Goal: Communication & Community: Answer question/provide support

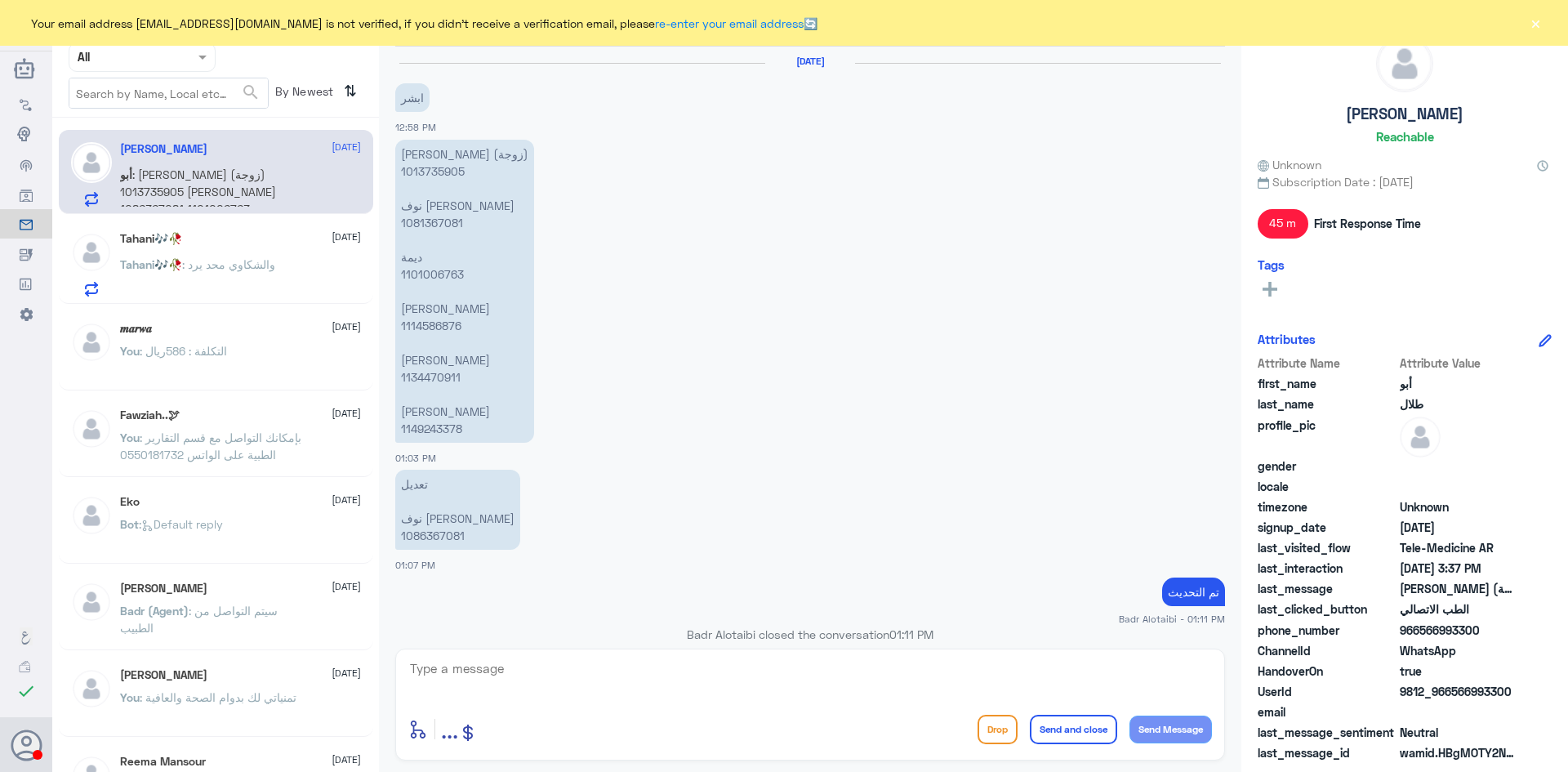
scroll to position [1275, 0]
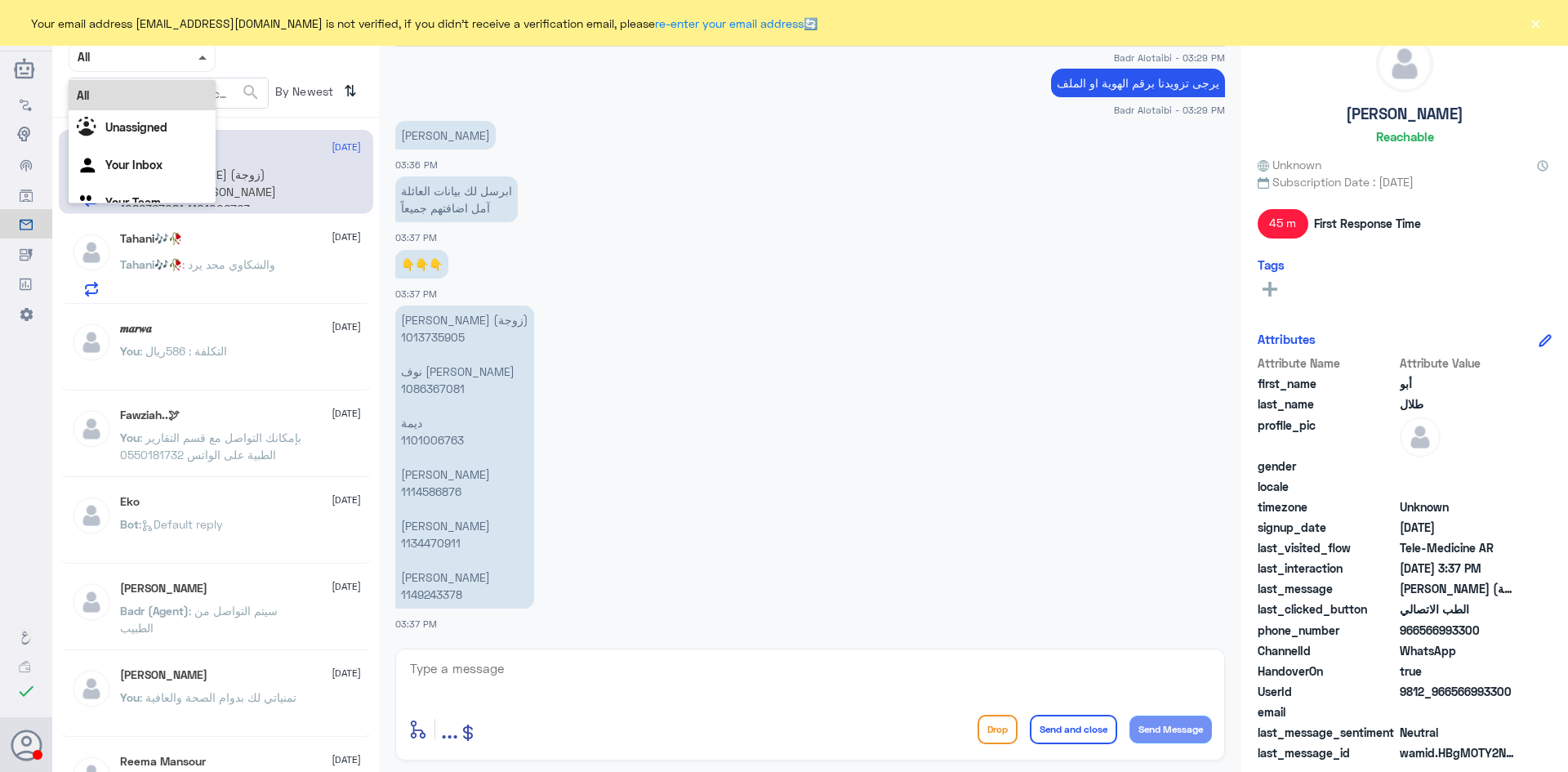
click at [205, 55] on span at bounding box center [203, 57] width 8 height 4
click at [152, 154] on div "Your Inbox" at bounding box center [141, 167] width 147 height 38
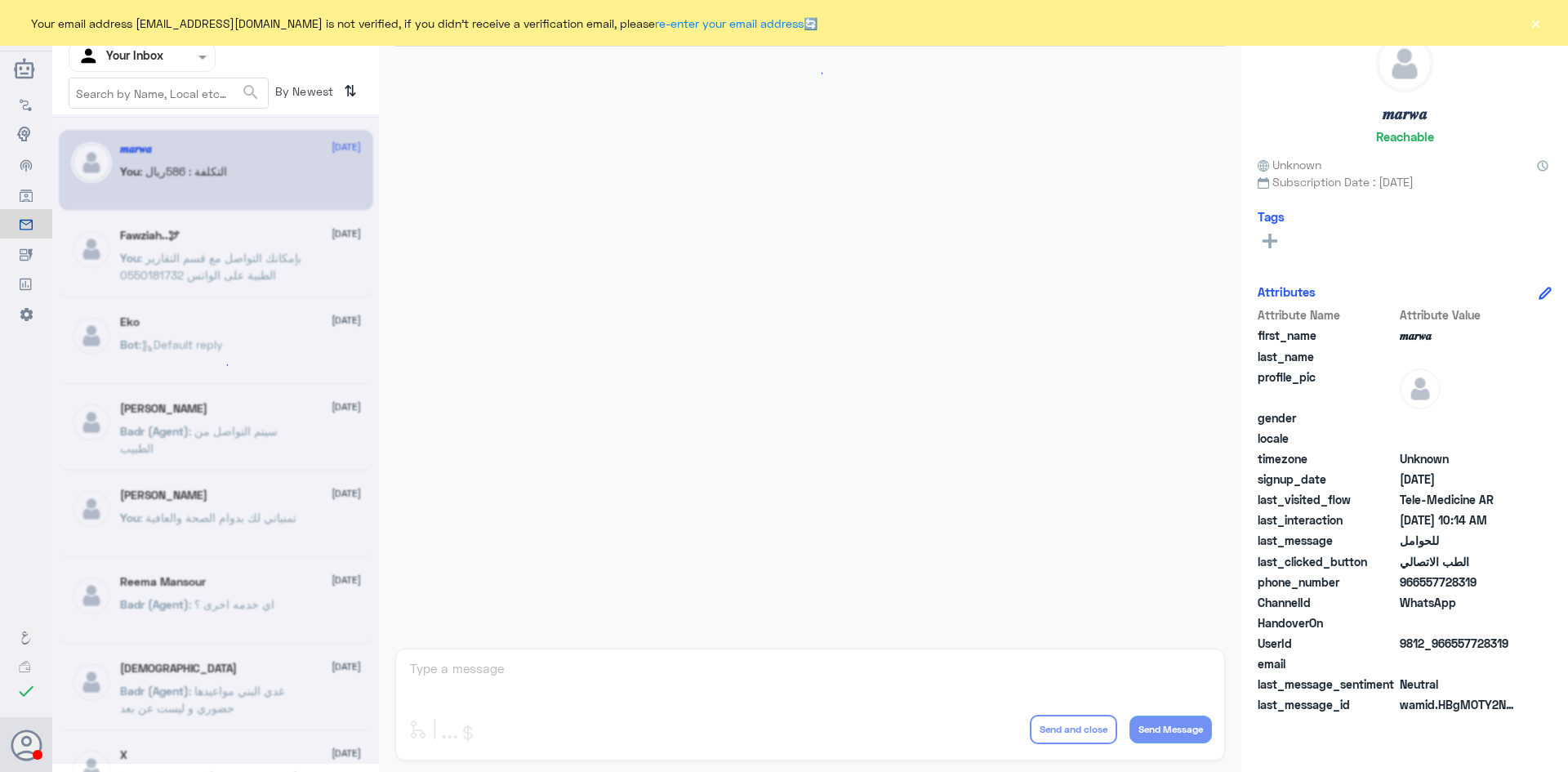
scroll to position [826, 0]
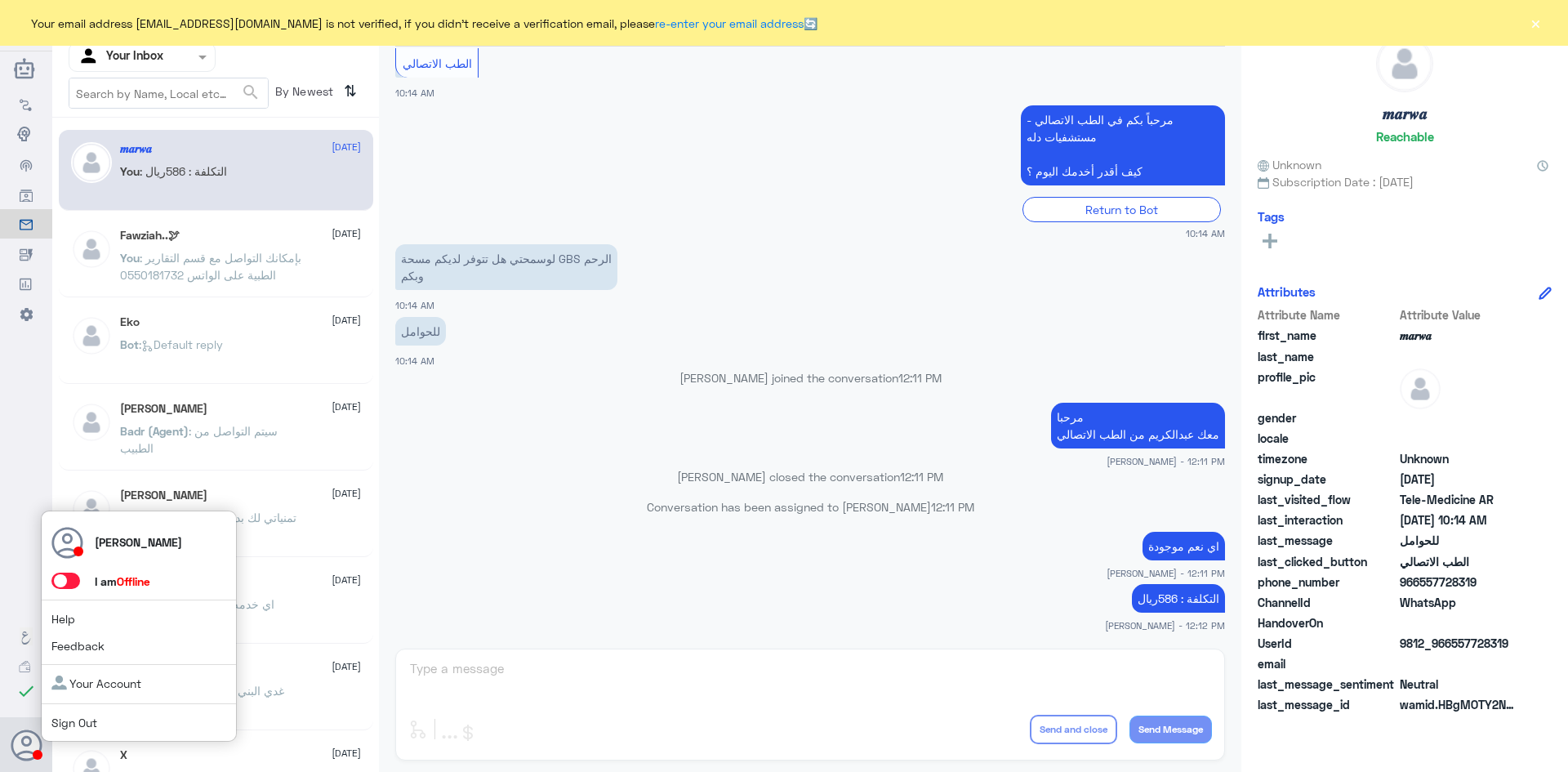
click at [68, 586] on span at bounding box center [65, 580] width 29 height 17
click at [0, 0] on input "checkbox" at bounding box center [0, 0] width 0 height 0
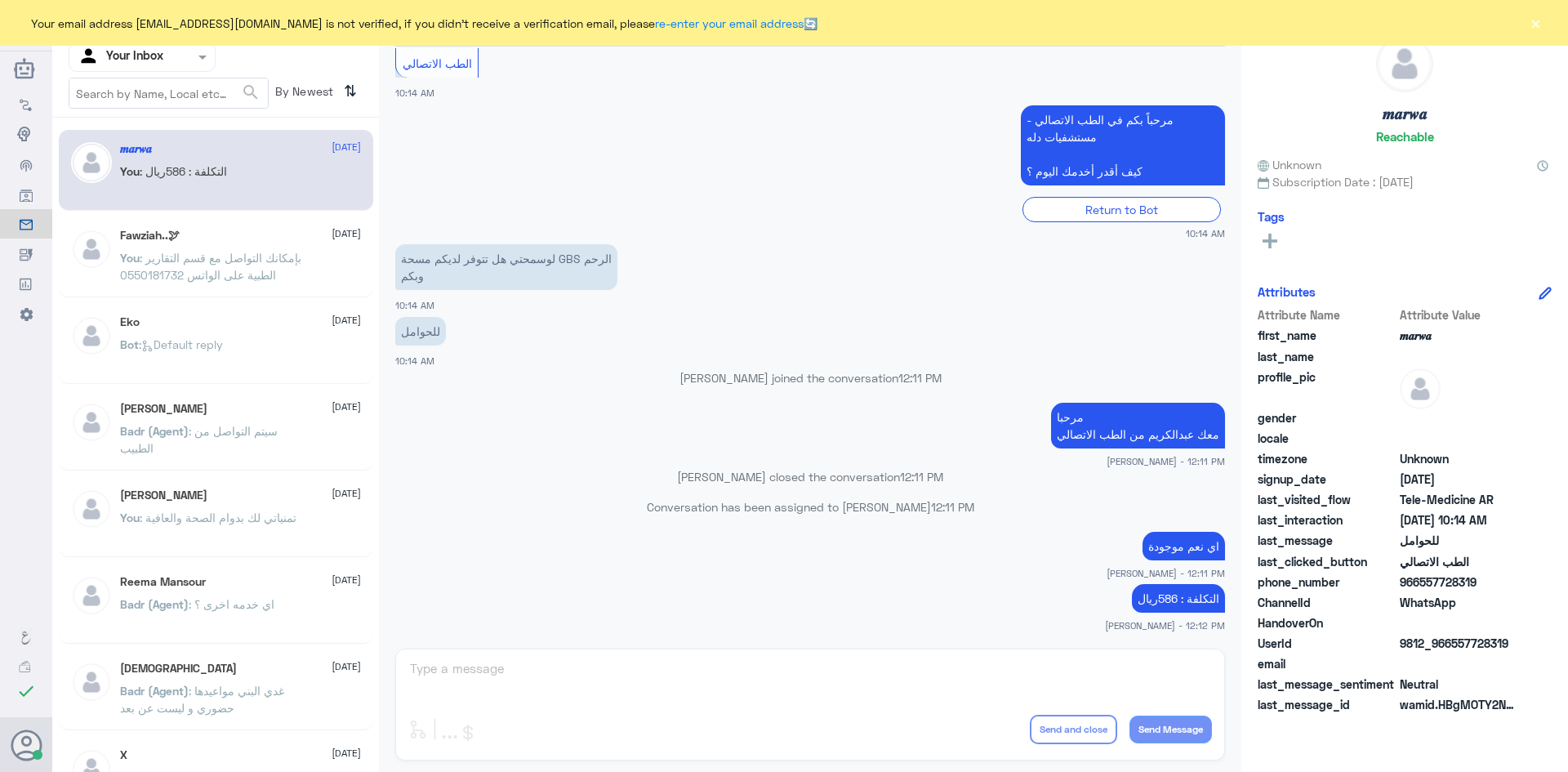
click at [602, 482] on p "[PERSON_NAME] closed the conversation 12:11 PM" at bounding box center [810, 476] width 830 height 17
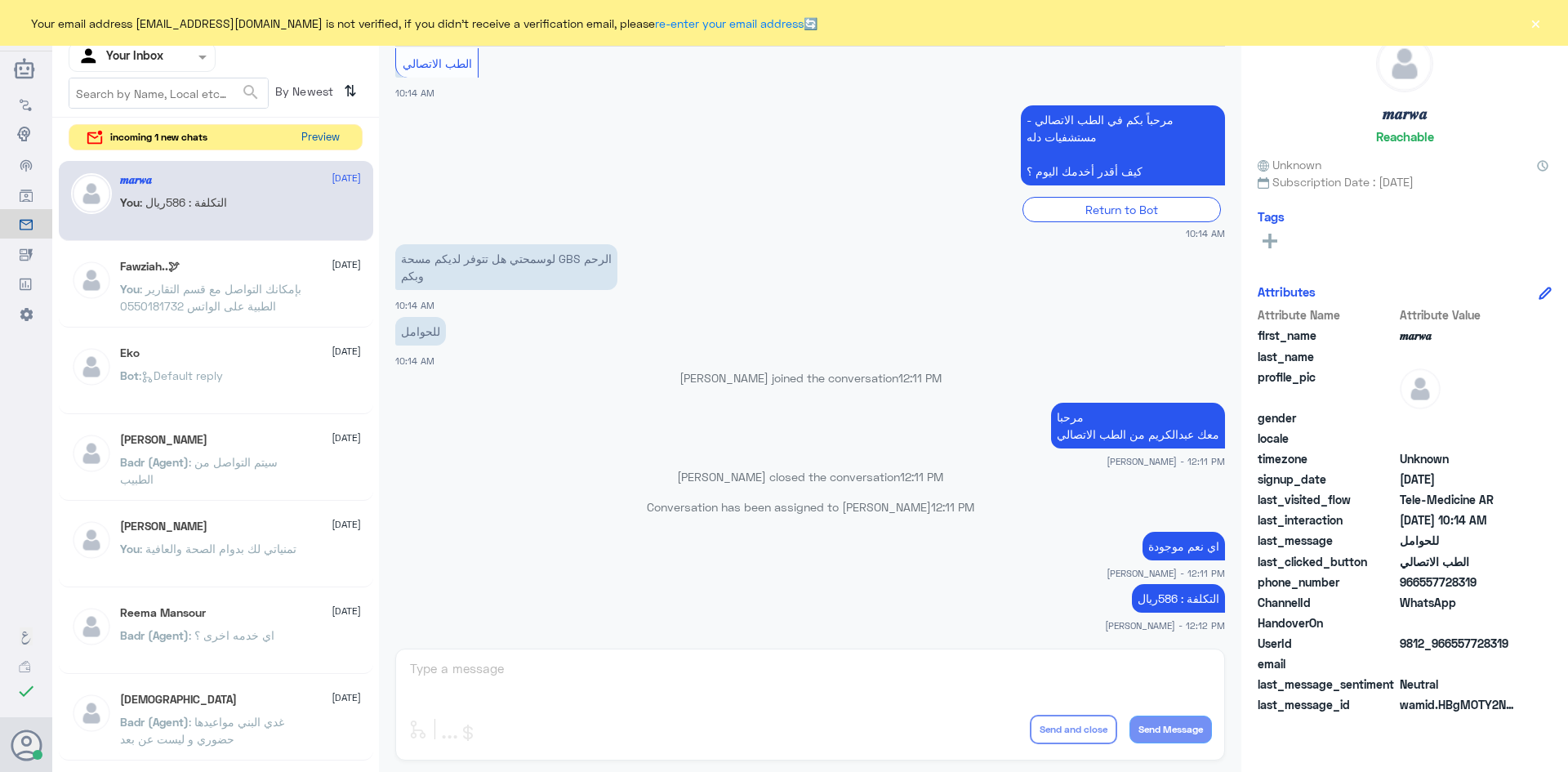
click at [313, 143] on button "Preview" at bounding box center [319, 137] width 50 height 26
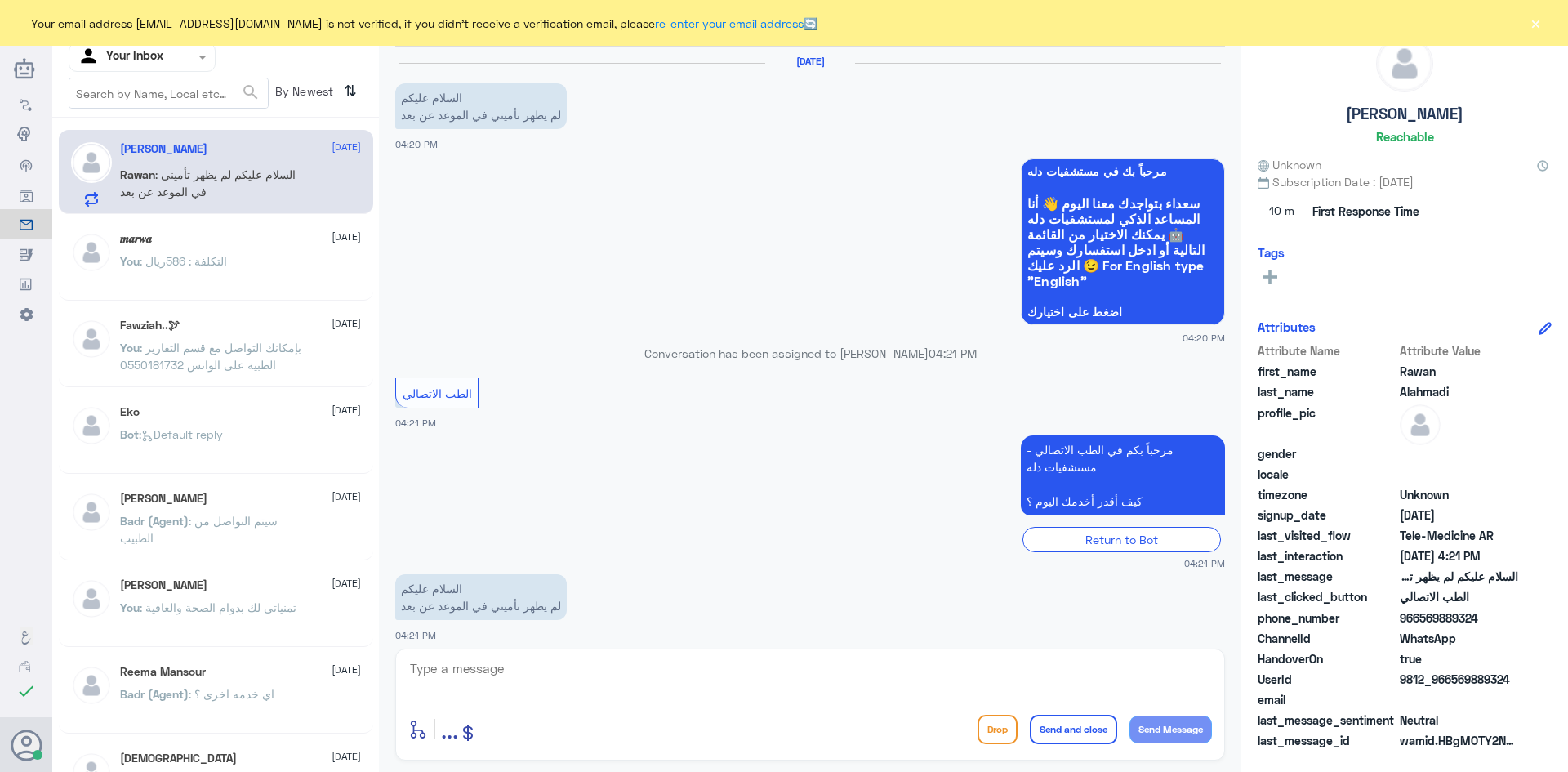
scroll to position [11, 0]
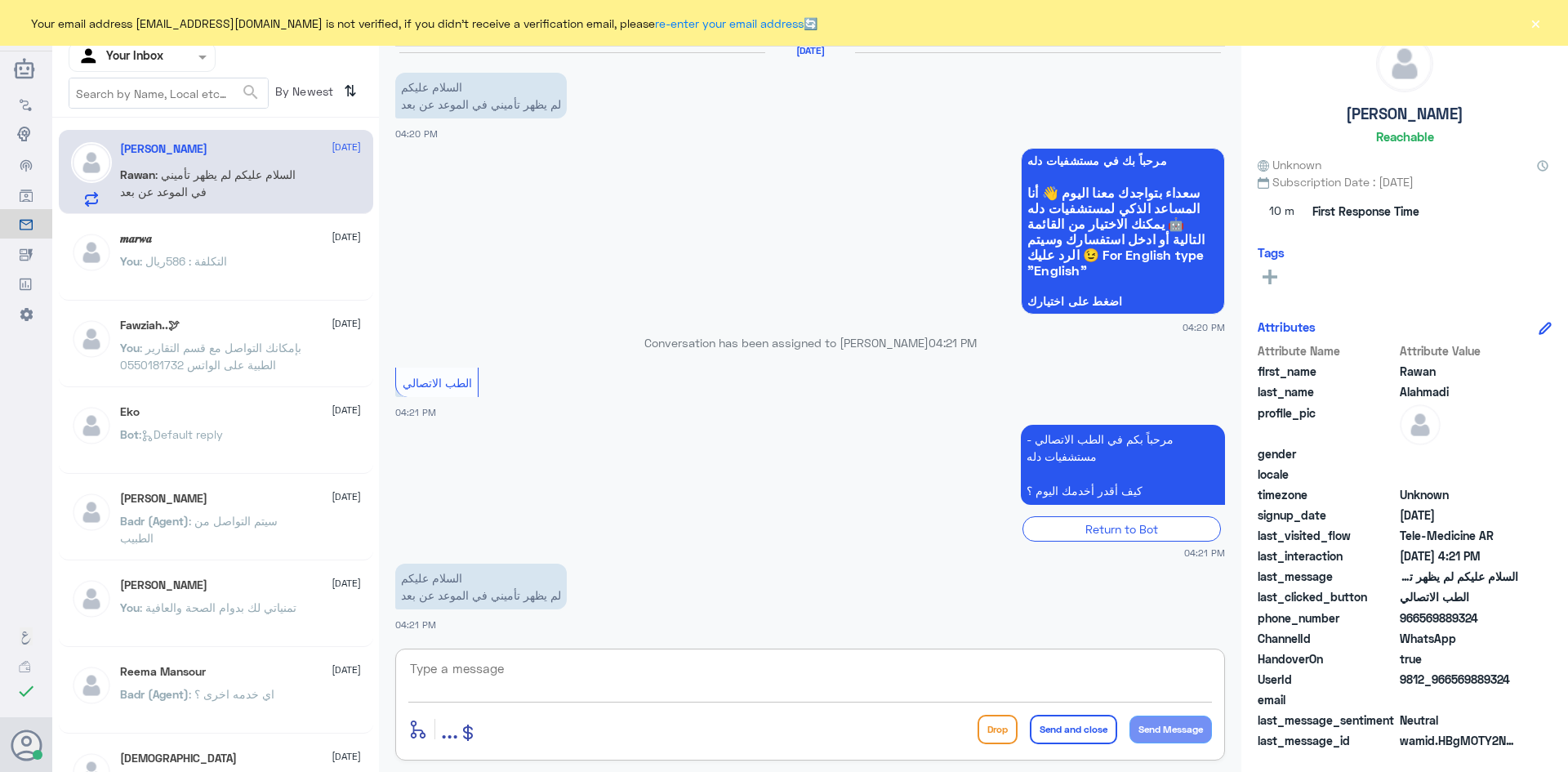
click at [787, 685] on textarea at bounding box center [809, 677] width 803 height 40
paste textarea "مرحبا معك [PERSON_NAME] من الطب الاتصالي"
type textarea "مرحبا معك [PERSON_NAME] من الطب الاتصالي"
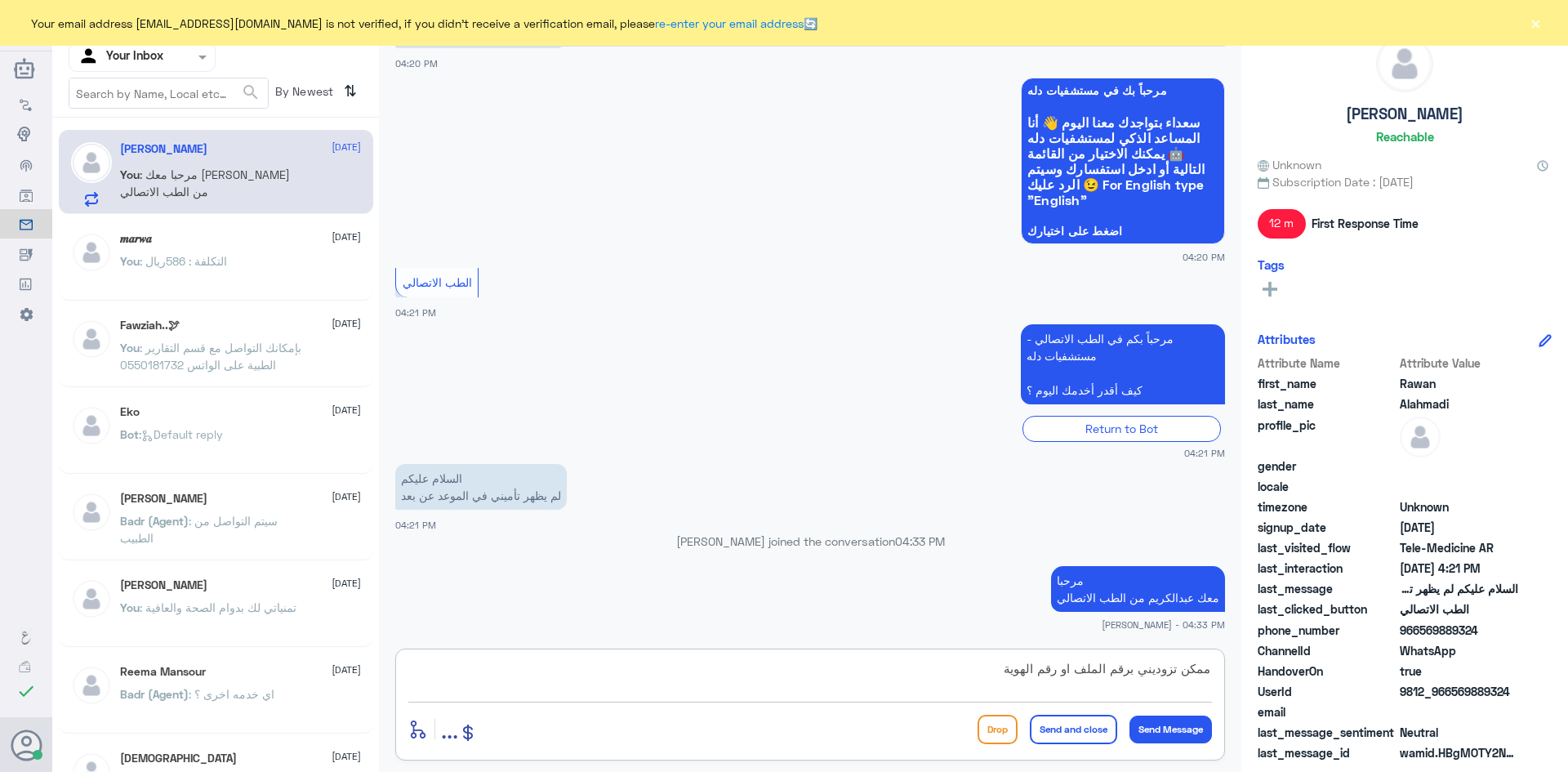
type textarea "ممكن تزوديني برقم الملف او رقم الهوية ؟"
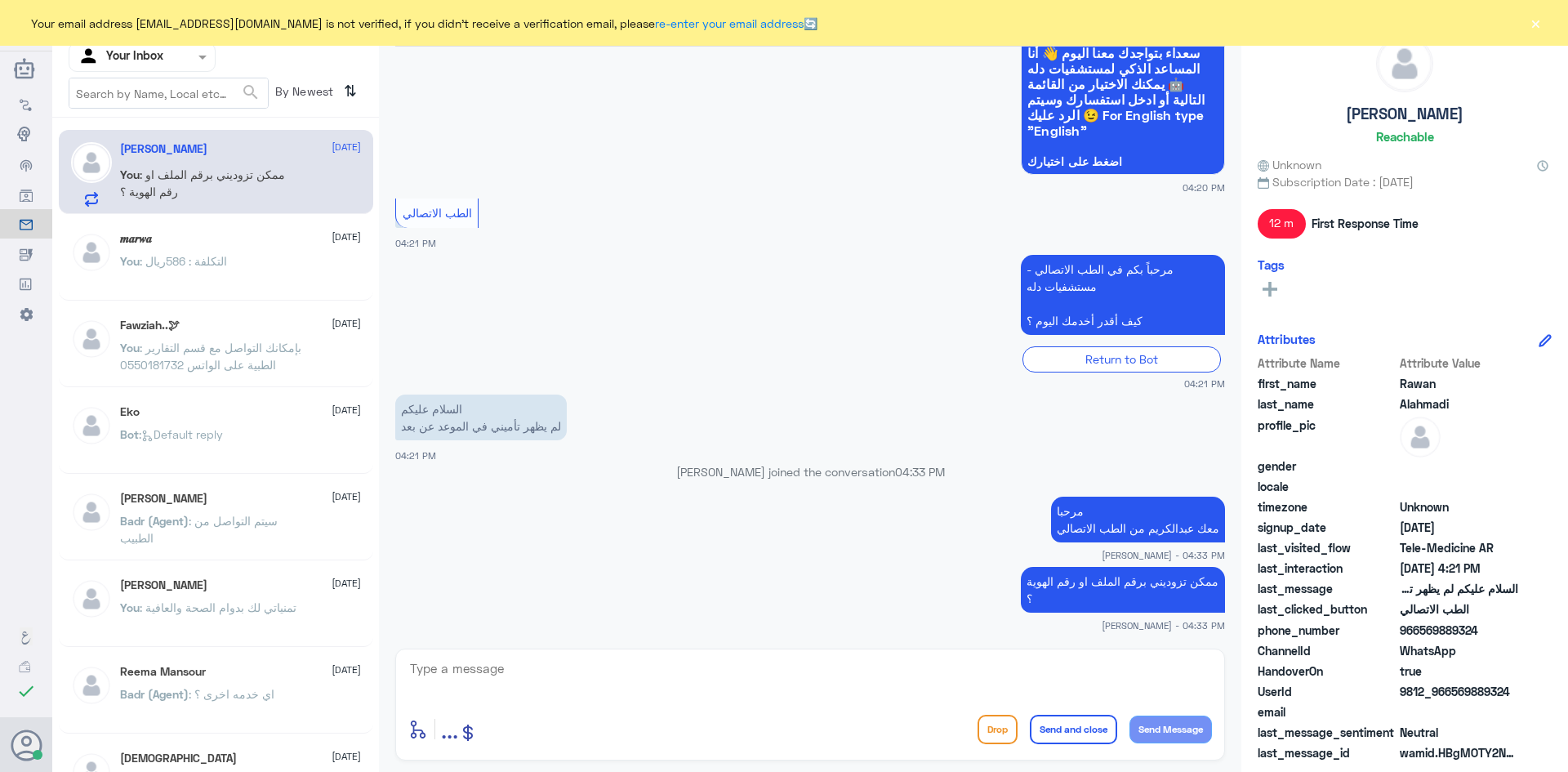
drag, startPoint x: 1484, startPoint y: 629, endPoint x: 1419, endPoint y: 632, distance: 65.1
click at [1419, 632] on span "966569889324" at bounding box center [1459, 630] width 119 height 17
copy span "569889324"
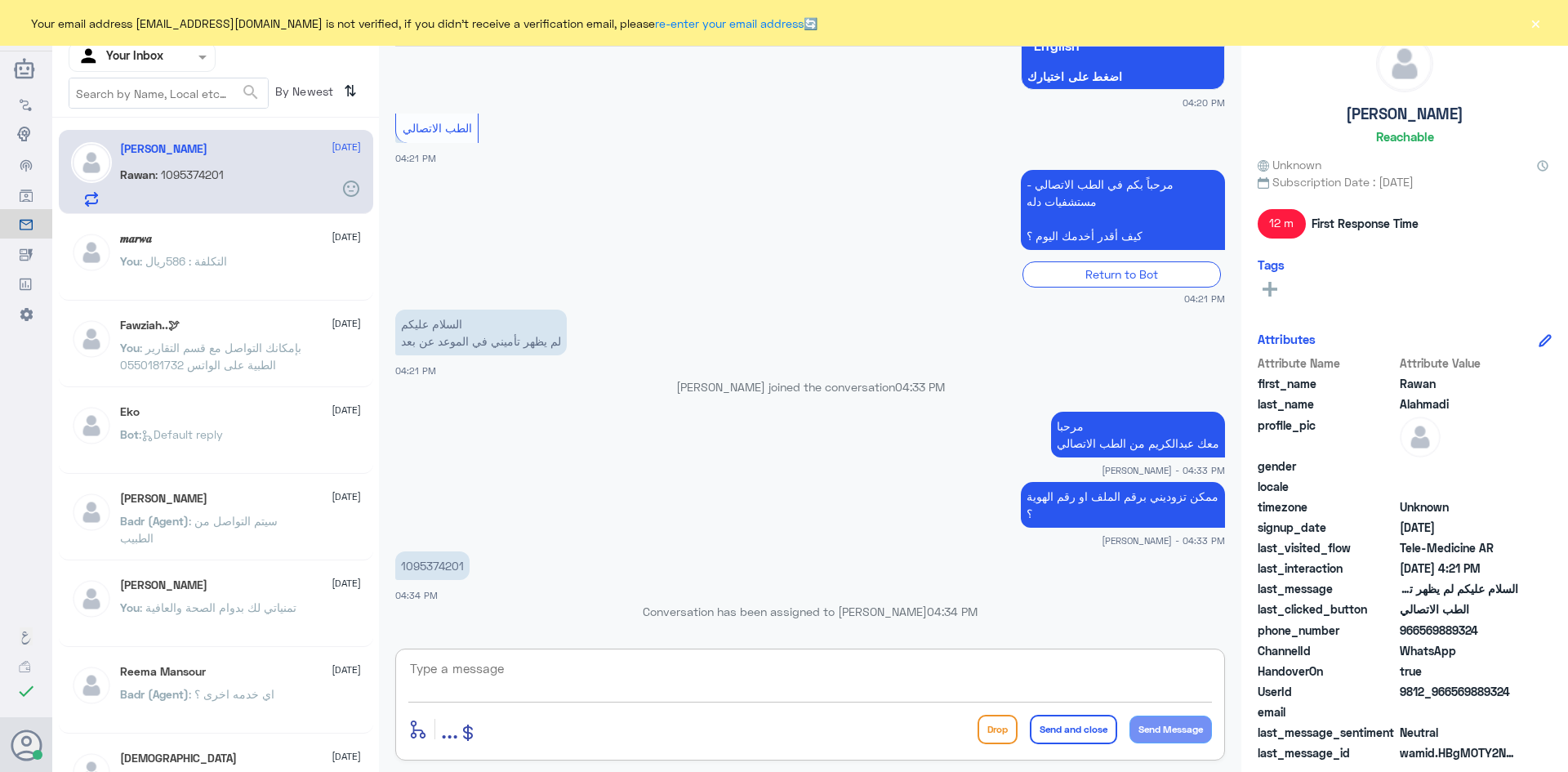
click at [895, 680] on textarea at bounding box center [809, 677] width 803 height 40
type textarea "تم تحديث تأمينك الآن"
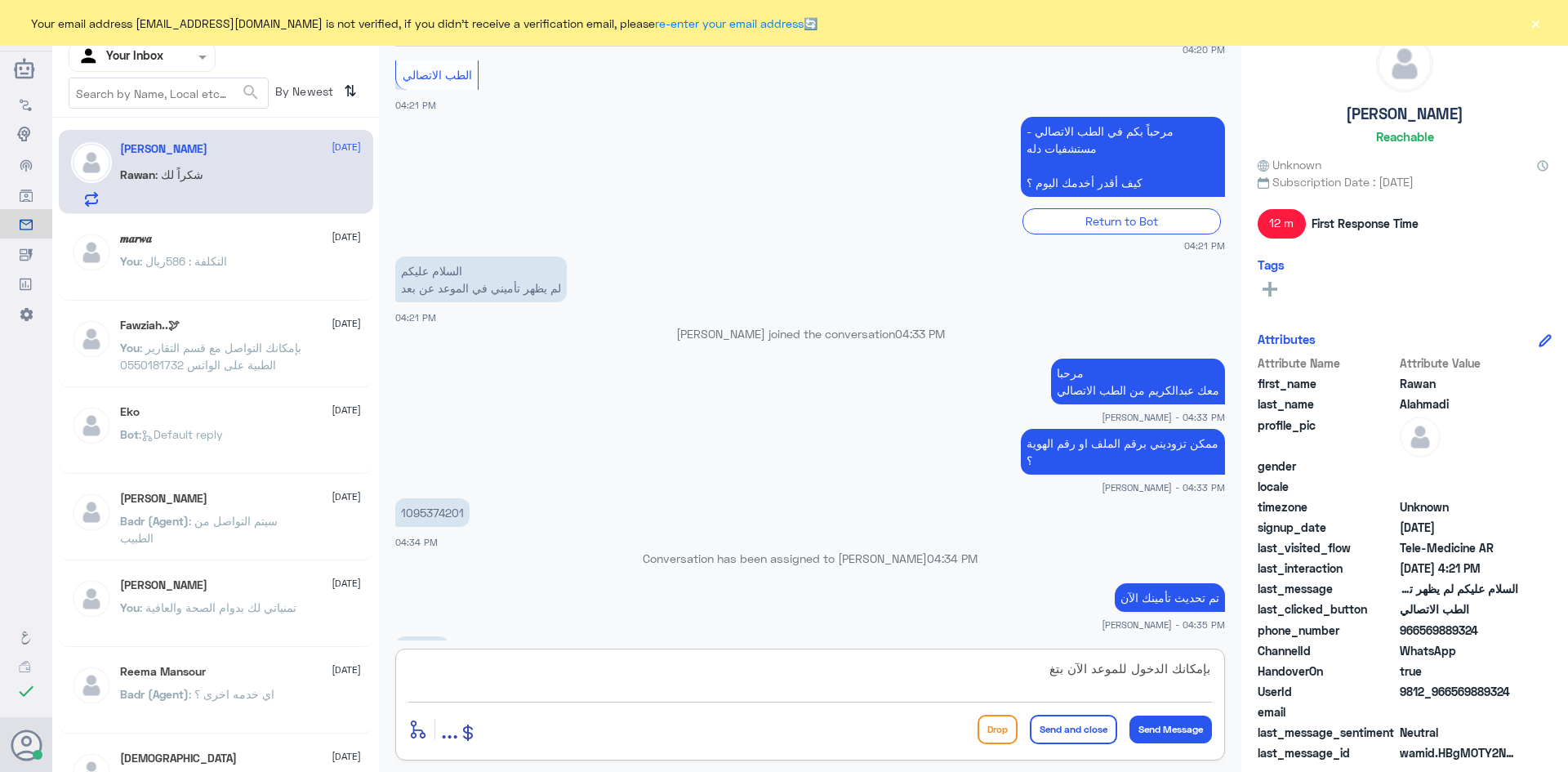
scroll to position [344, 0]
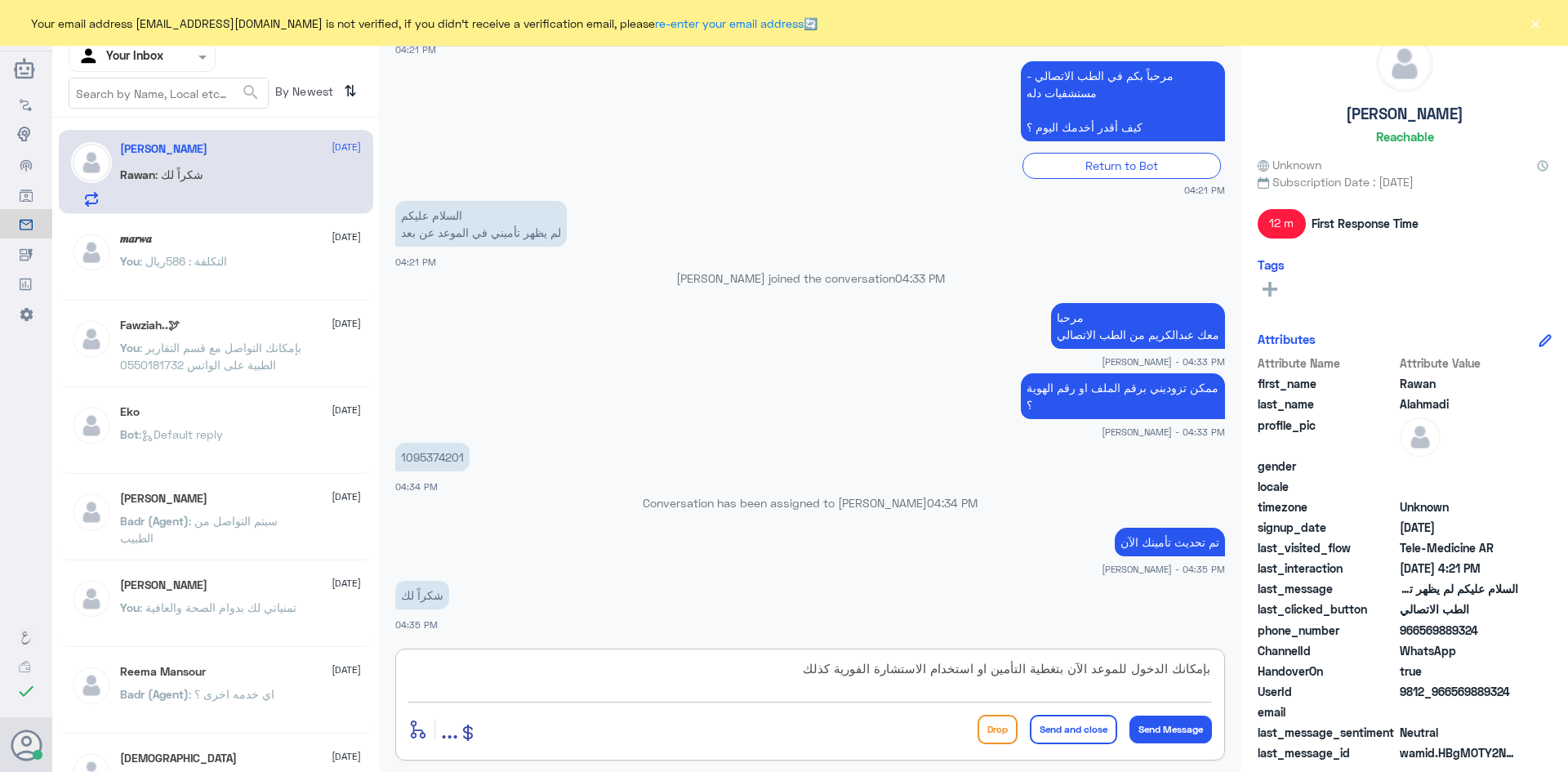
type textarea "بإمكانك الدخول للموعد الآن بتغطية التأمين او استخدام الاستشارة الفورية كذلك"
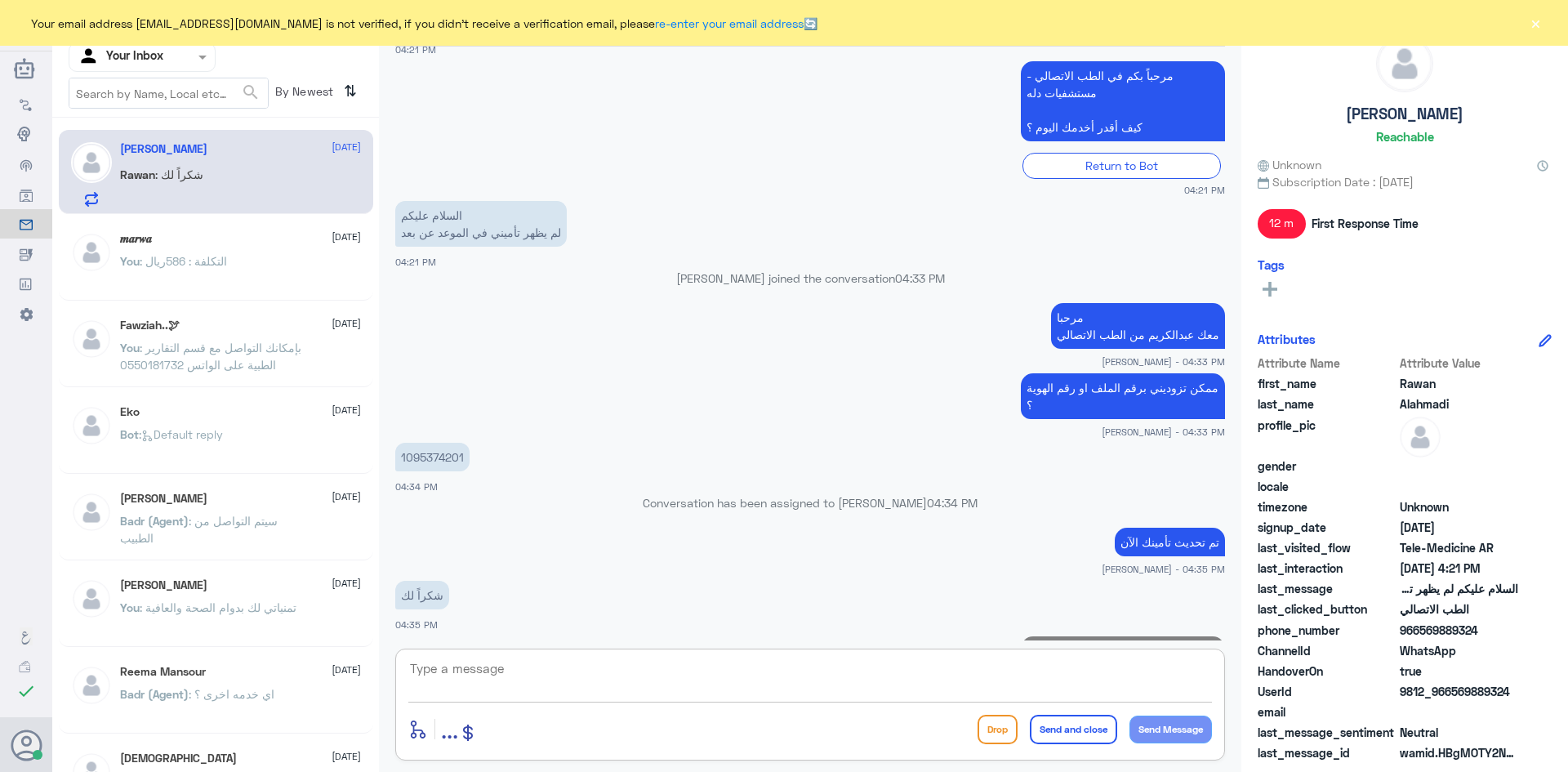
scroll to position [431, 0]
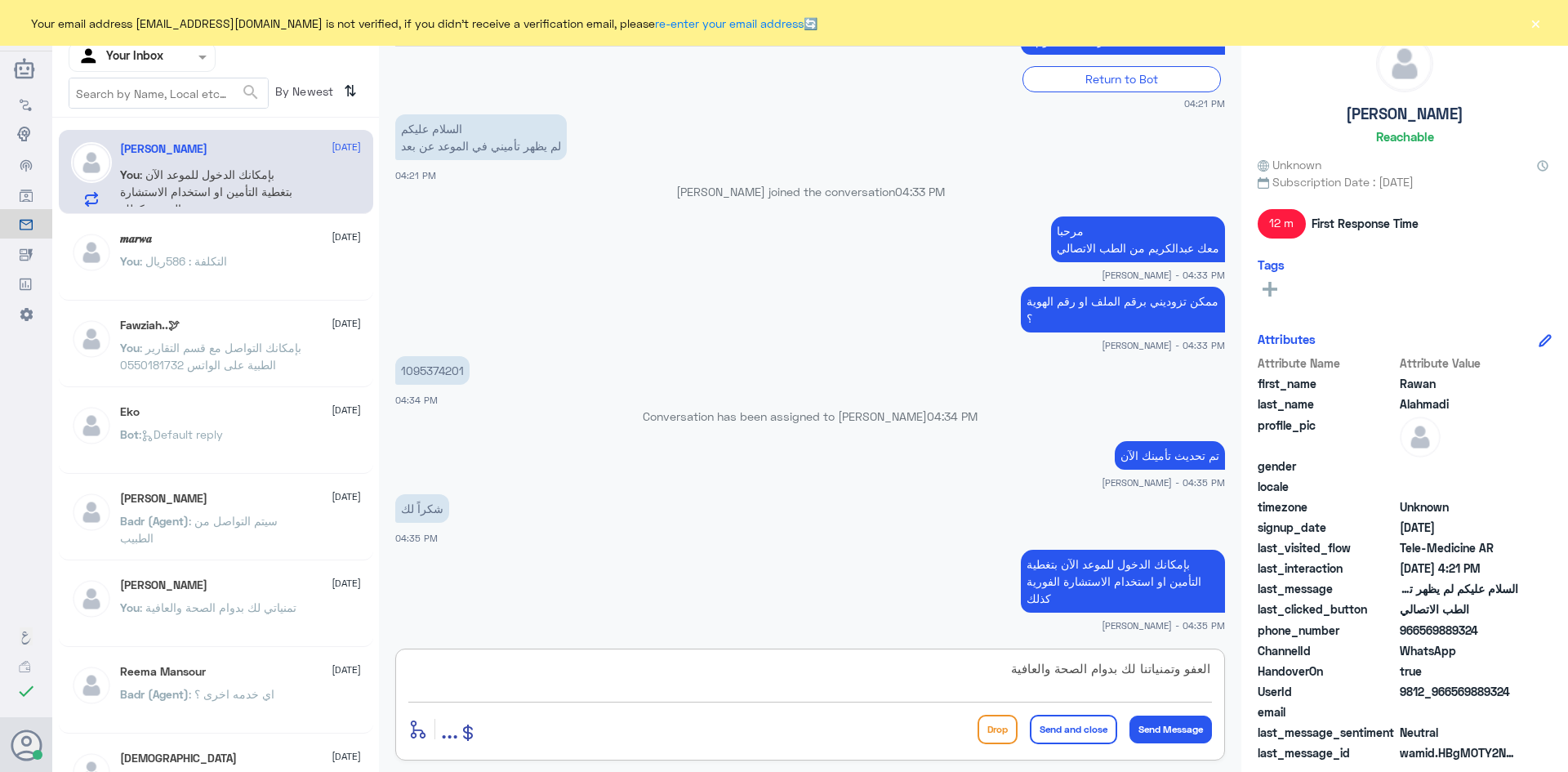
type textarea "العفو وتمنياتنا لك بدوام الصحة والعافية"
click at [1065, 731] on button "Send and close" at bounding box center [1073, 729] width 87 height 30
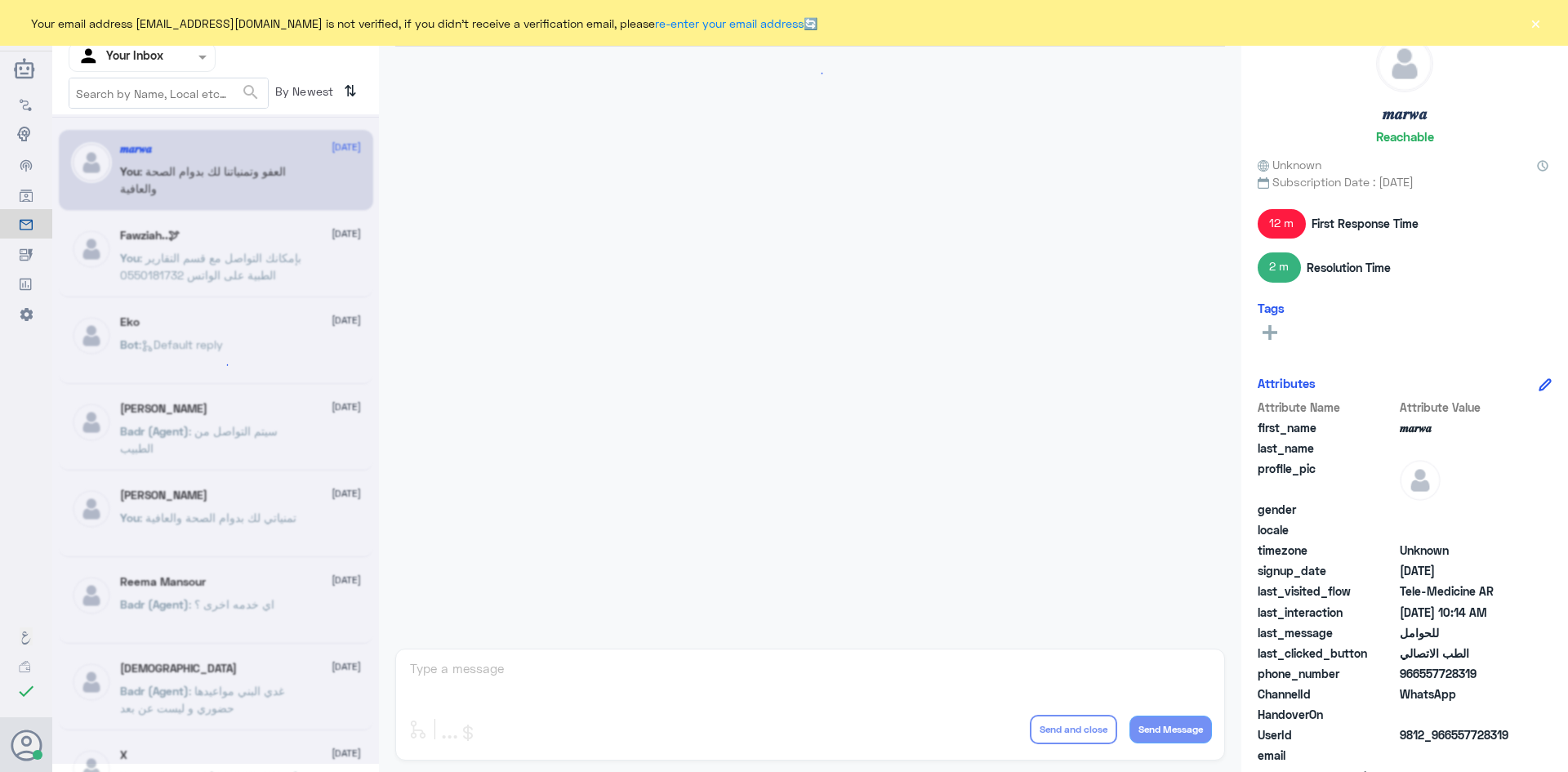
scroll to position [826, 0]
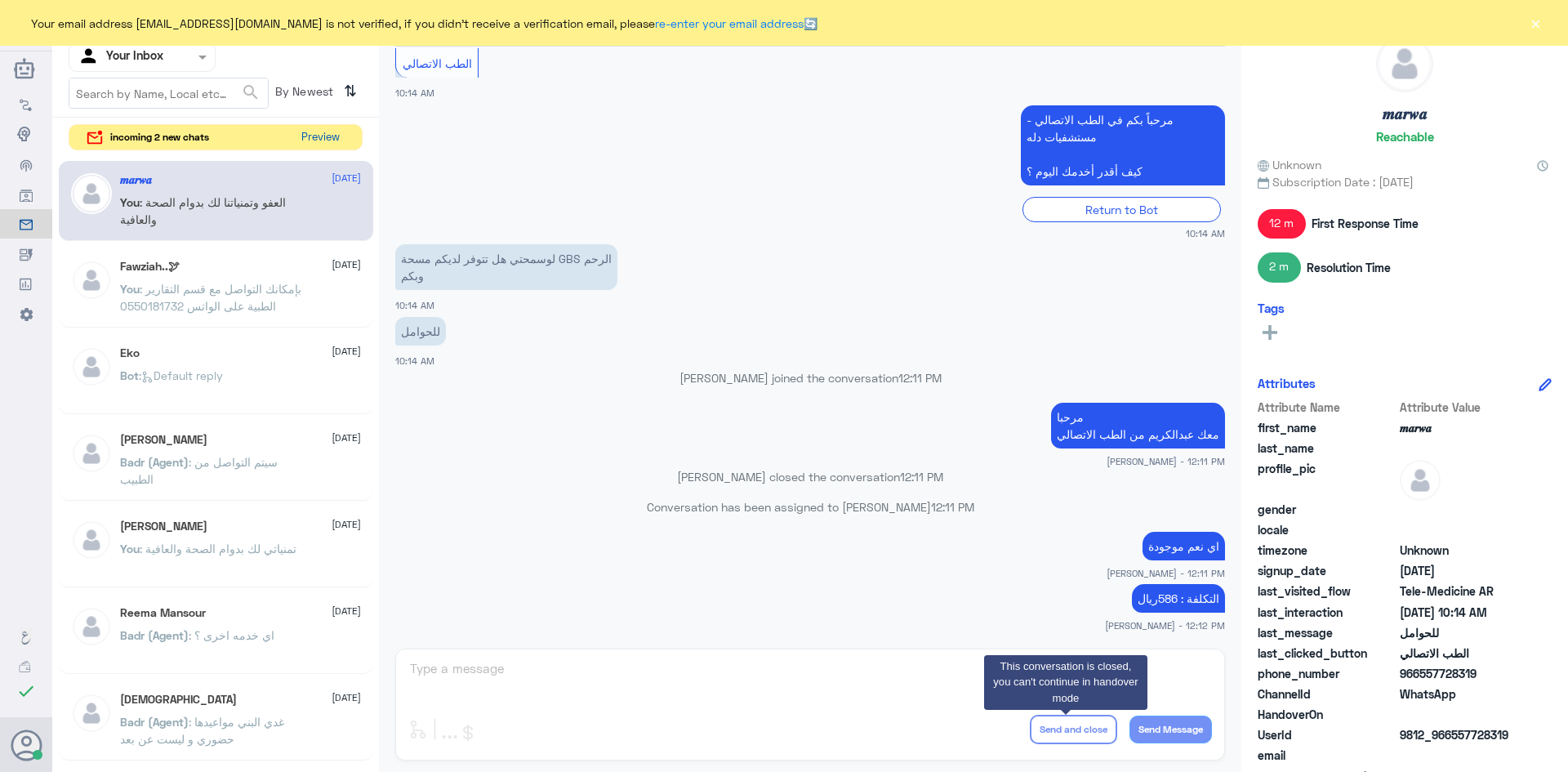
click at [337, 147] on button "Preview" at bounding box center [319, 137] width 50 height 26
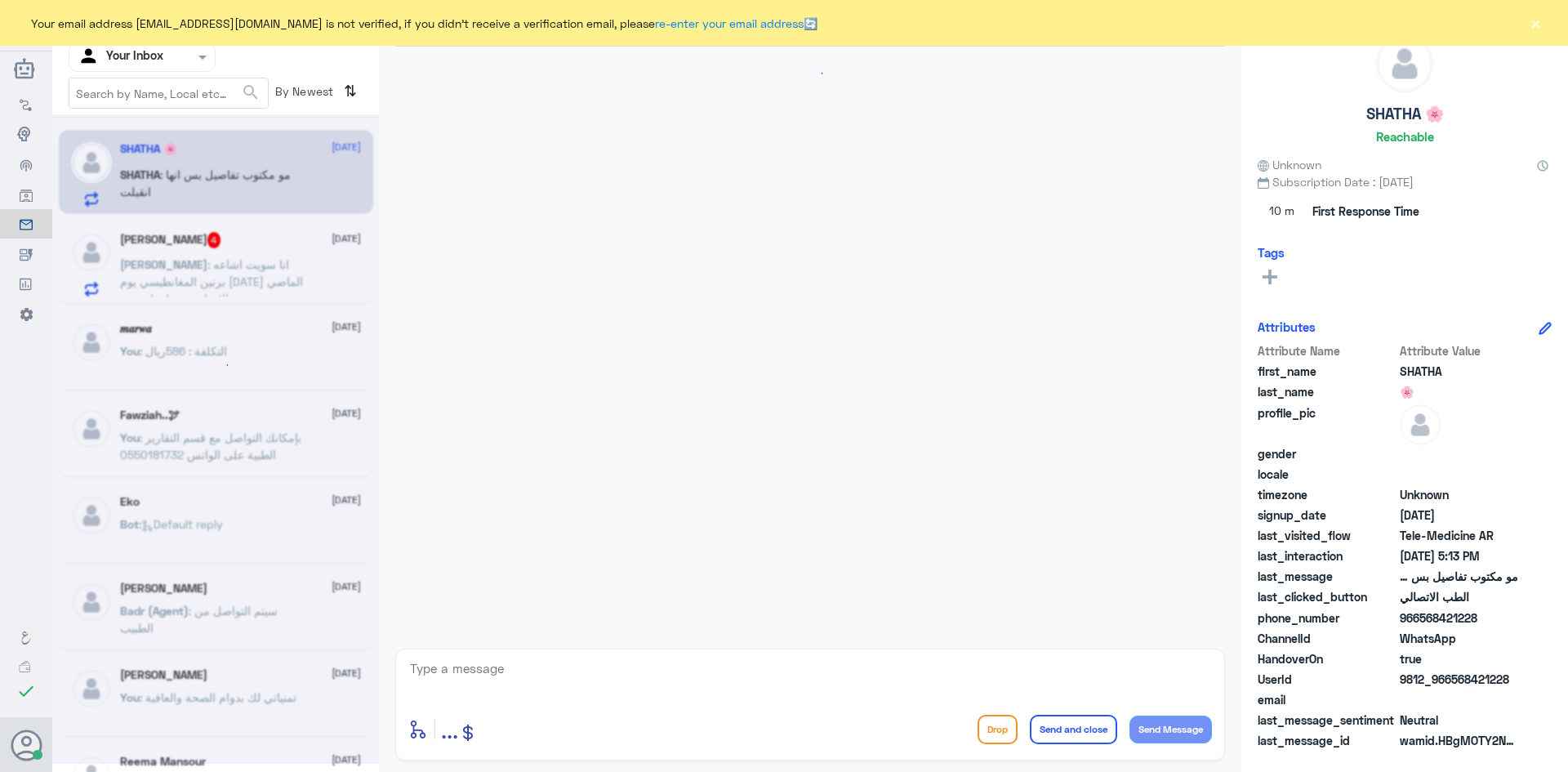
scroll to position [673, 0]
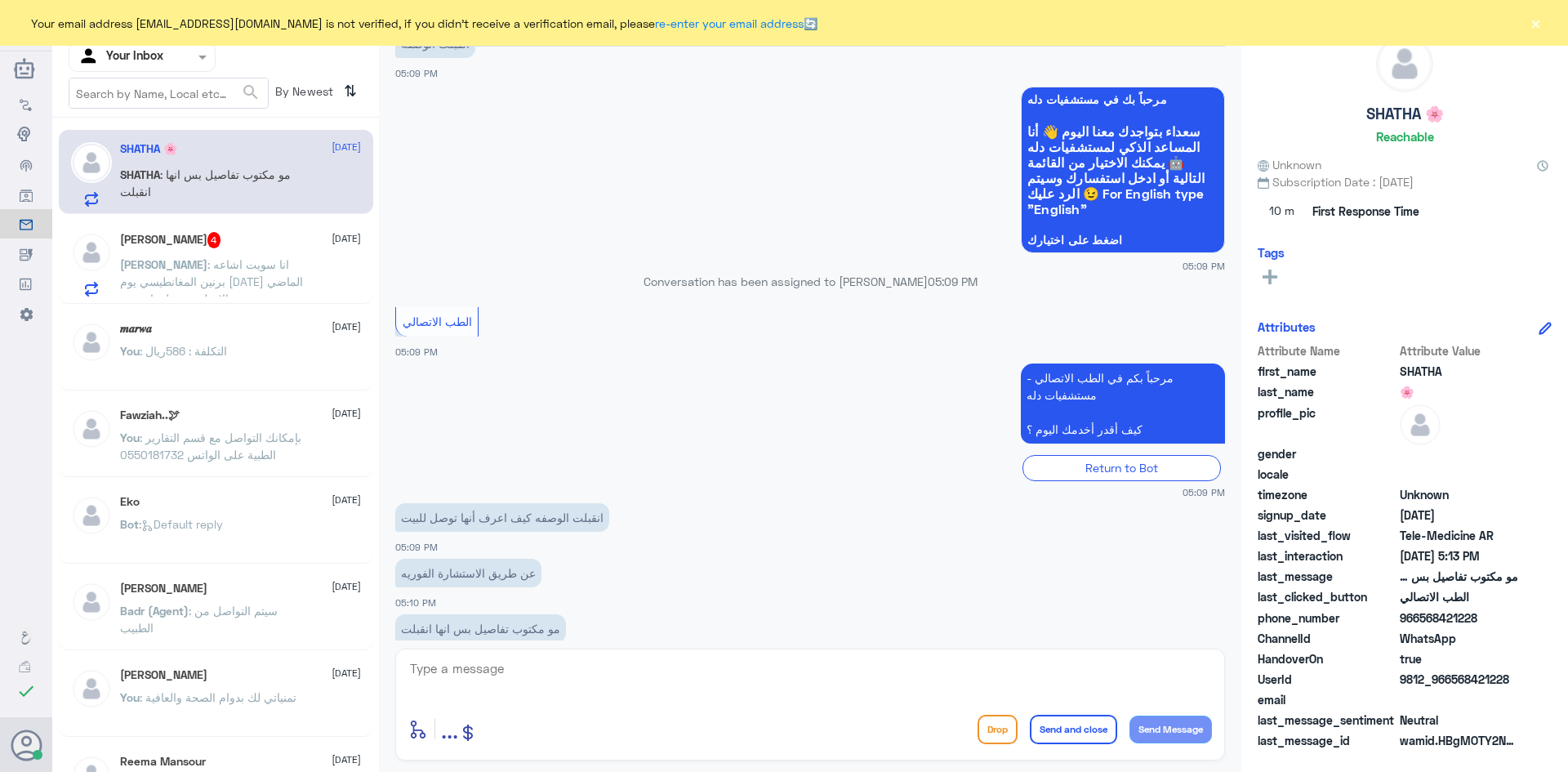
click at [506, 684] on textarea at bounding box center [809, 677] width 803 height 40
paste textarea "مرحبا معك [PERSON_NAME] من الطب الاتصالي"
type textarea "مرحبا معك [PERSON_NAME] من الطب الاتصالي"
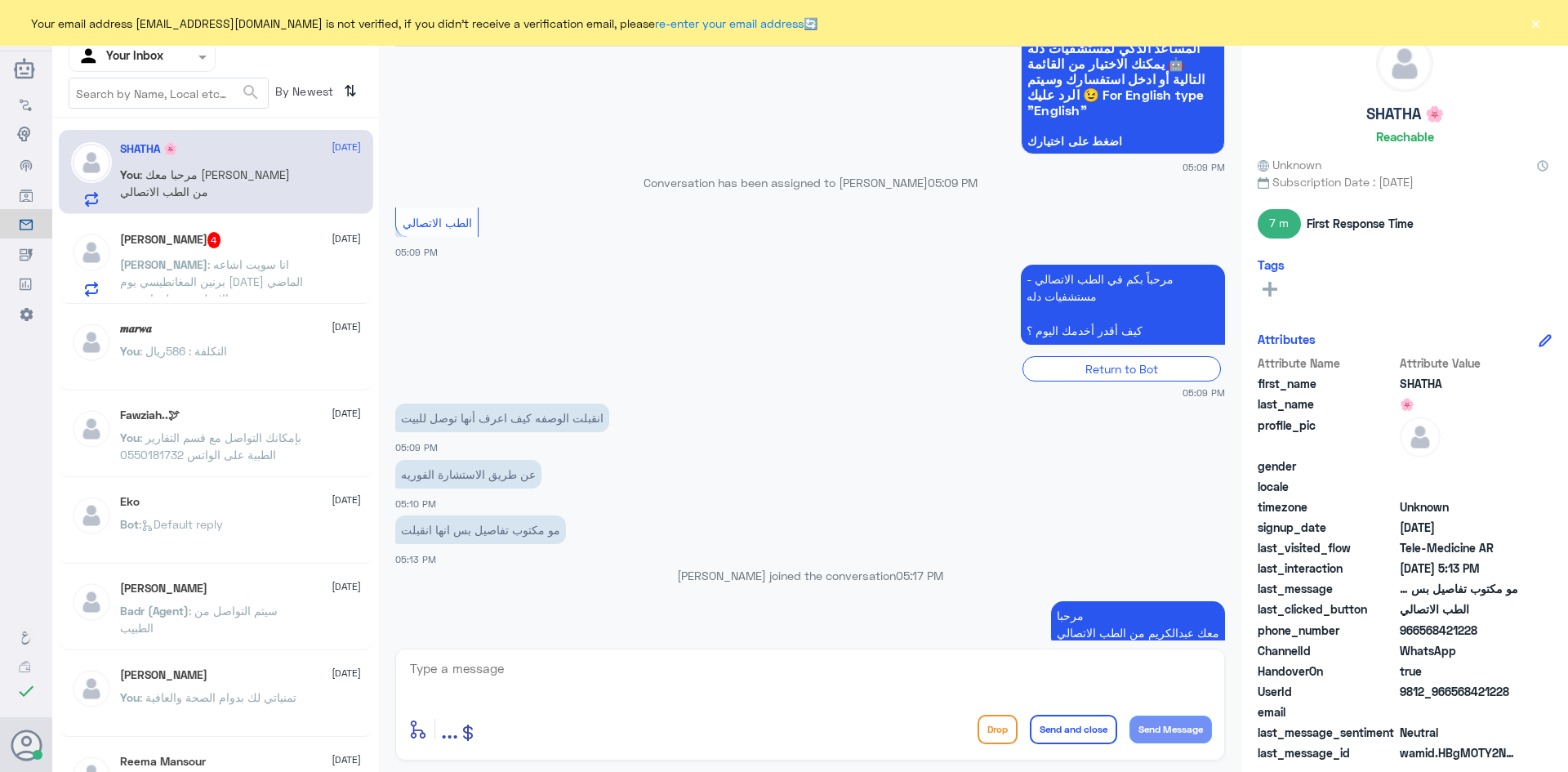
drag, startPoint x: 1476, startPoint y: 624, endPoint x: 1419, endPoint y: 635, distance: 58.1
click at [1419, 635] on span "966568421228" at bounding box center [1459, 630] width 119 height 17
copy span "568421228"
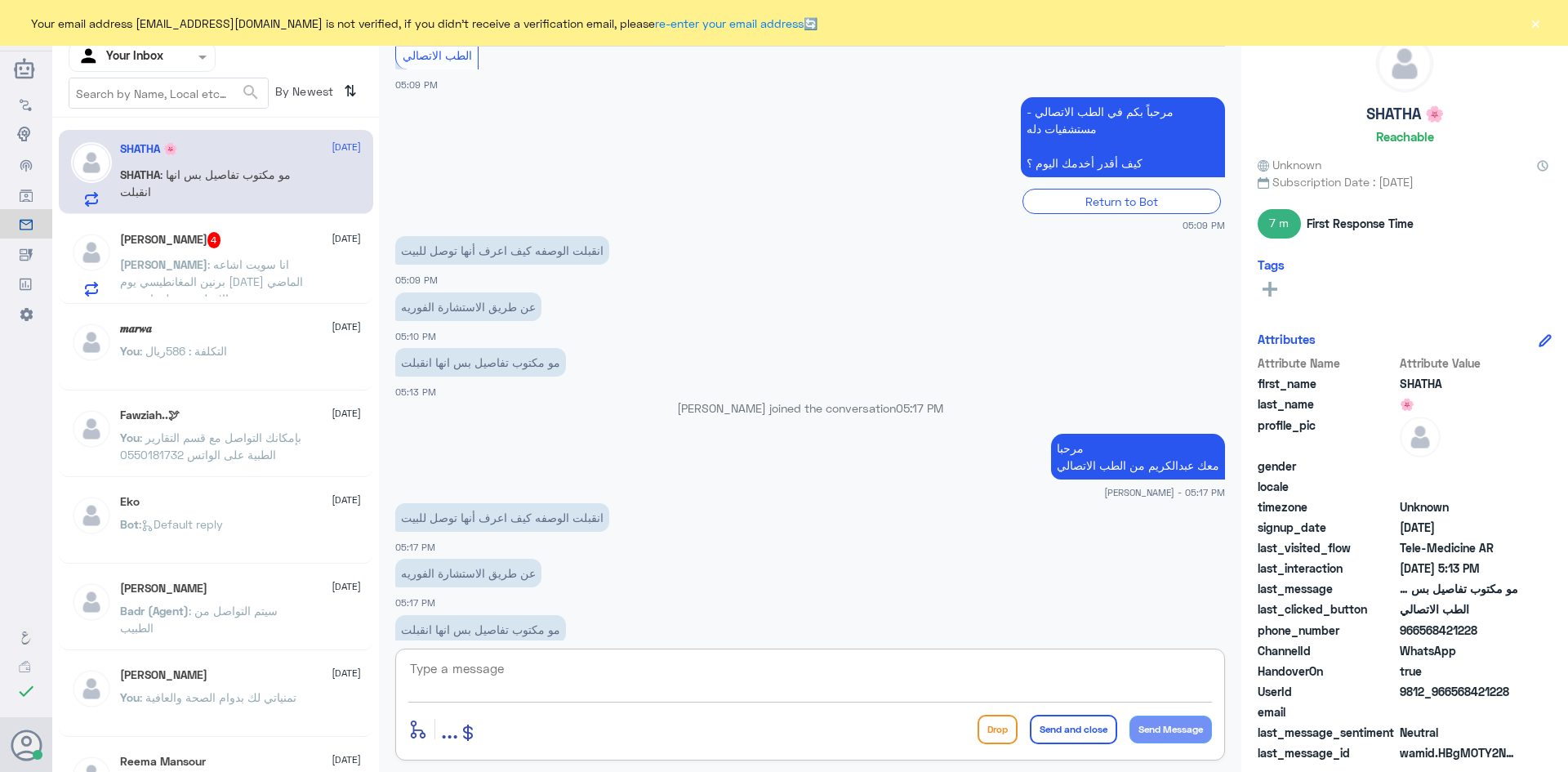
click at [665, 677] on textarea at bounding box center [809, 677] width 803 height 40
click at [691, 687] on textarea at bounding box center [809, 677] width 803 height 40
click at [676, 680] on textarea at bounding box center [809, 677] width 803 height 40
type textarea "ا"
type textarea "اللي كتب لك الوصفة مين ؟"
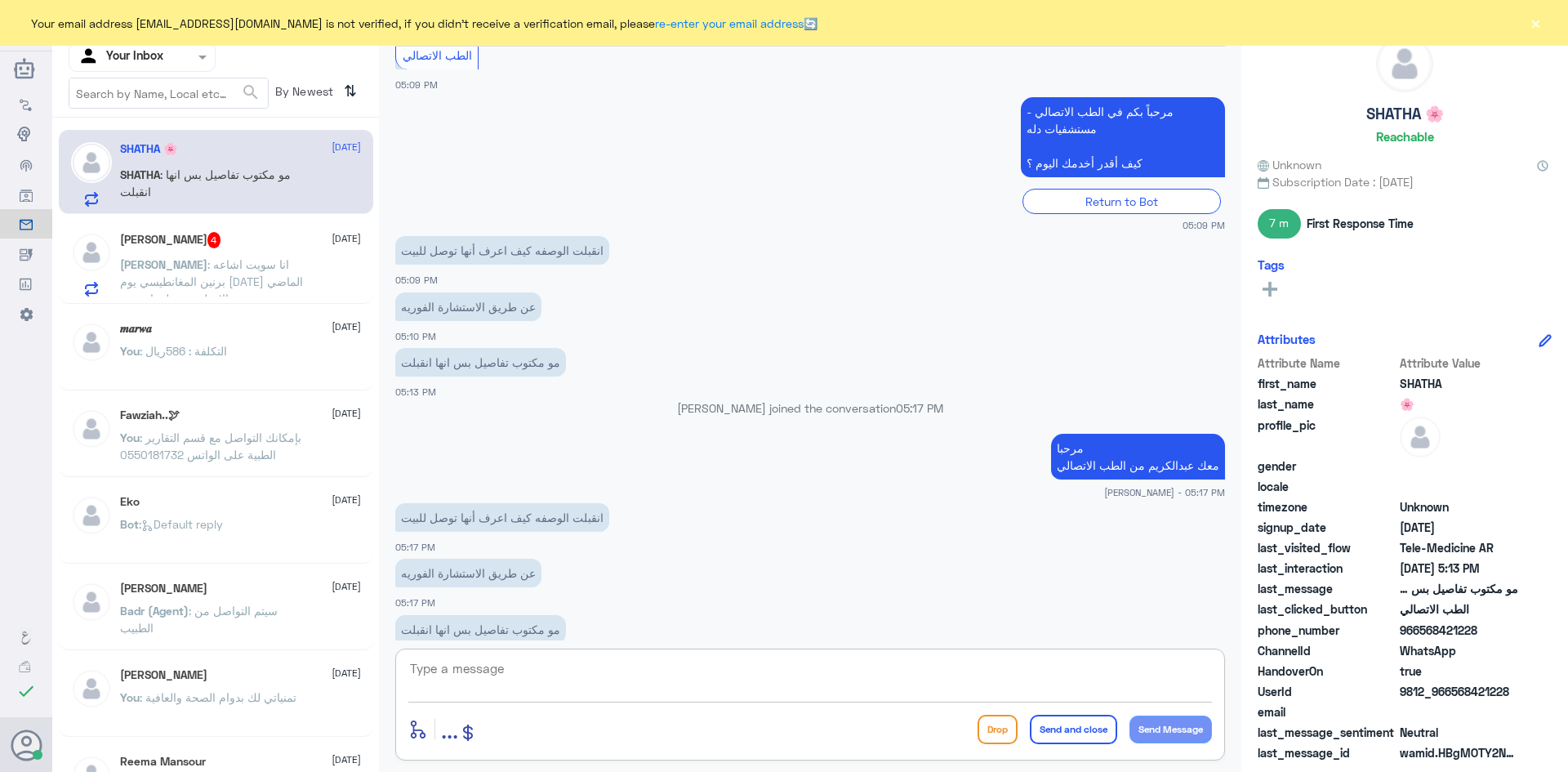
scroll to position [963, 0]
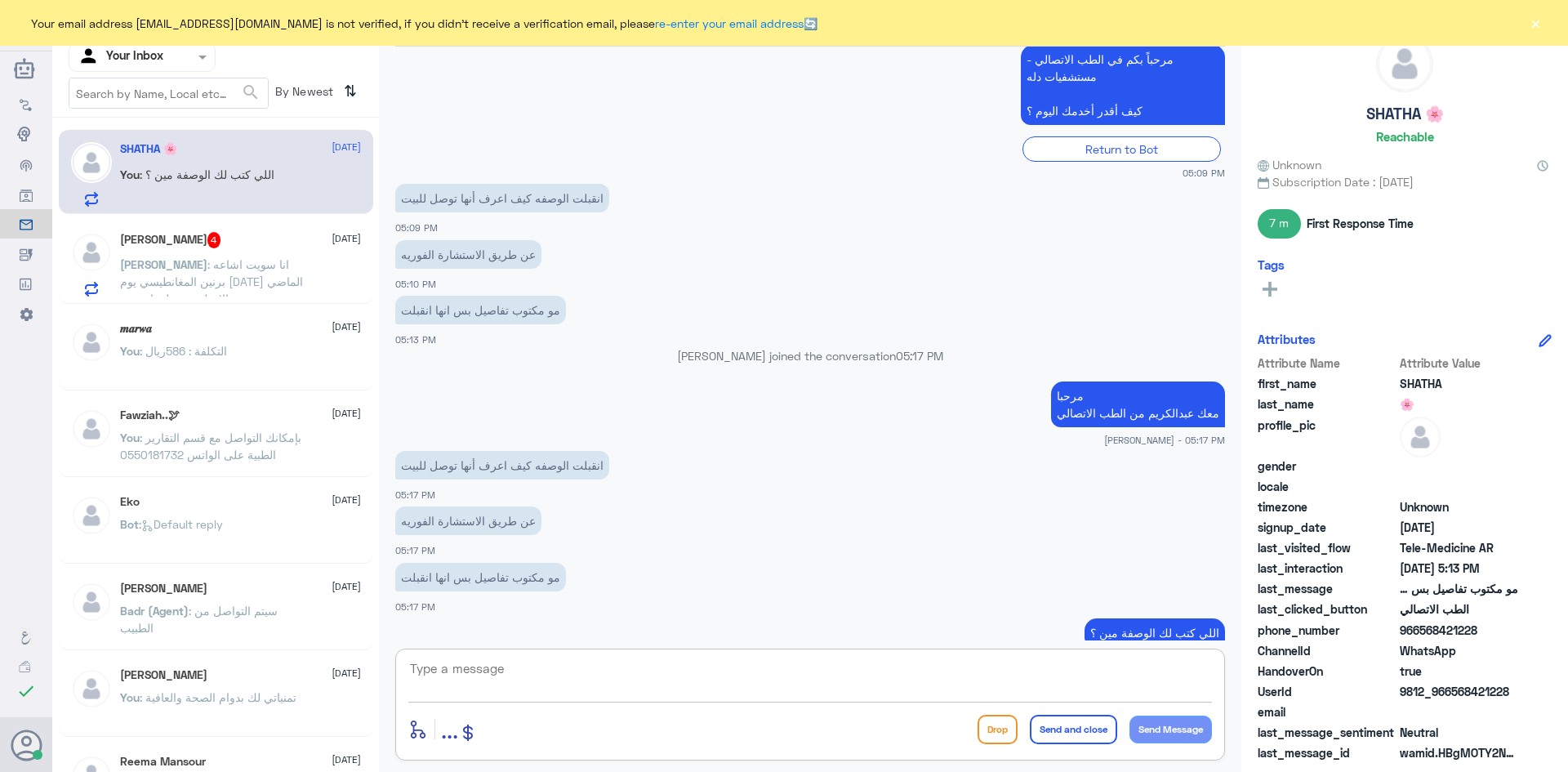
click at [743, 701] on div at bounding box center [809, 679] width 803 height 44
click at [731, 674] on textarea at bounding box center [809, 677] width 803 height 40
click at [207, 269] on span "[PERSON_NAME]" at bounding box center [163, 264] width 87 height 14
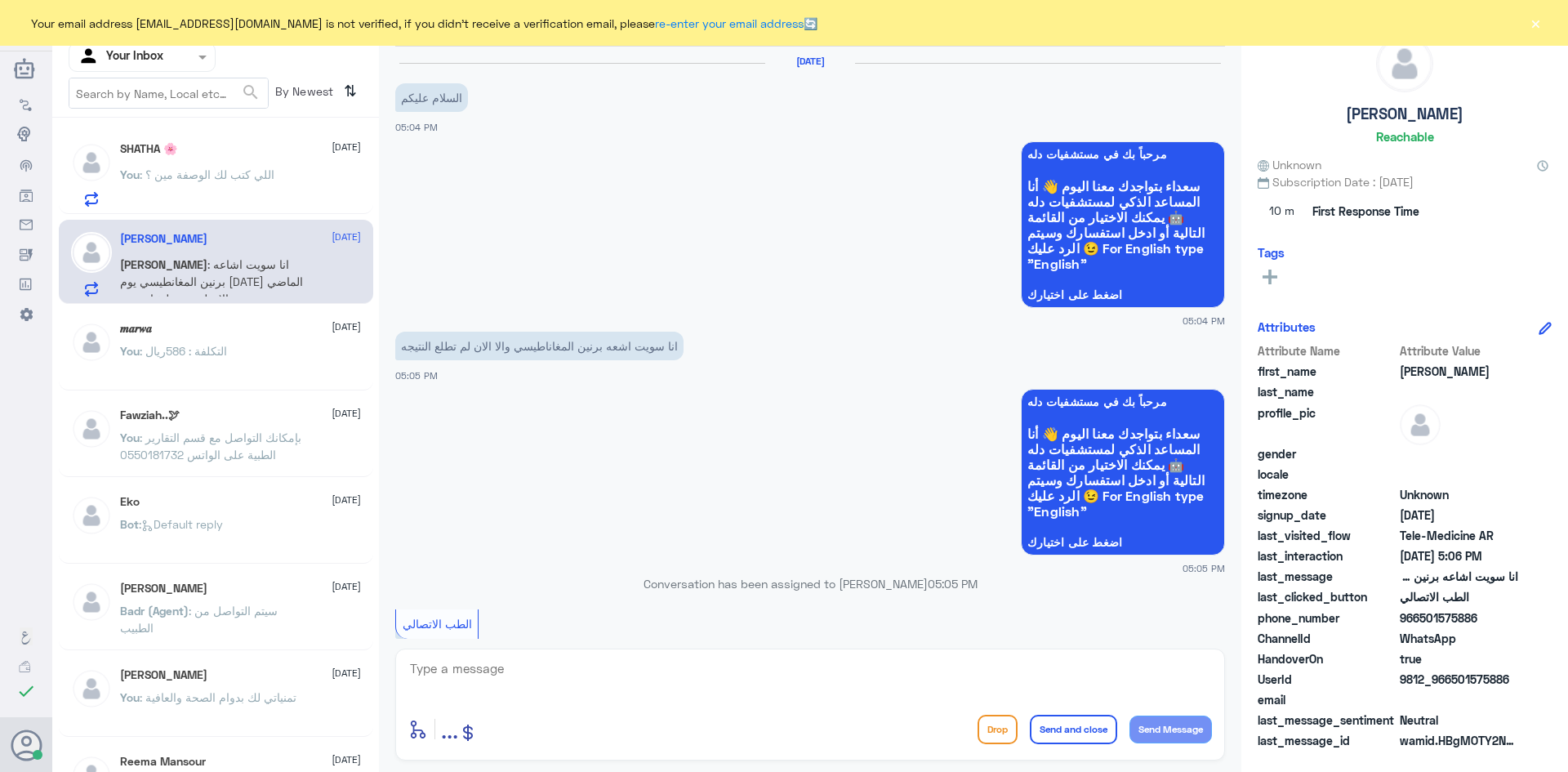
scroll to position [224, 0]
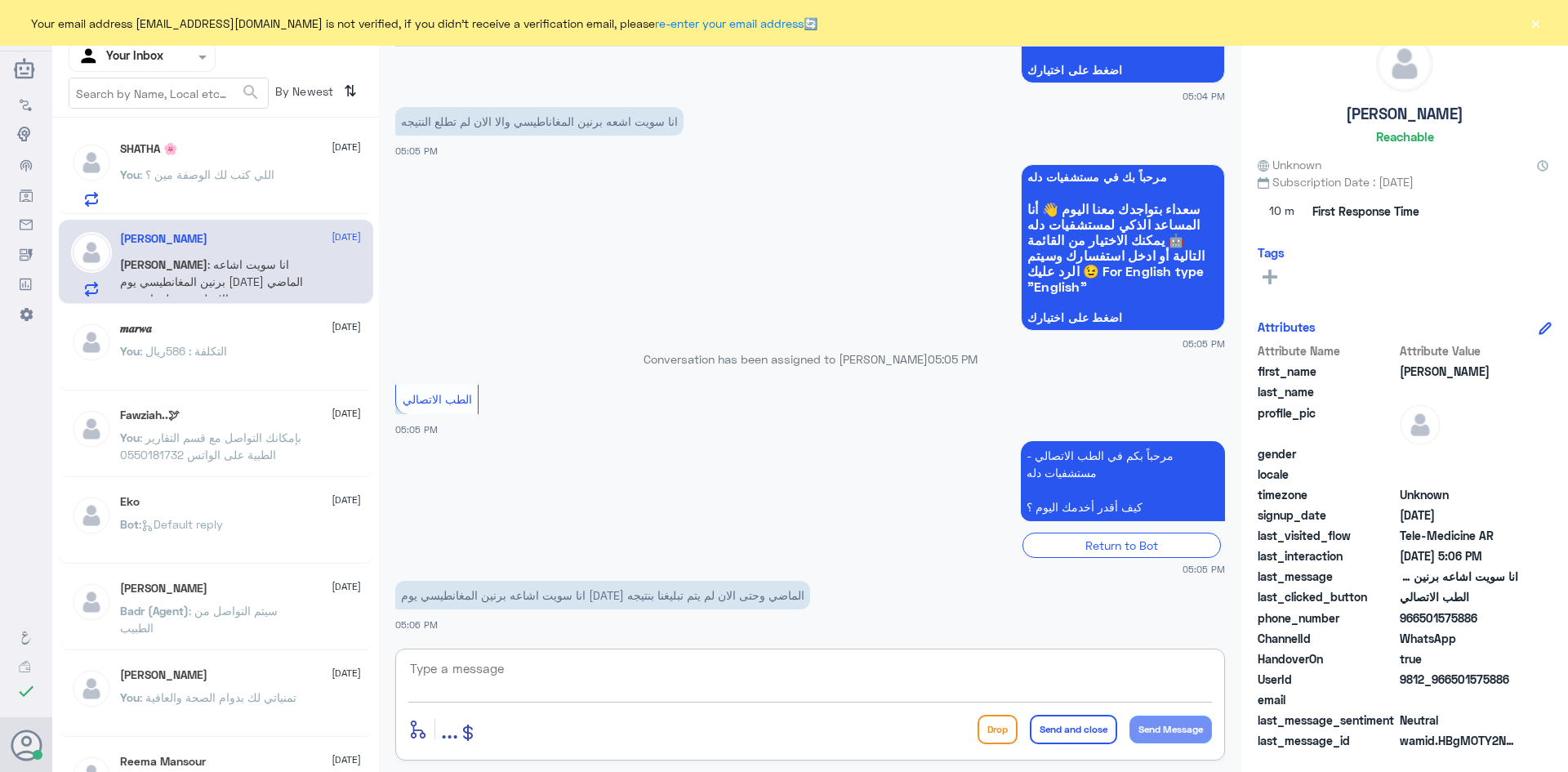
click at [711, 677] on textarea at bounding box center [809, 677] width 803 height 40
paste textarea "مرحبا معك [PERSON_NAME] من الطب الاتصالي"
type textarea "مرحبا معك [PERSON_NAME] من الطب الاتصالي"
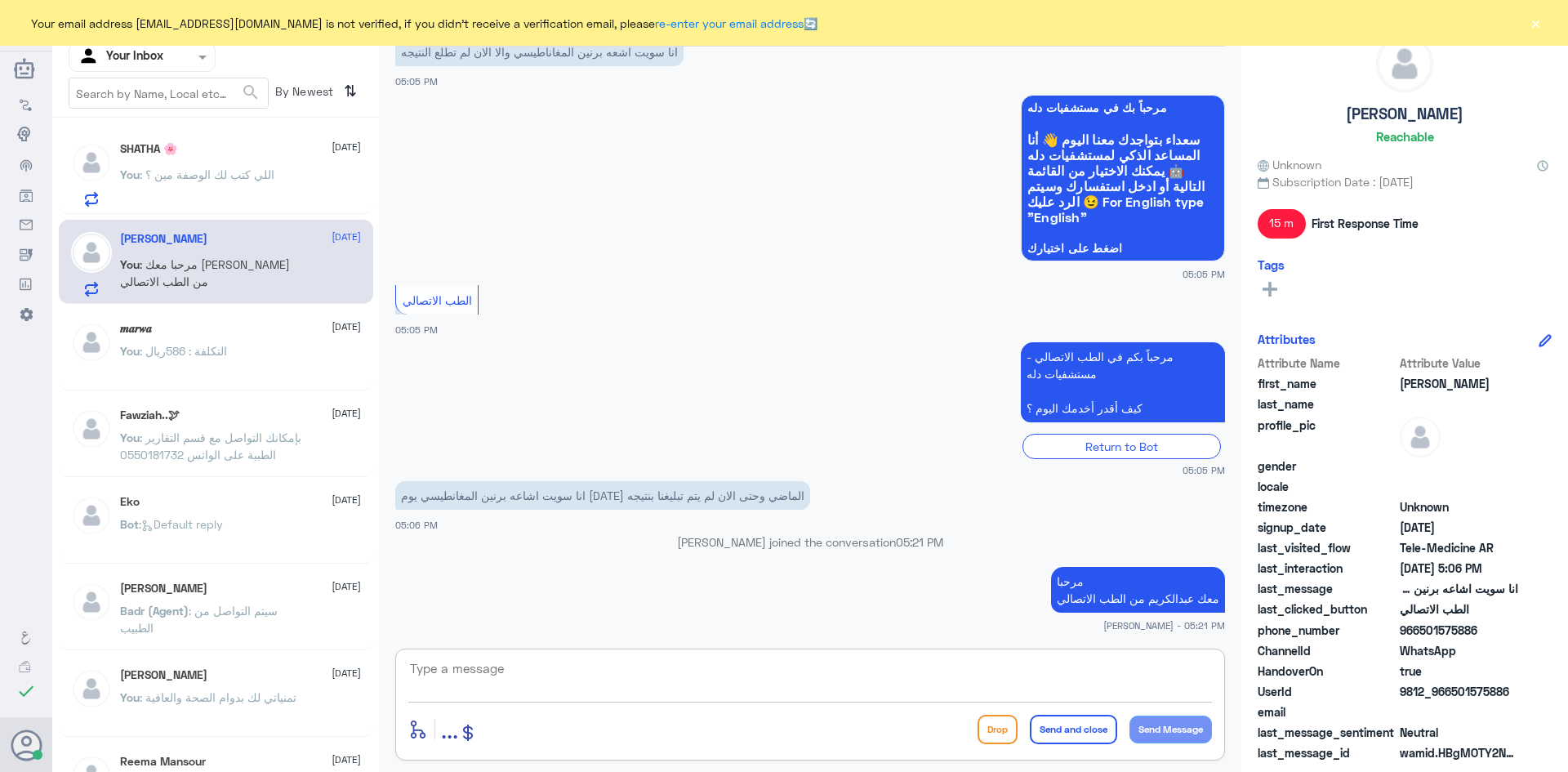
click at [280, 140] on div "SHATHA 🌸 [DATE] You : اللي كتب لك الوصفة مين ؟" at bounding box center [216, 171] width 314 height 84
click at [251, 159] on div "SHATHA 🌸 [DATE] You : اللي كتب لك الوصفة مين ؟" at bounding box center [240, 174] width 241 height 64
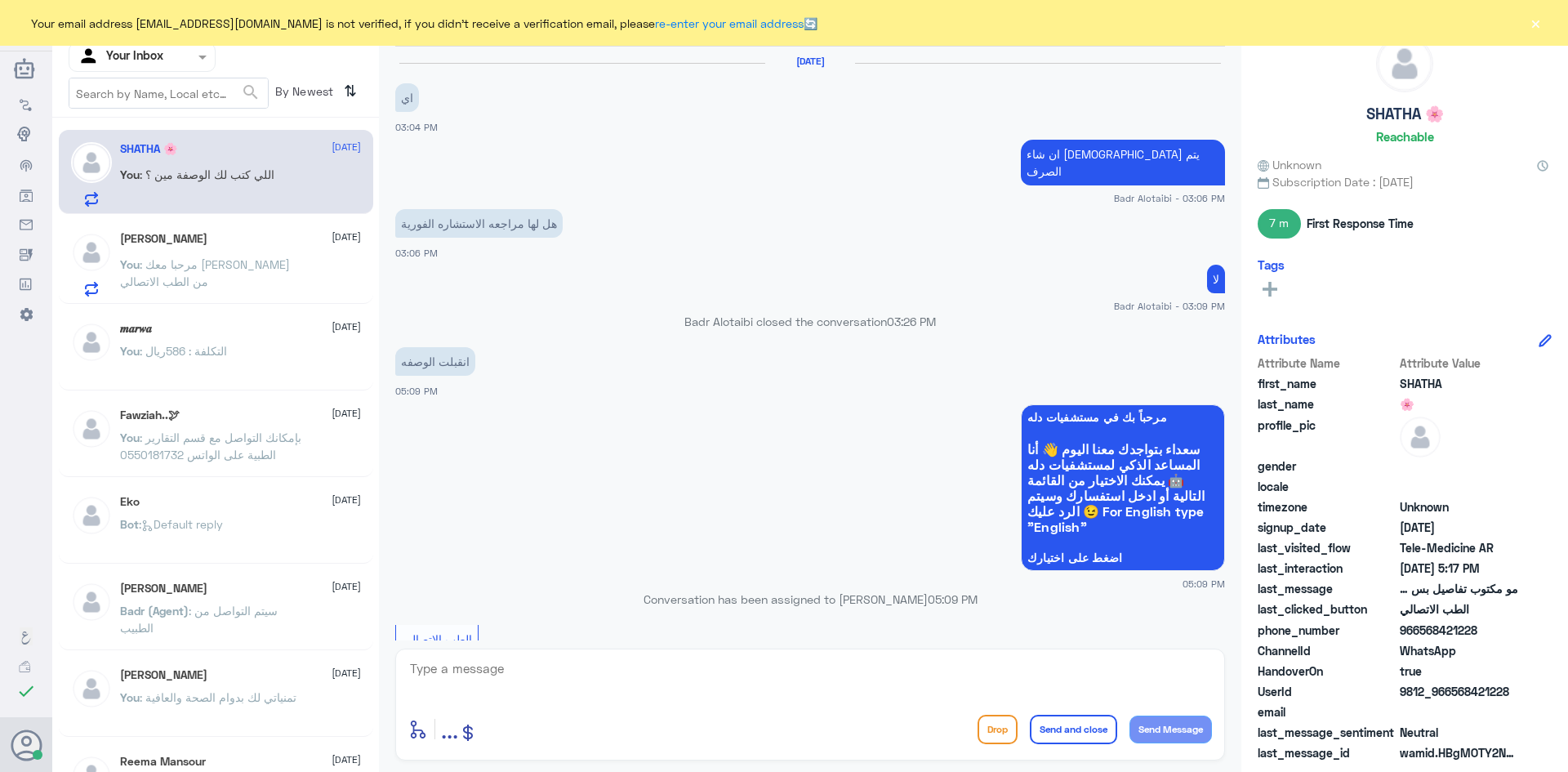
scroll to position [653, 0]
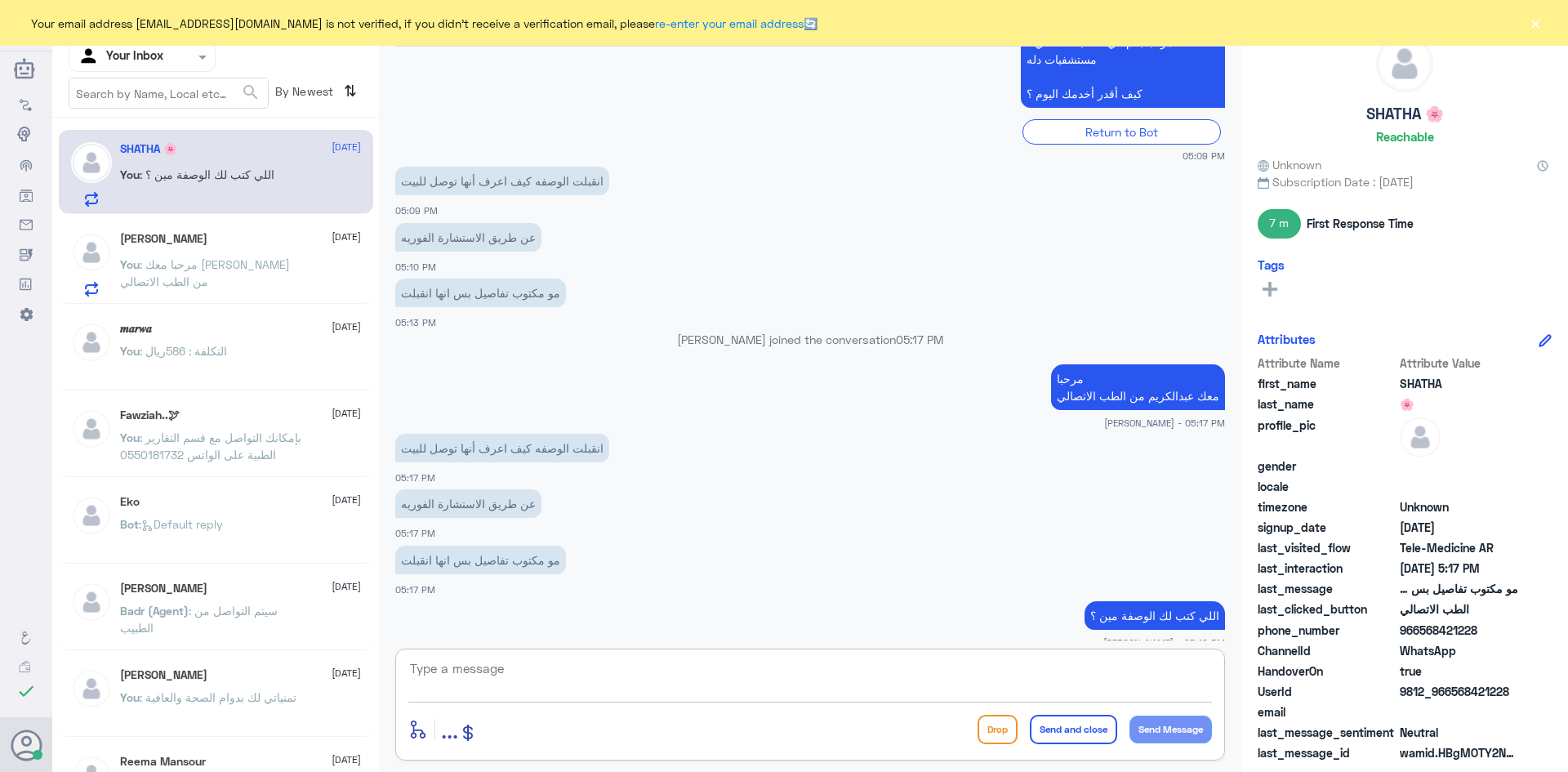
click at [628, 671] on textarea at bounding box center [809, 677] width 803 height 40
type textarea "ممكن تزوديني برقم الهوية او رقم الملف ؟"
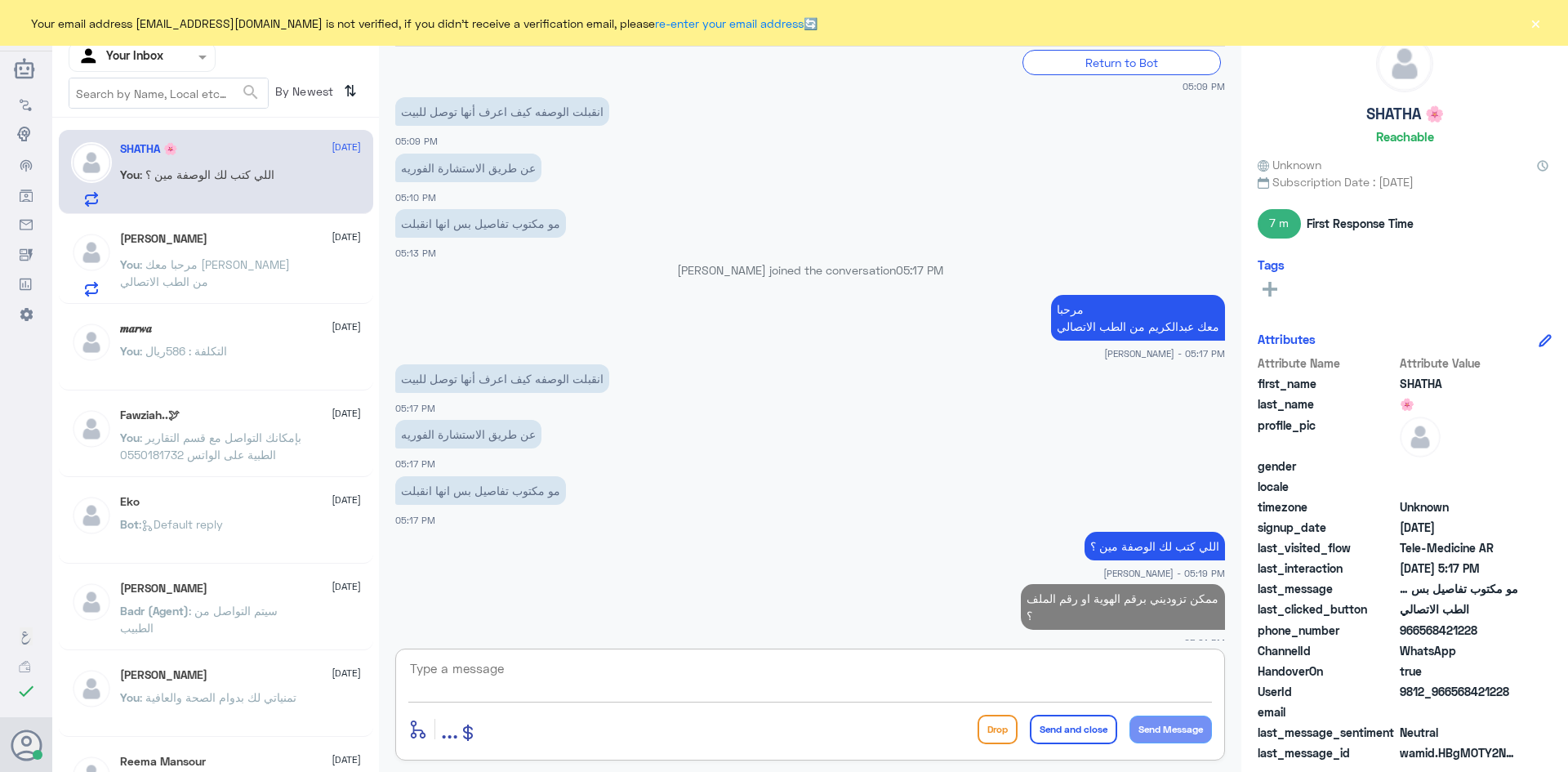
click at [209, 242] on div "[PERSON_NAME] [DATE]" at bounding box center [240, 239] width 241 height 14
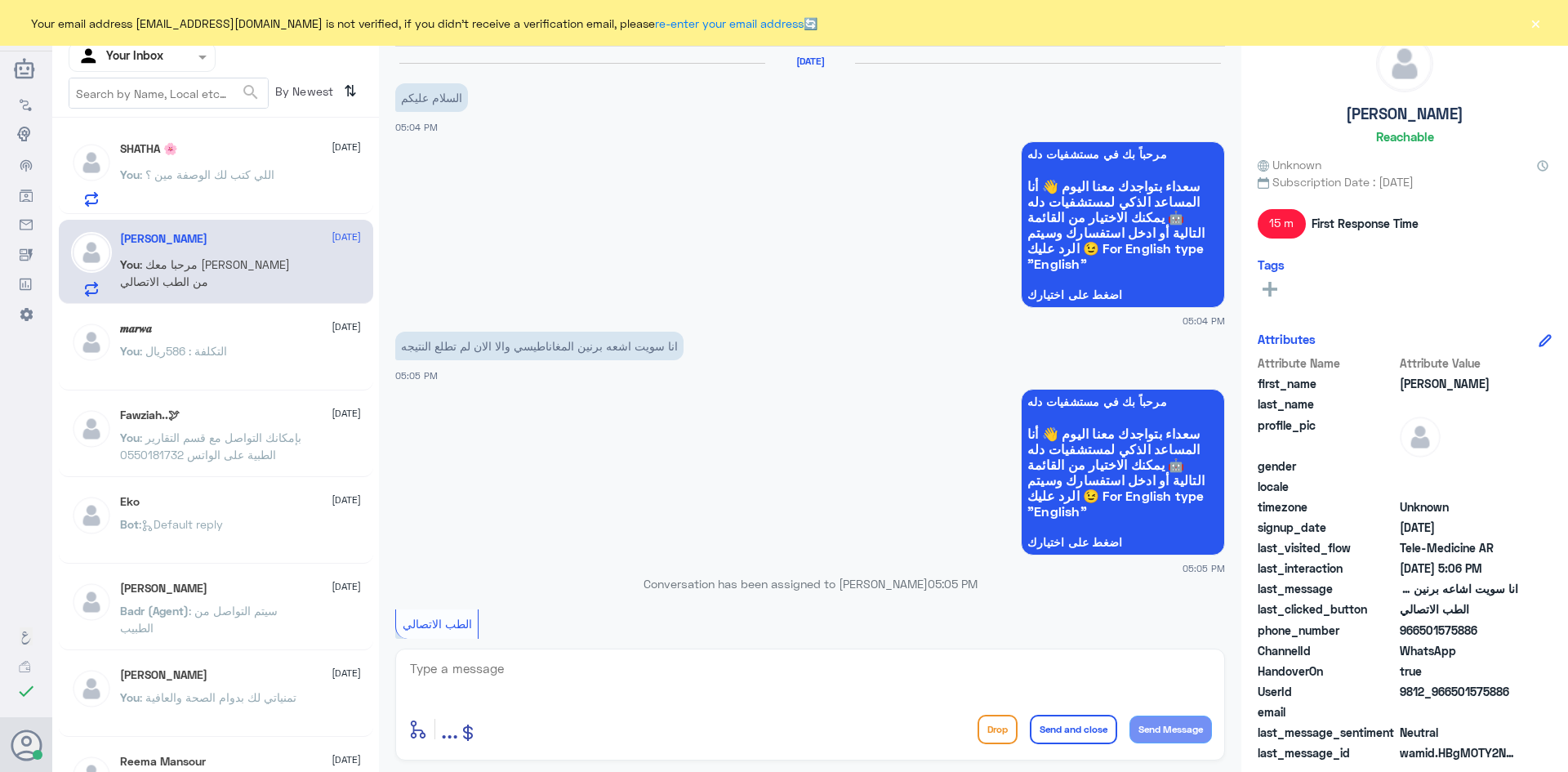
scroll to position [323, 0]
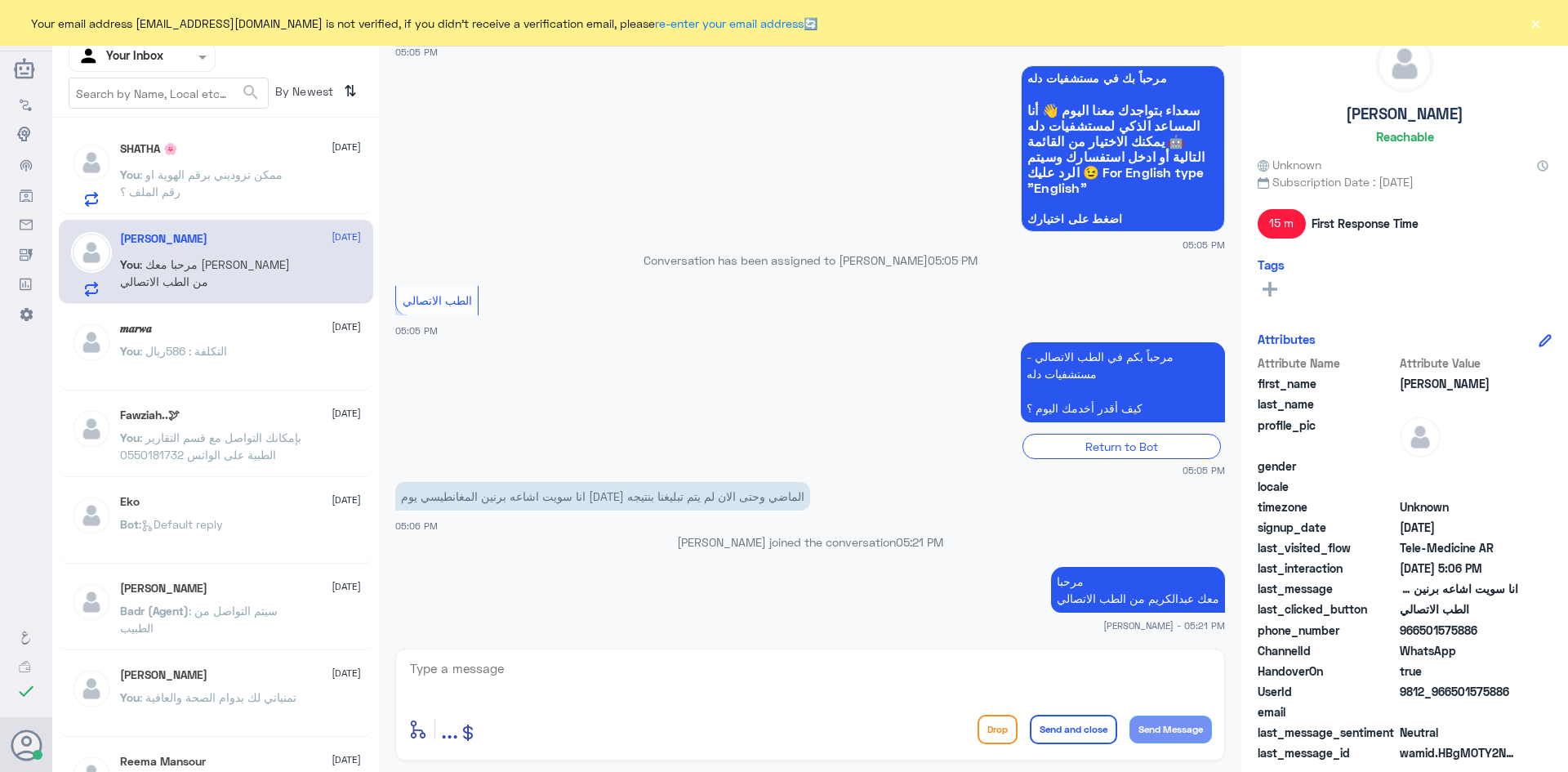
click at [661, 670] on textarea at bounding box center [809, 677] width 803 height 40
type textarea "ممكن تزودني برقم الهوية او رقم الملف ؟"
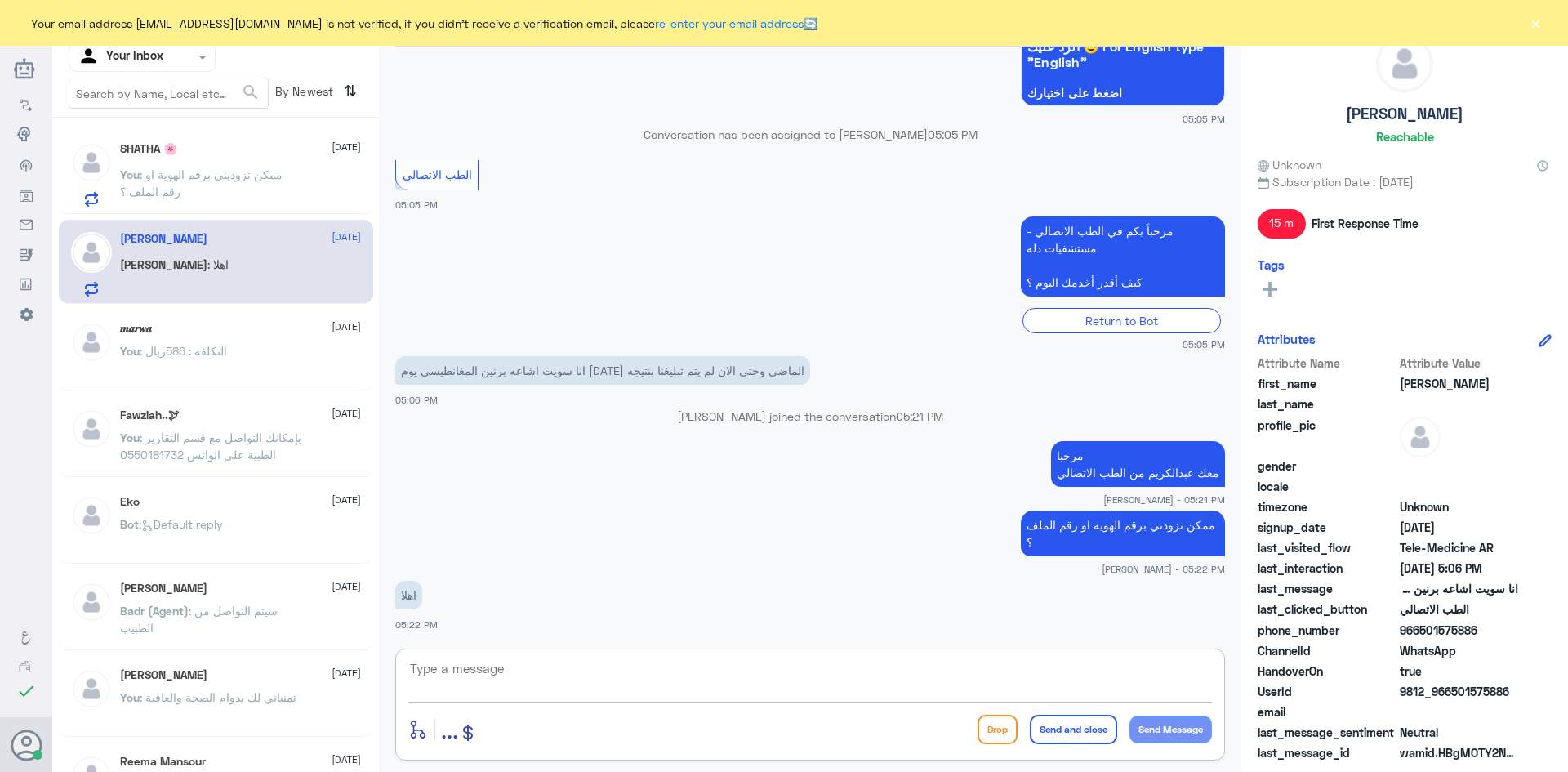
scroll to position [505, 0]
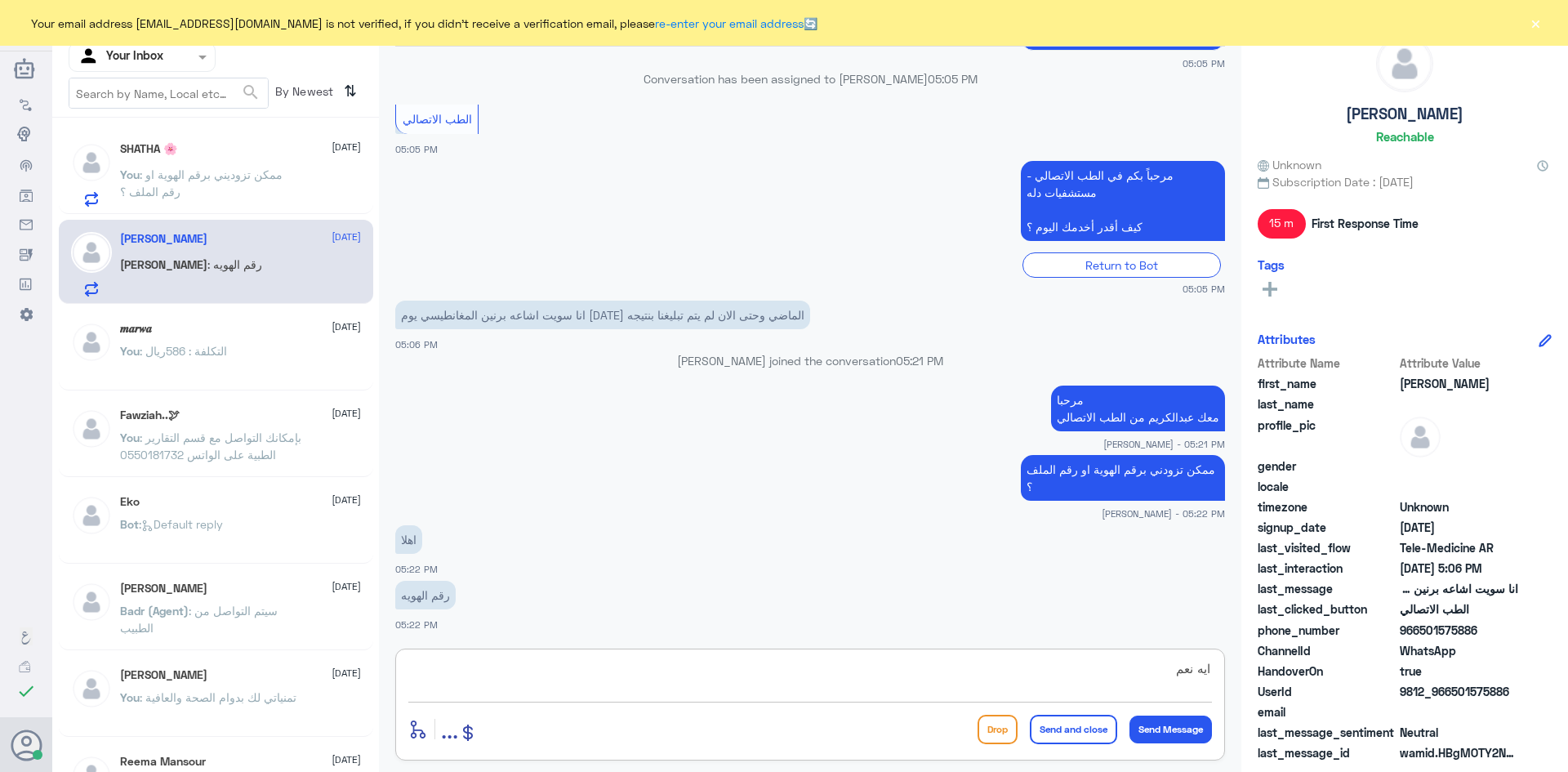
type textarea "ايه نعم"
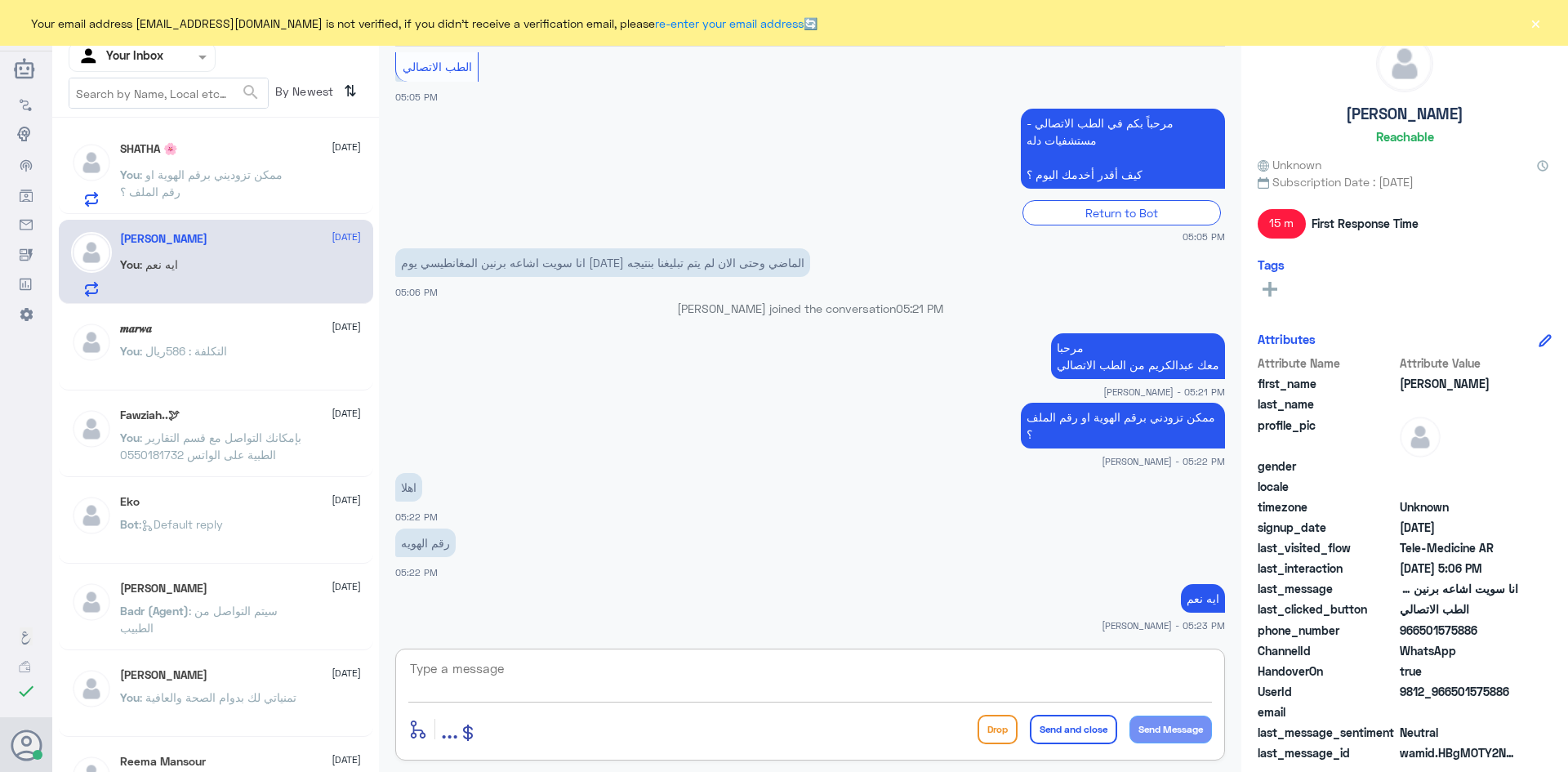
click at [238, 191] on p "You : ممكن تزوديني برقم الهوية او رقم الملف ؟" at bounding box center [211, 186] width 184 height 41
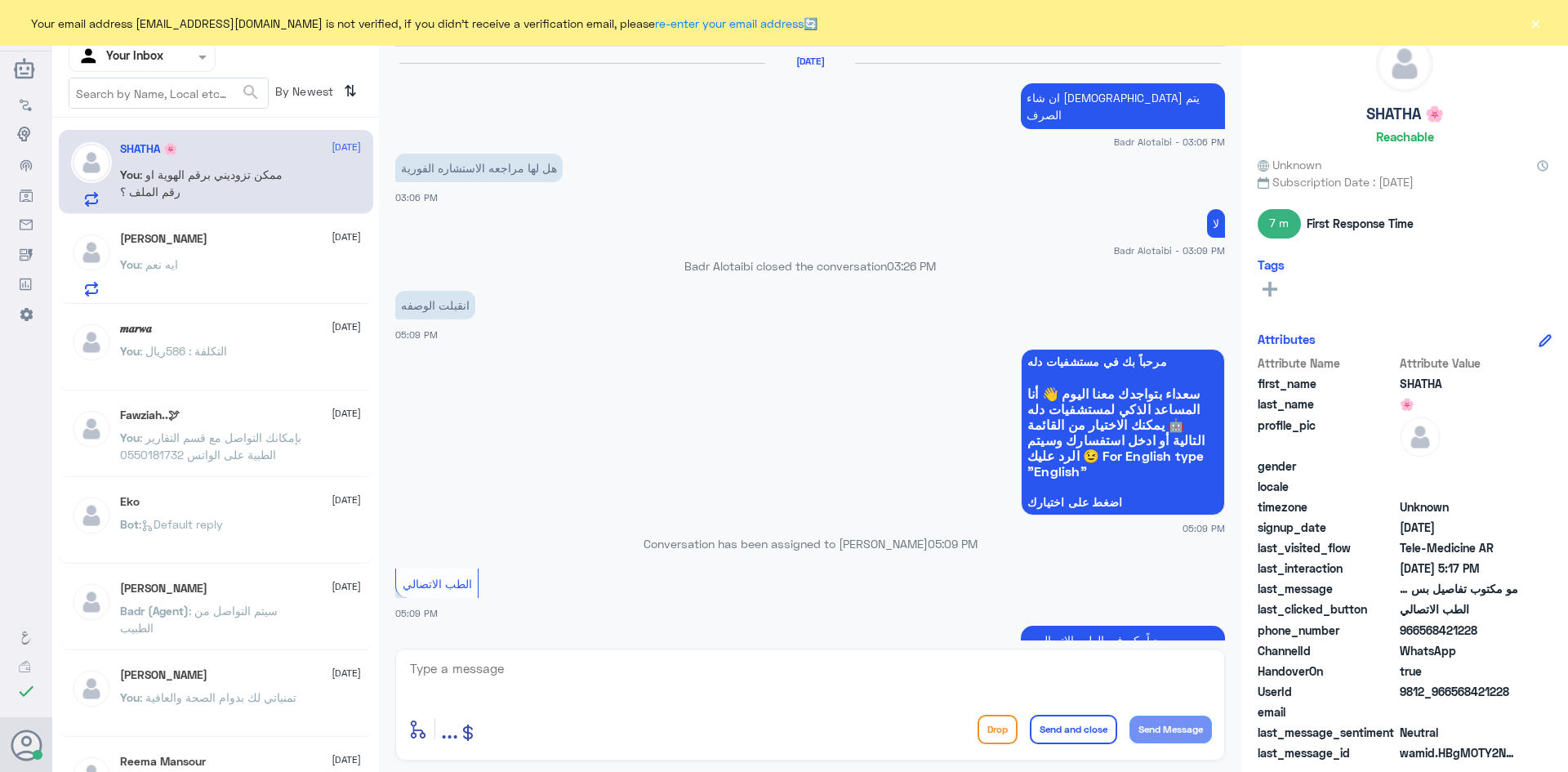
scroll to position [667, 0]
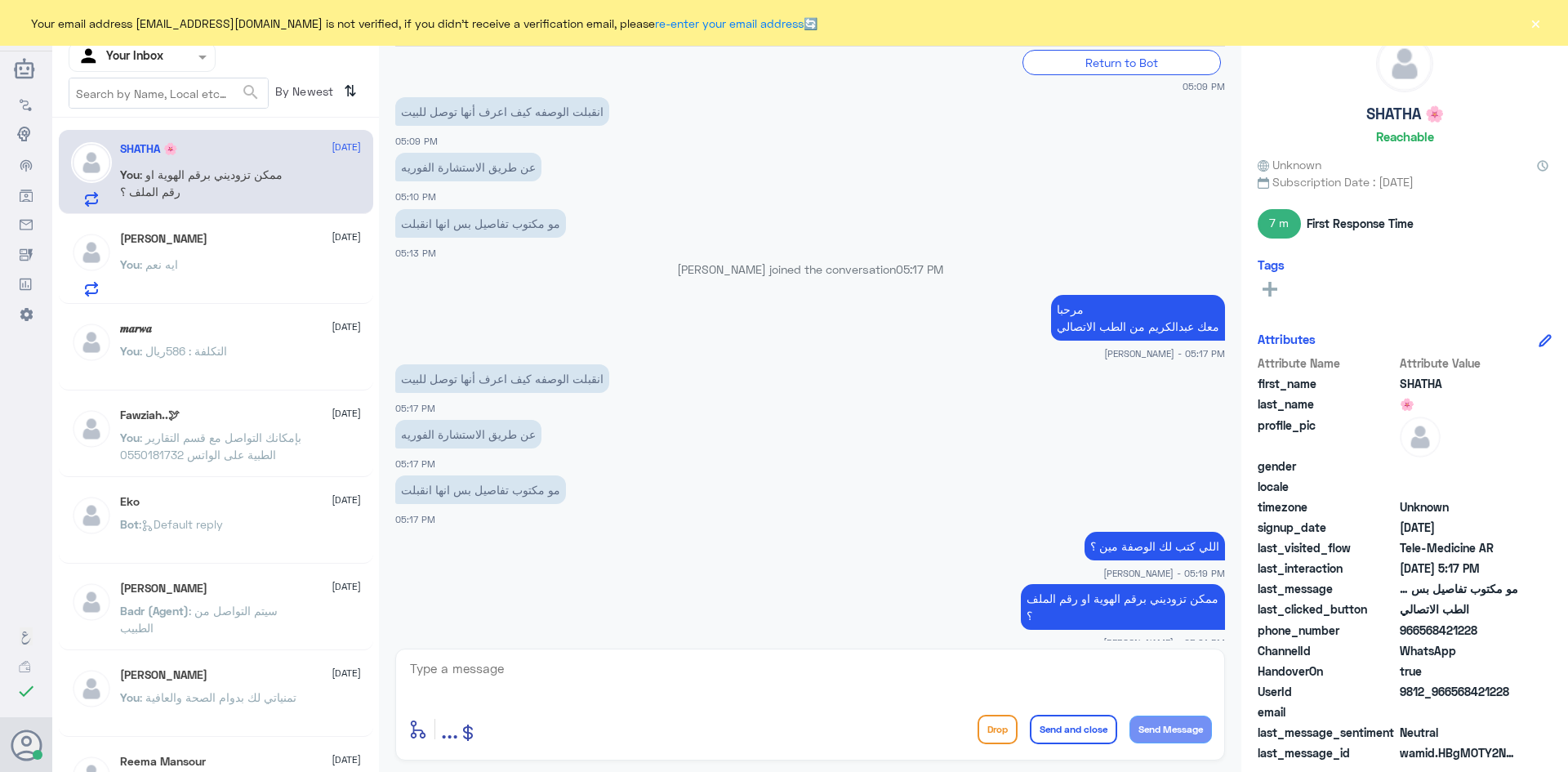
drag, startPoint x: 1513, startPoint y: 692, endPoint x: 1451, endPoint y: 695, distance: 62.1
click at [1451, 695] on span "9812_966568421228" at bounding box center [1459, 691] width 119 height 17
copy span "568421228"
click at [1510, 689] on span "9812_966568421228" at bounding box center [1459, 691] width 119 height 17
drag, startPoint x: 1509, startPoint y: 689, endPoint x: 1452, endPoint y: 693, distance: 57.1
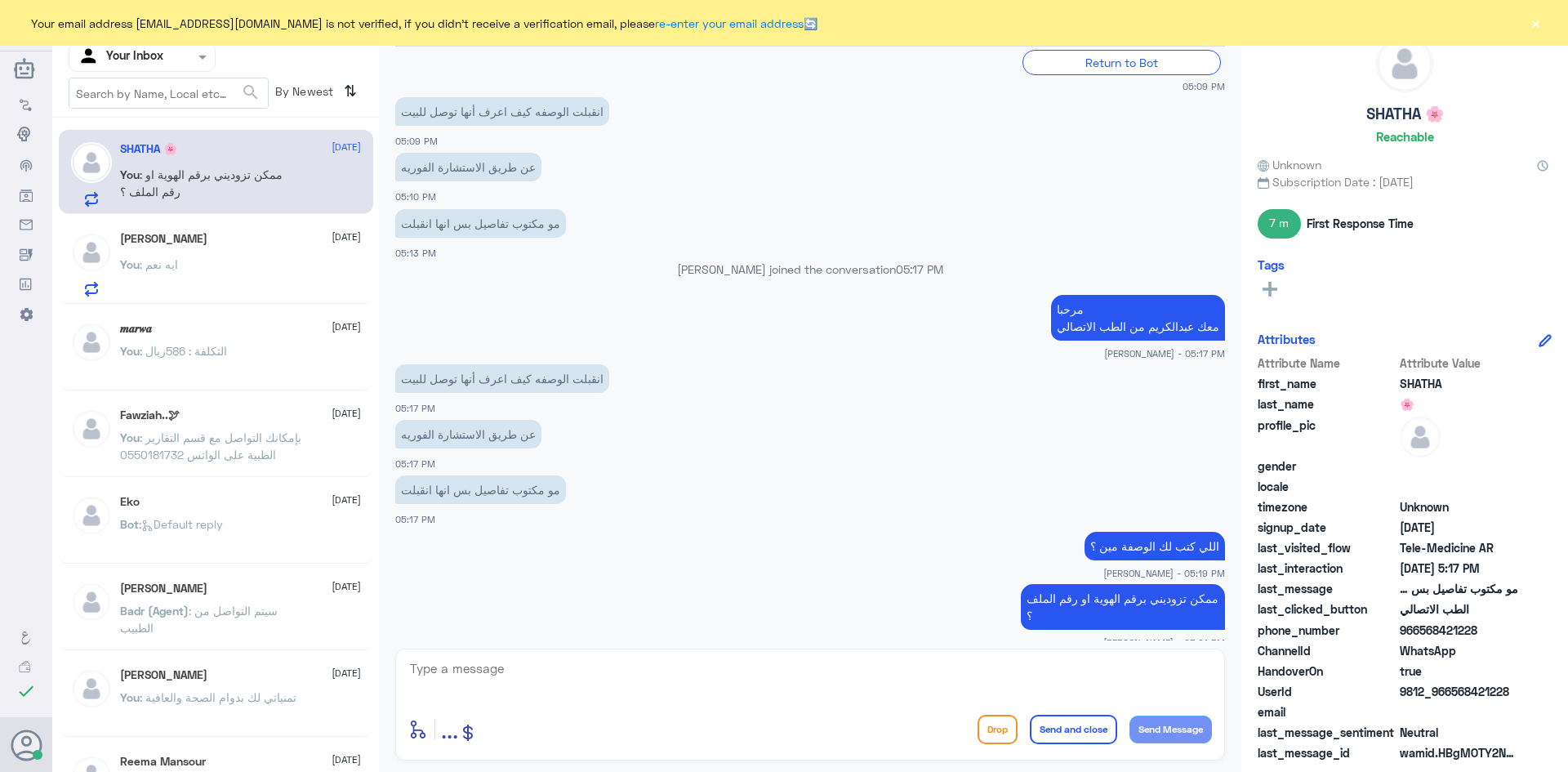
click at [1452, 693] on span "9812_966568421228" at bounding box center [1459, 691] width 119 height 17
copy span "568421228"
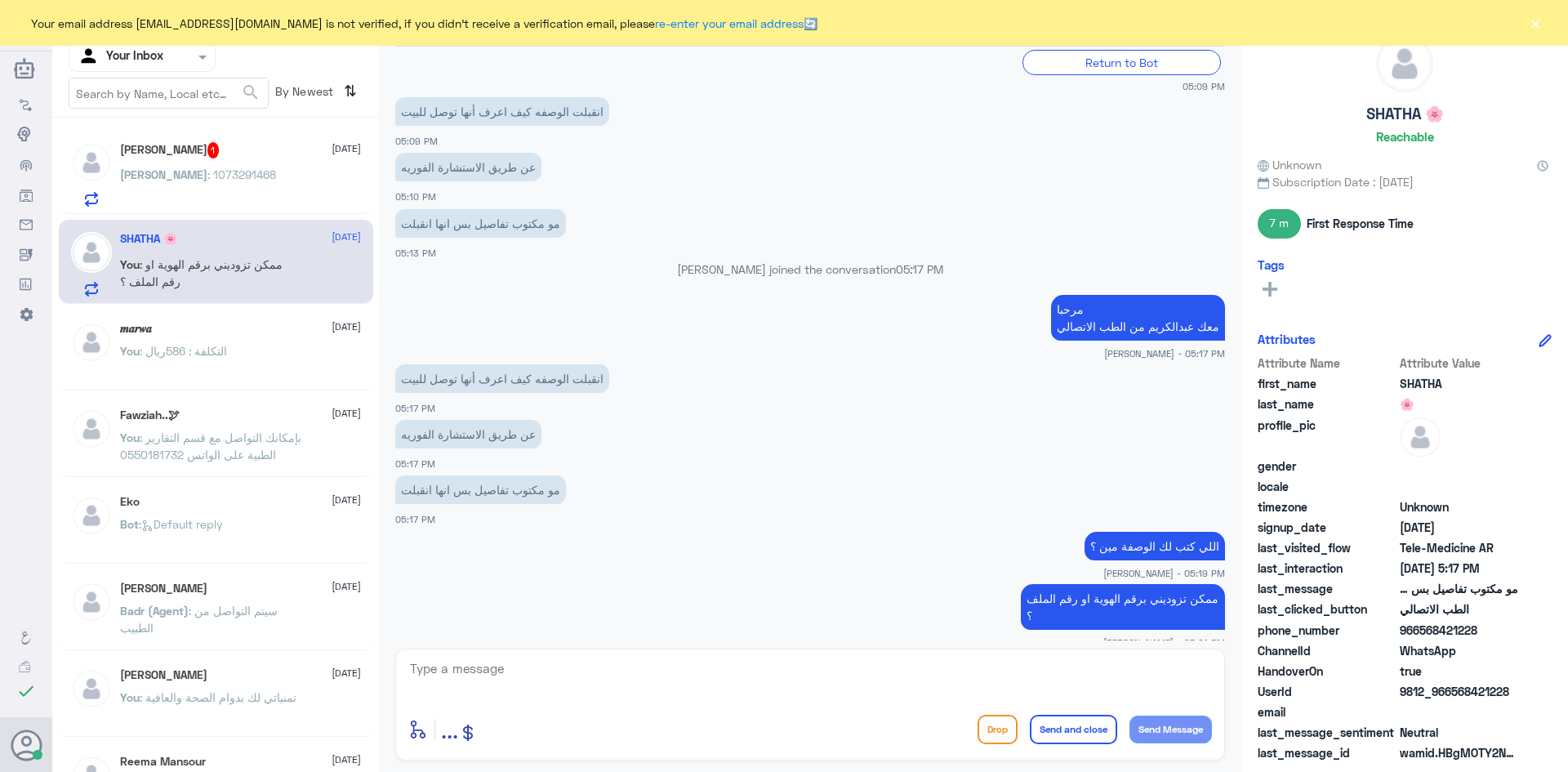
click at [909, 686] on textarea at bounding box center [809, 677] width 803 height 40
type textarea "ت"
type textarea "اي نعم تم قبول الوصفة"
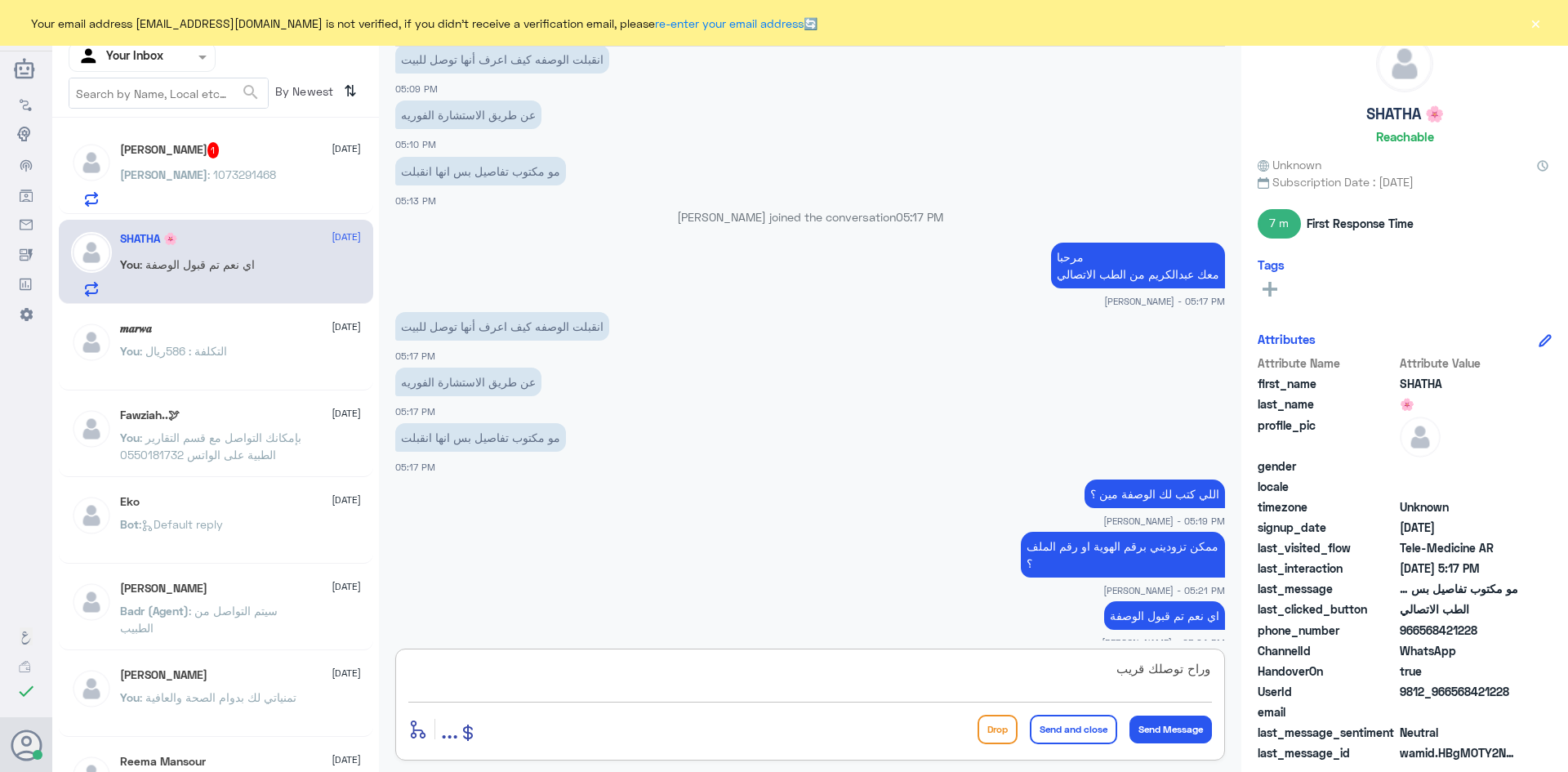
type textarea "وراح توصلك قريب"
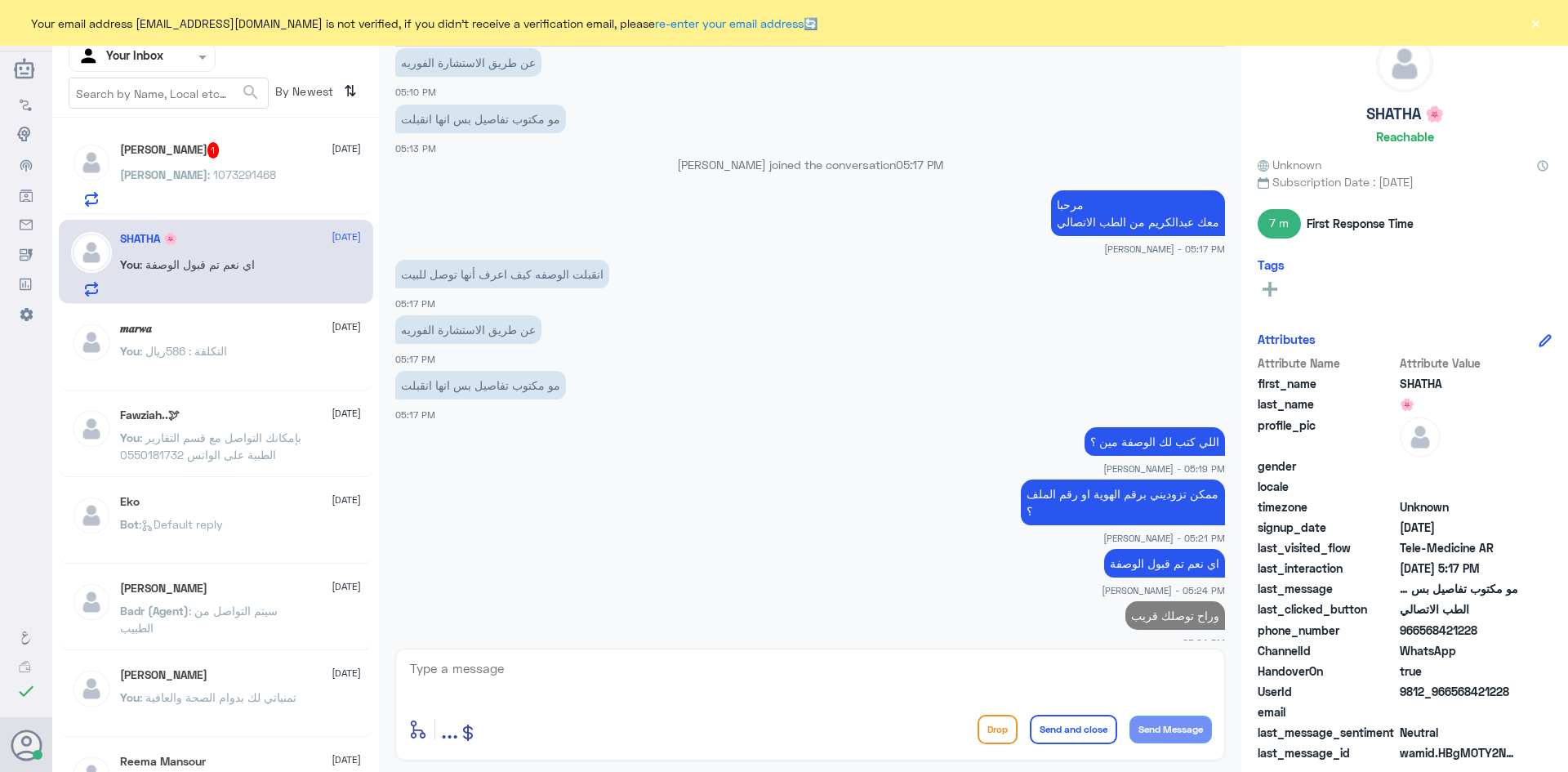
click at [1539, 22] on button "×" at bounding box center [1535, 23] width 17 height 17
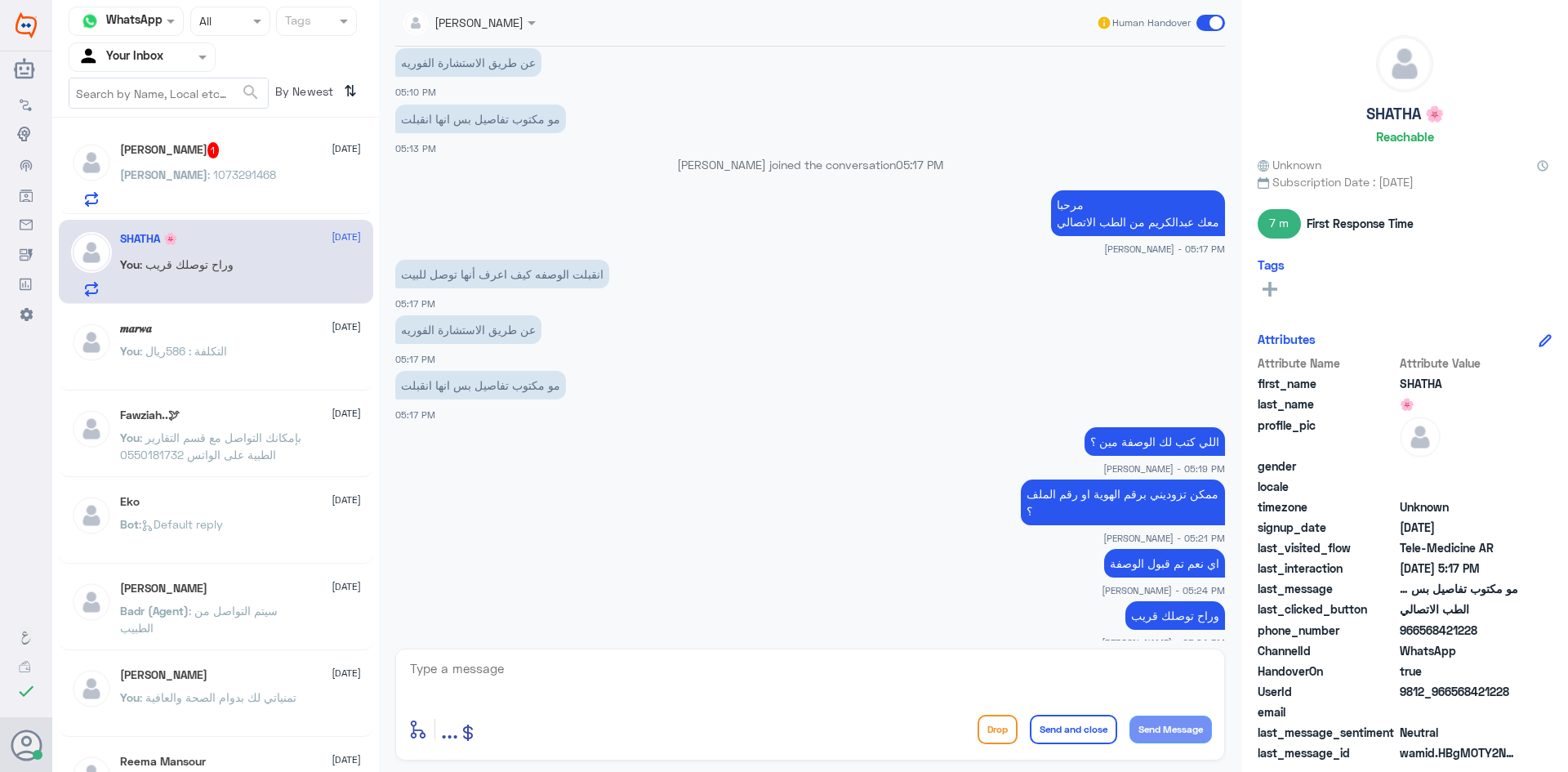
click at [227, 158] on div "[PERSON_NAME] 1 [DATE]" at bounding box center [240, 150] width 241 height 17
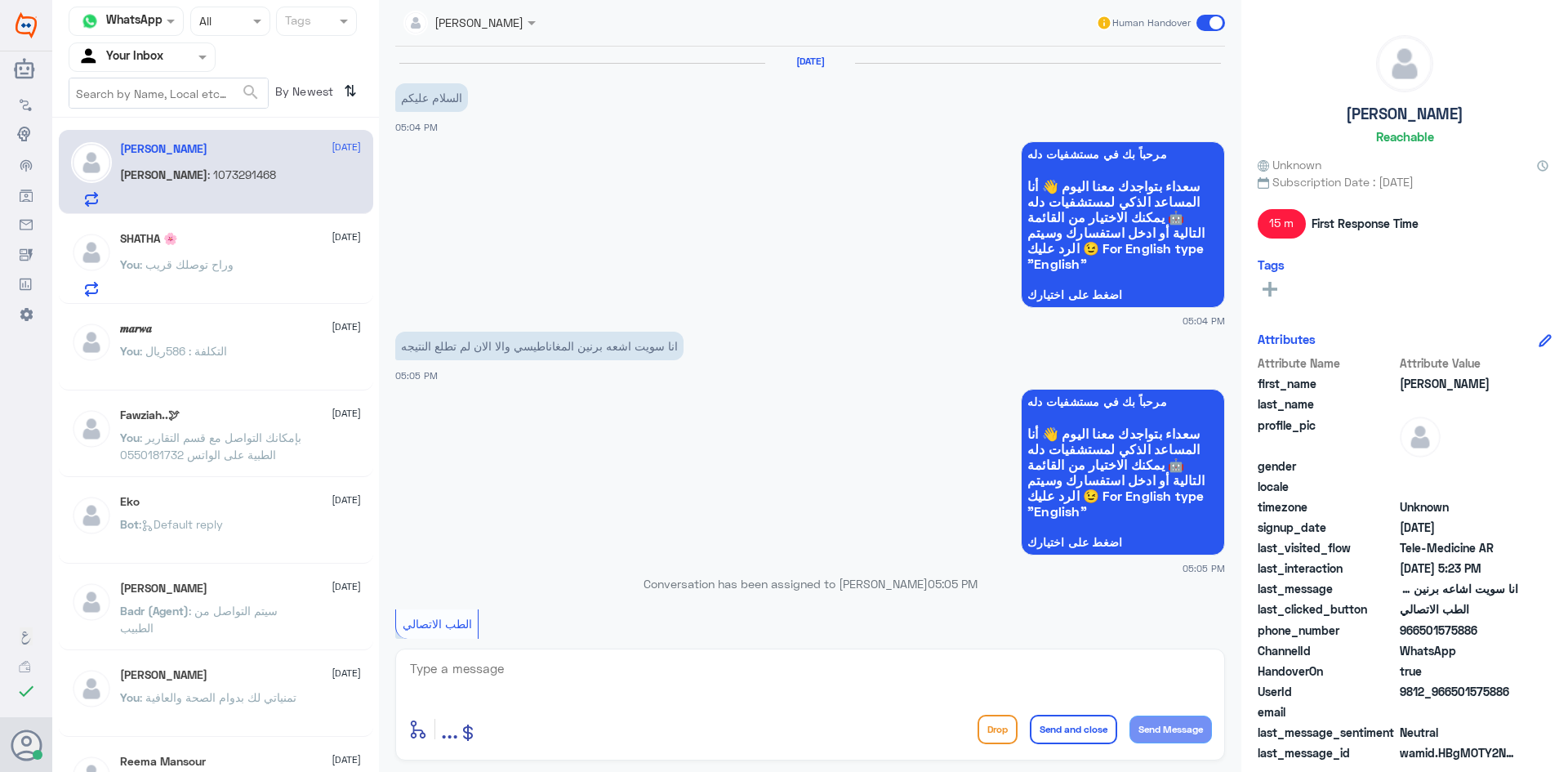
scroll to position [614, 0]
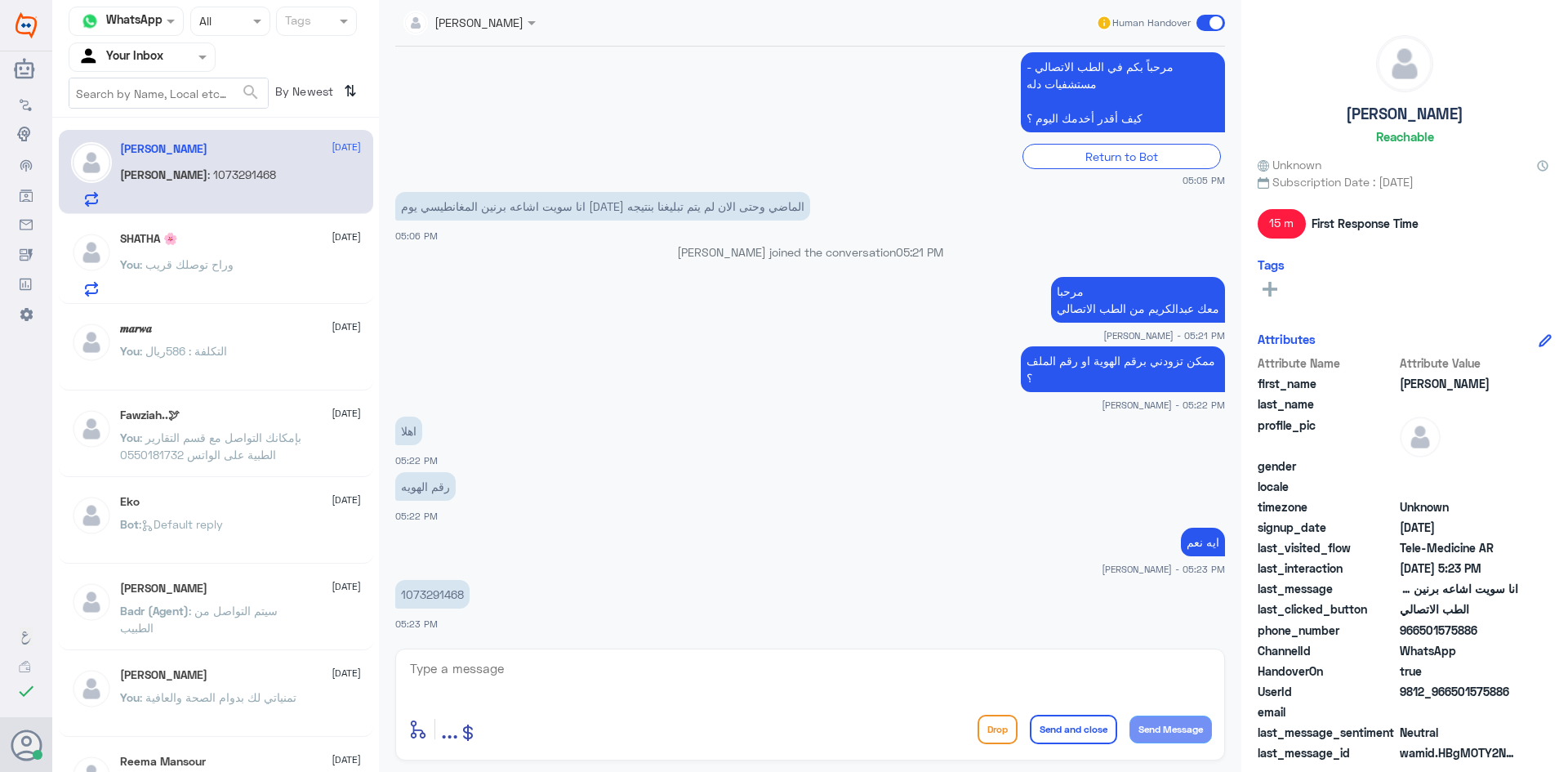
click at [684, 676] on textarea at bounding box center [809, 677] width 803 height 40
type textarea "لحظات من فضلك"
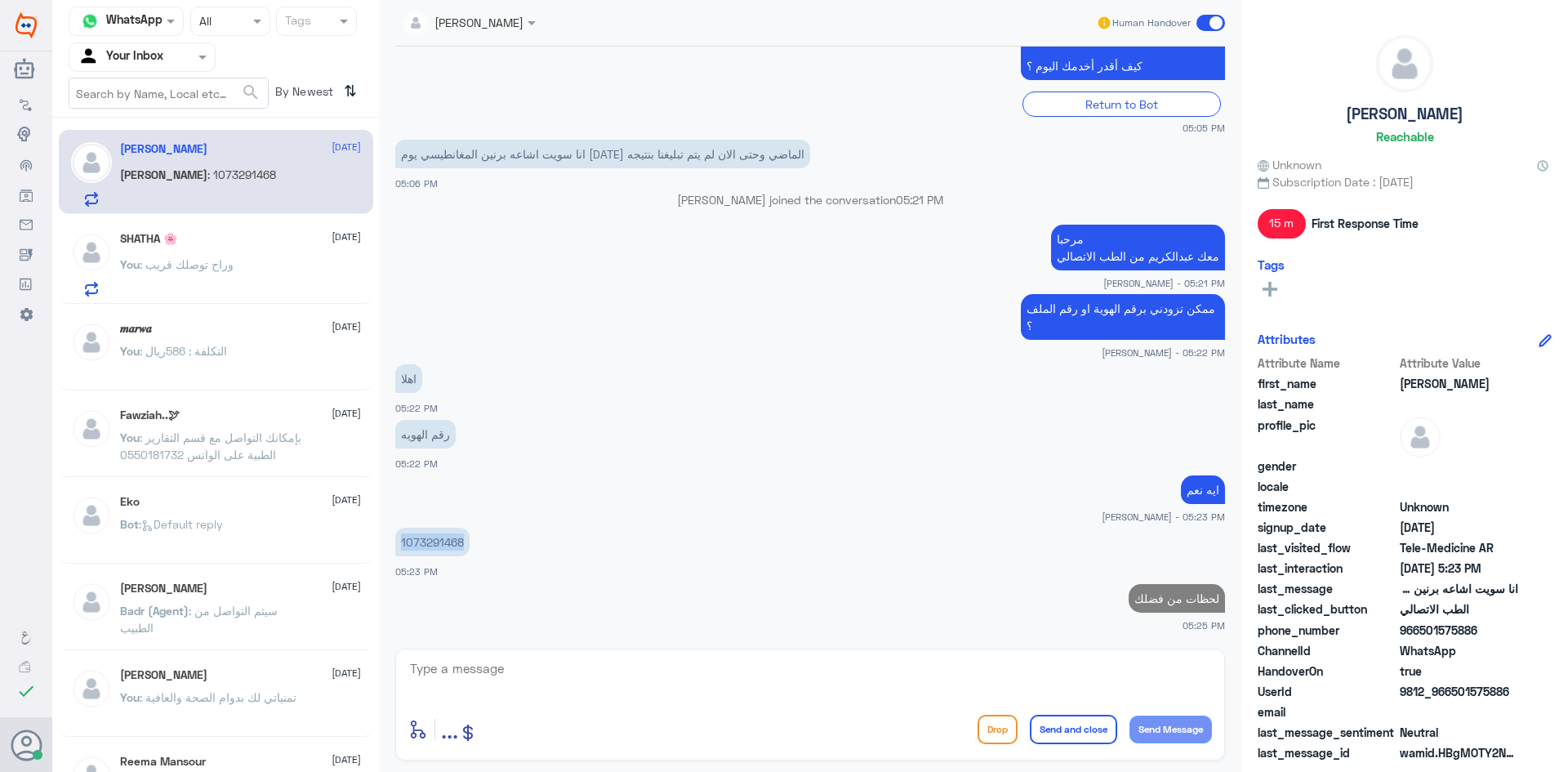
drag, startPoint x: 462, startPoint y: 541, endPoint x: 393, endPoint y: 550, distance: 69.6
click at [393, 550] on div "[DATE] السلام عليكم 05:04 PM مرحباً بك في مستشفيات دله سعداء بتواجدك معنا [DATE…" at bounding box center [810, 343] width 846 height 594
copy p "1073291468"
click at [724, 665] on textarea at bounding box center [809, 677] width 803 height 40
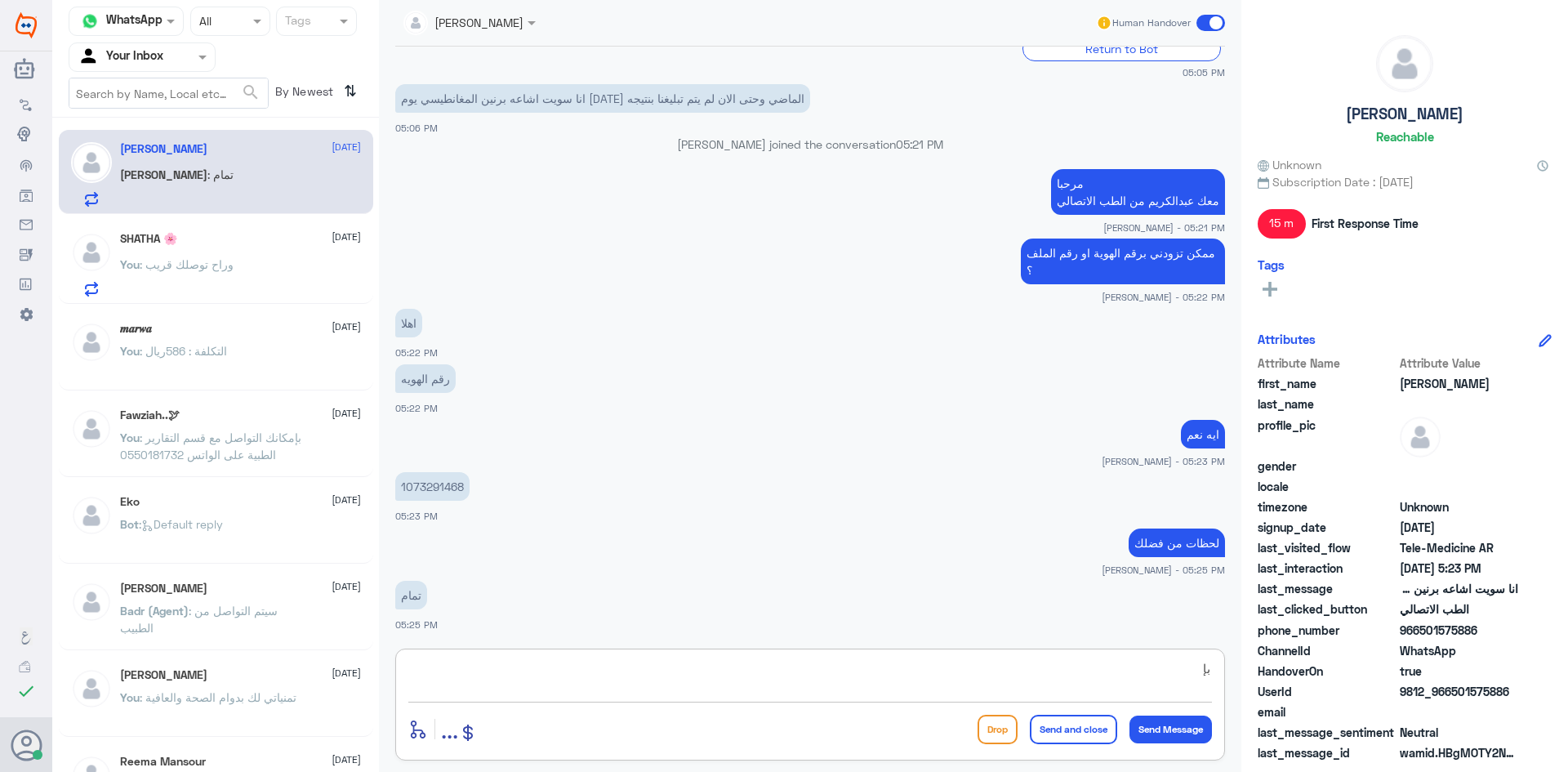
type textarea "ب"
type textarea "ما ظهرت لك النتائج في التطبيق ؟"
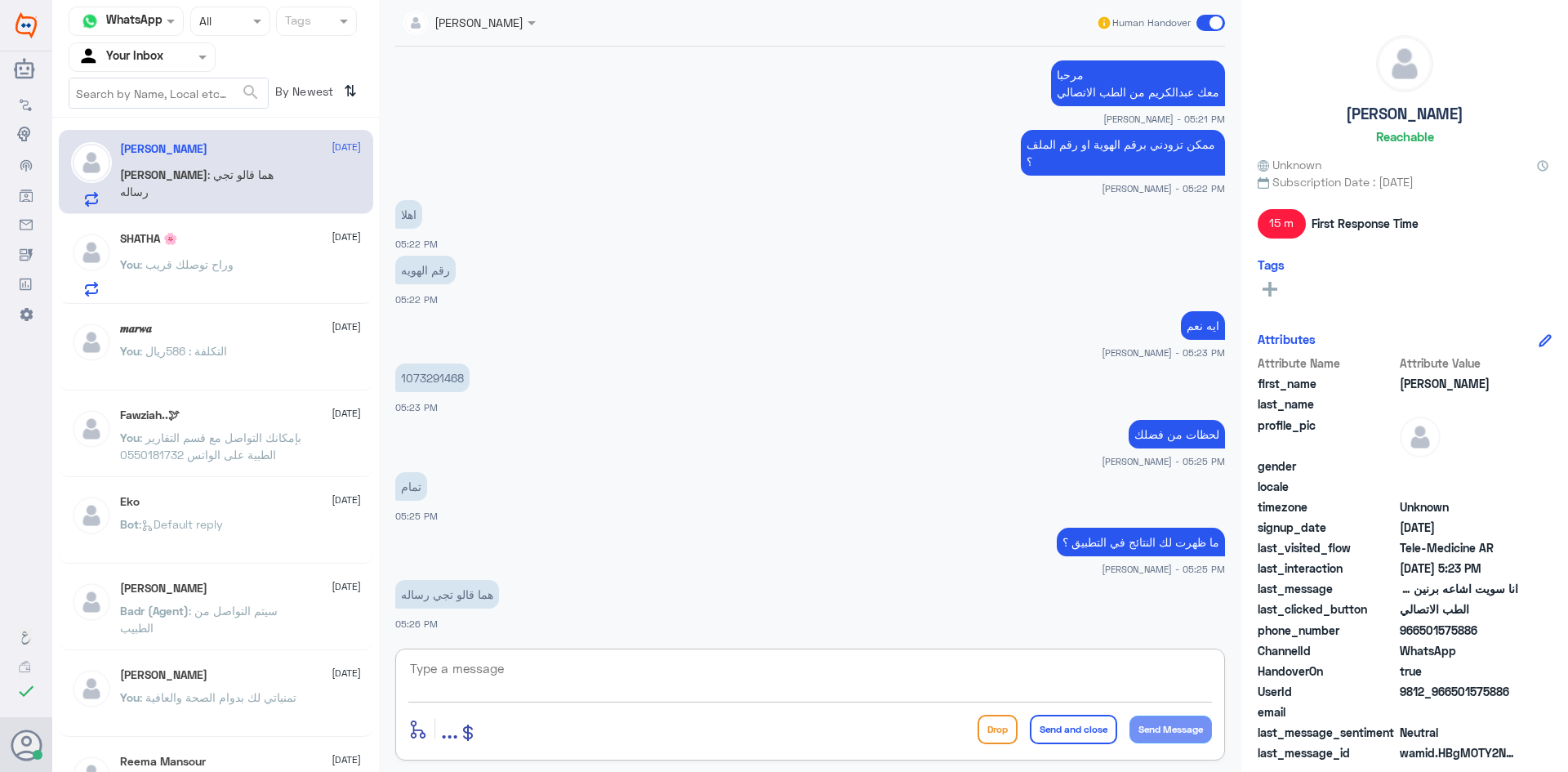
scroll to position [886, 0]
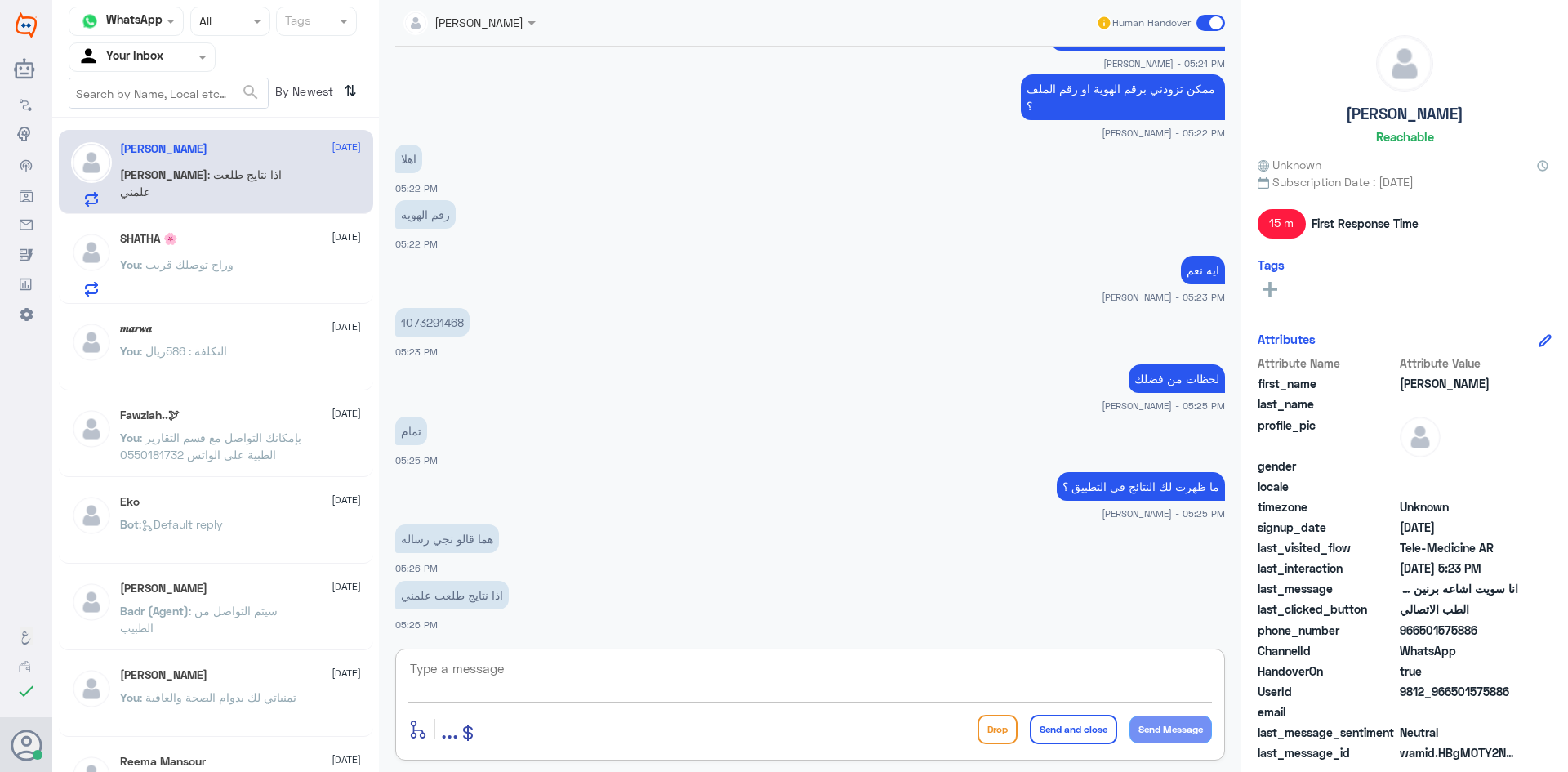
click at [739, 681] on textarea at bounding box center [809, 677] width 803 height 40
type textarea "ب"
click at [779, 662] on textarea at bounding box center [809, 677] width 803 height 40
type textarea "ايه طلعت النتائج"
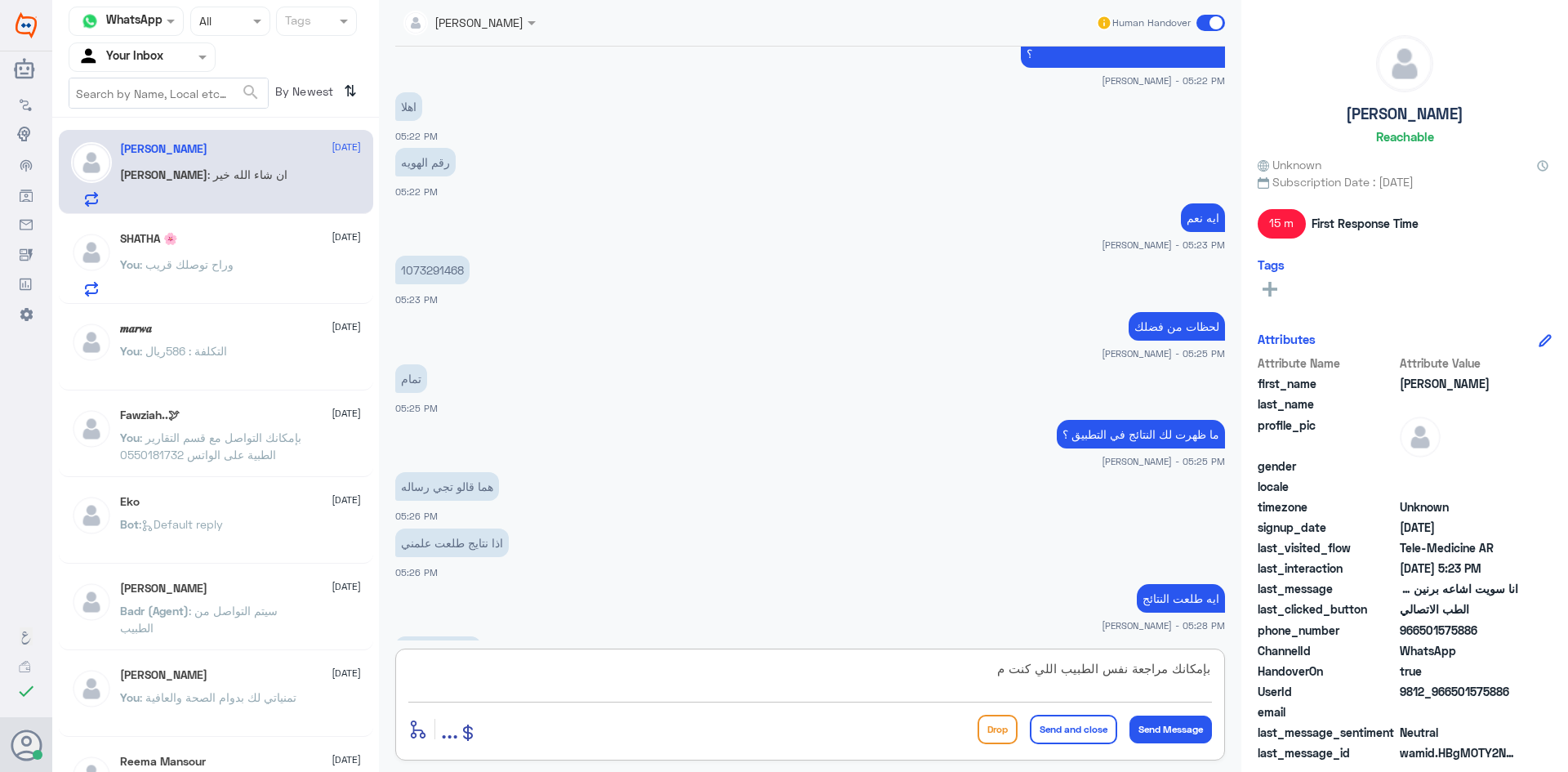
scroll to position [994, 0]
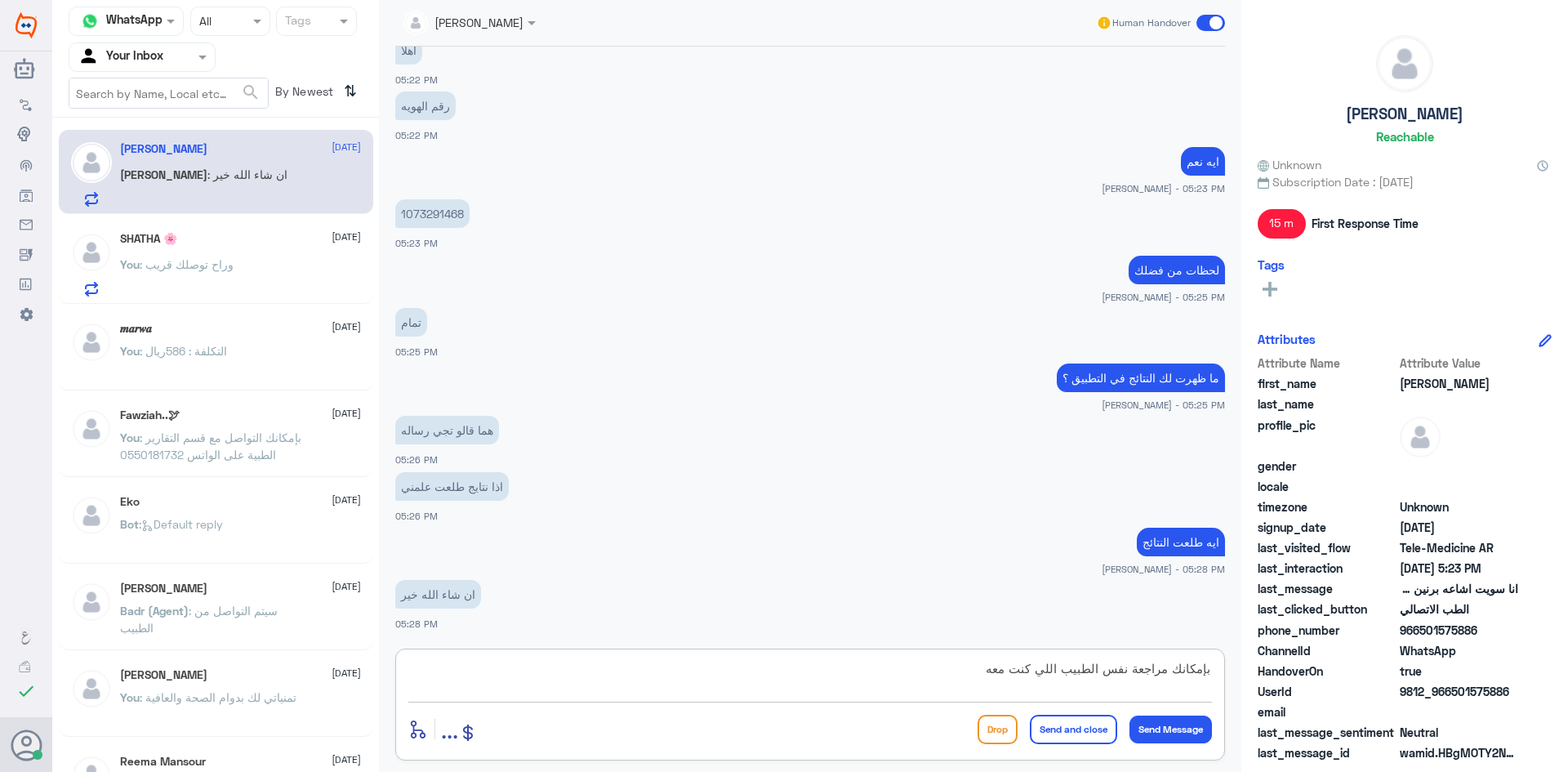
type textarea "بإمكانك مراجعة نفس الطبيب اللي كنت معه"
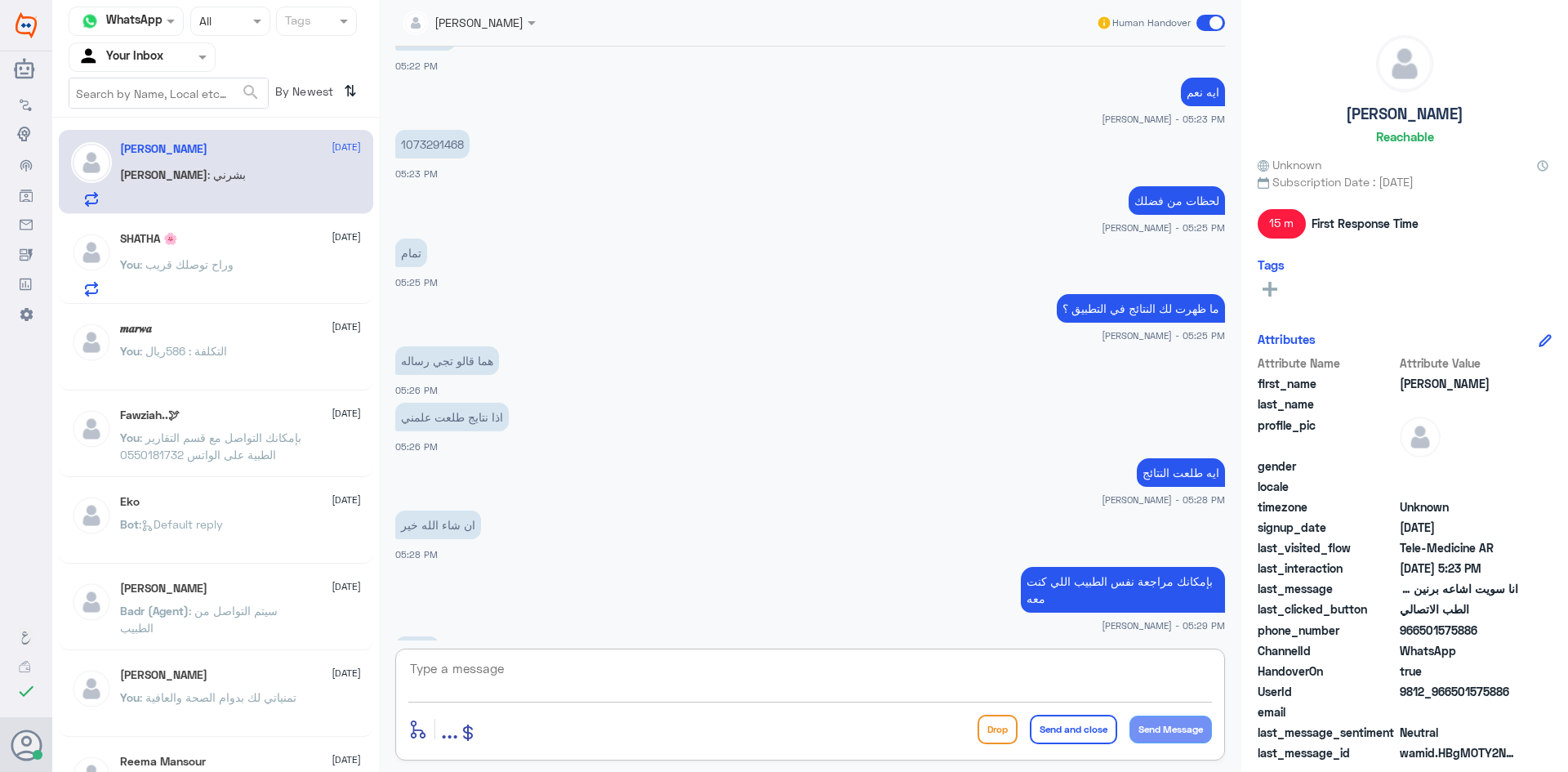
scroll to position [1119, 0]
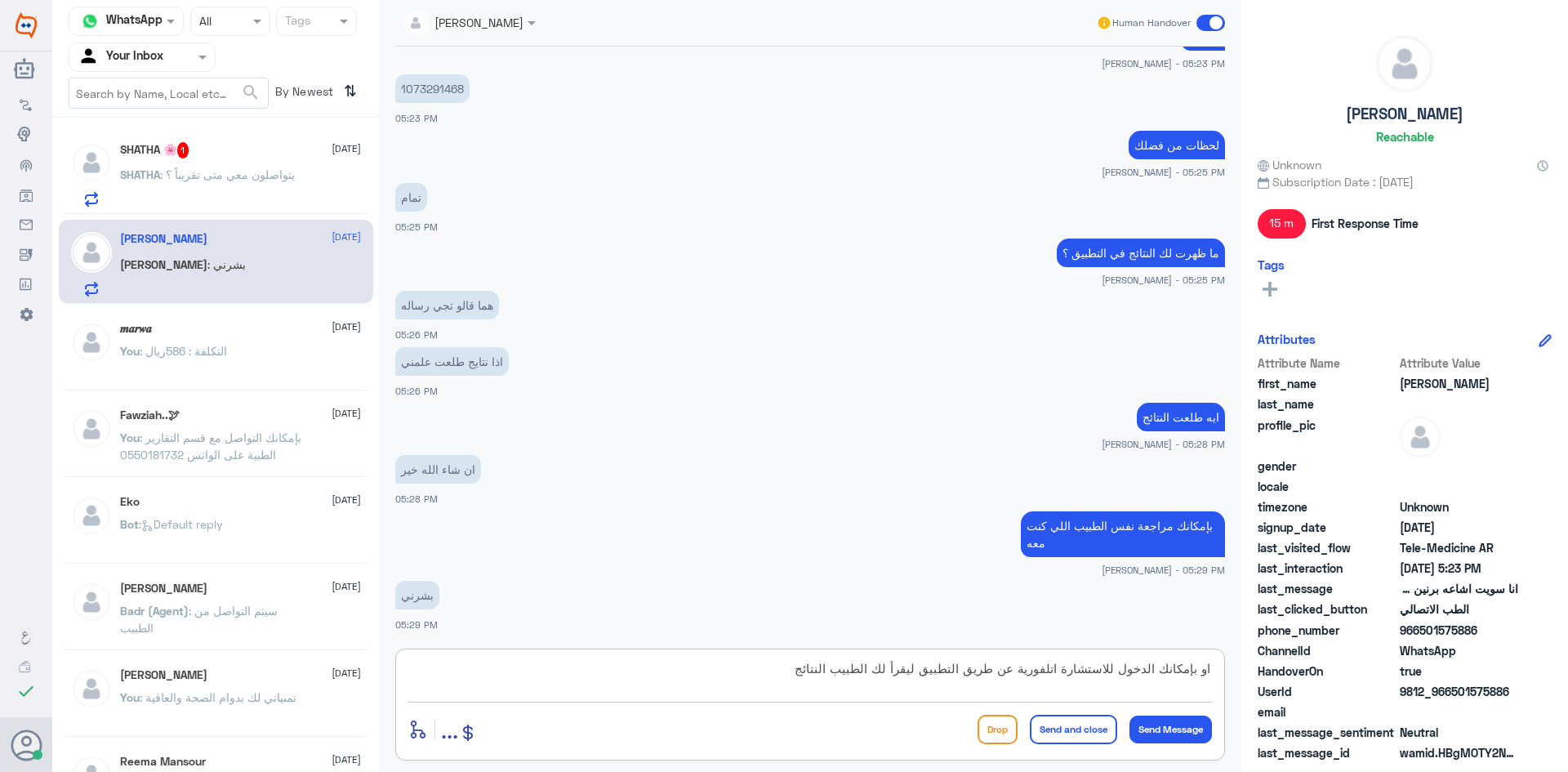
type textarea "او بإمكانك الدخول للاستشارة اتلفورية عن طريق التطبيق ليقرأ لك الطبيب النتائج"
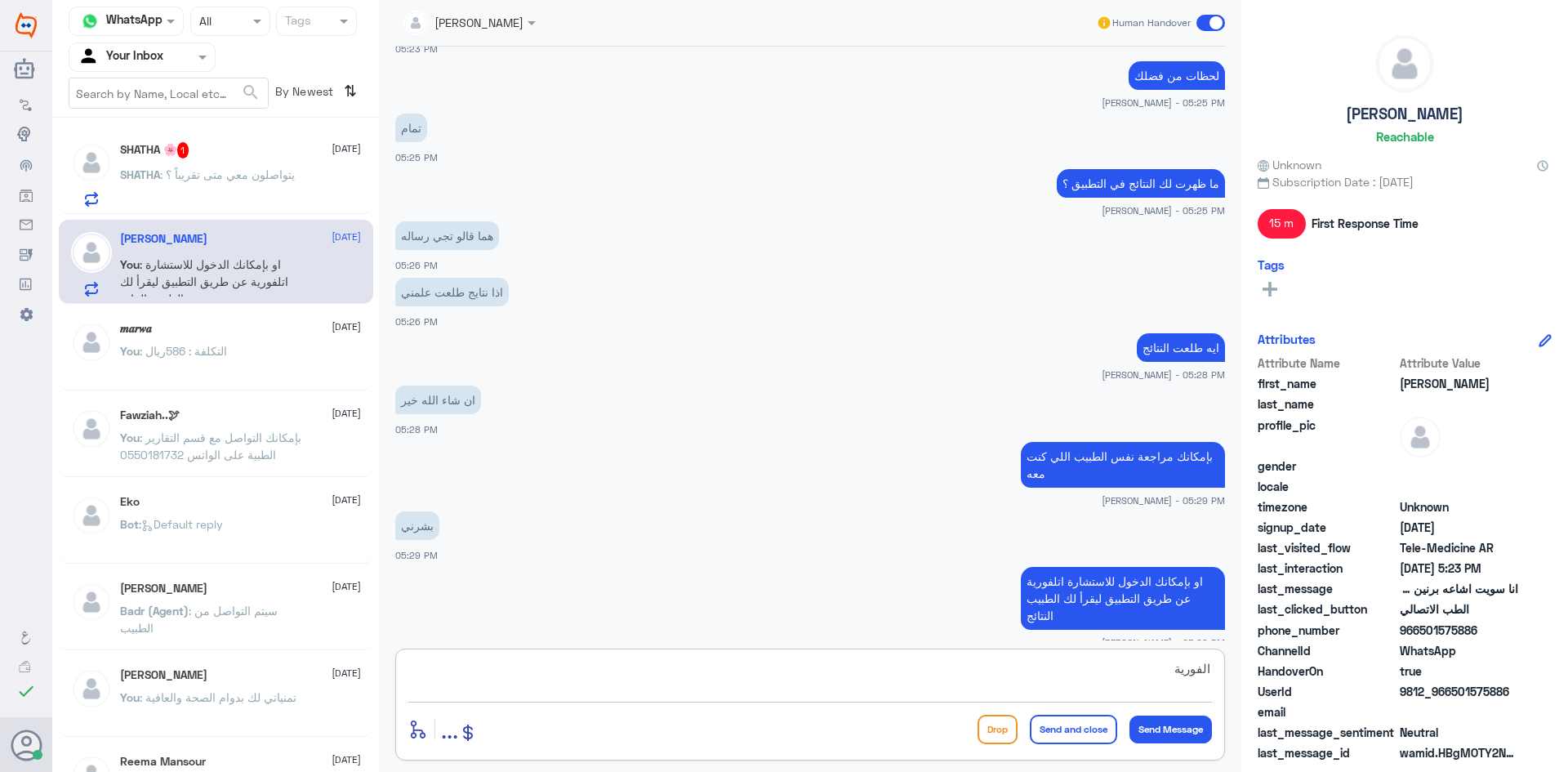
type textarea "الفورية *"
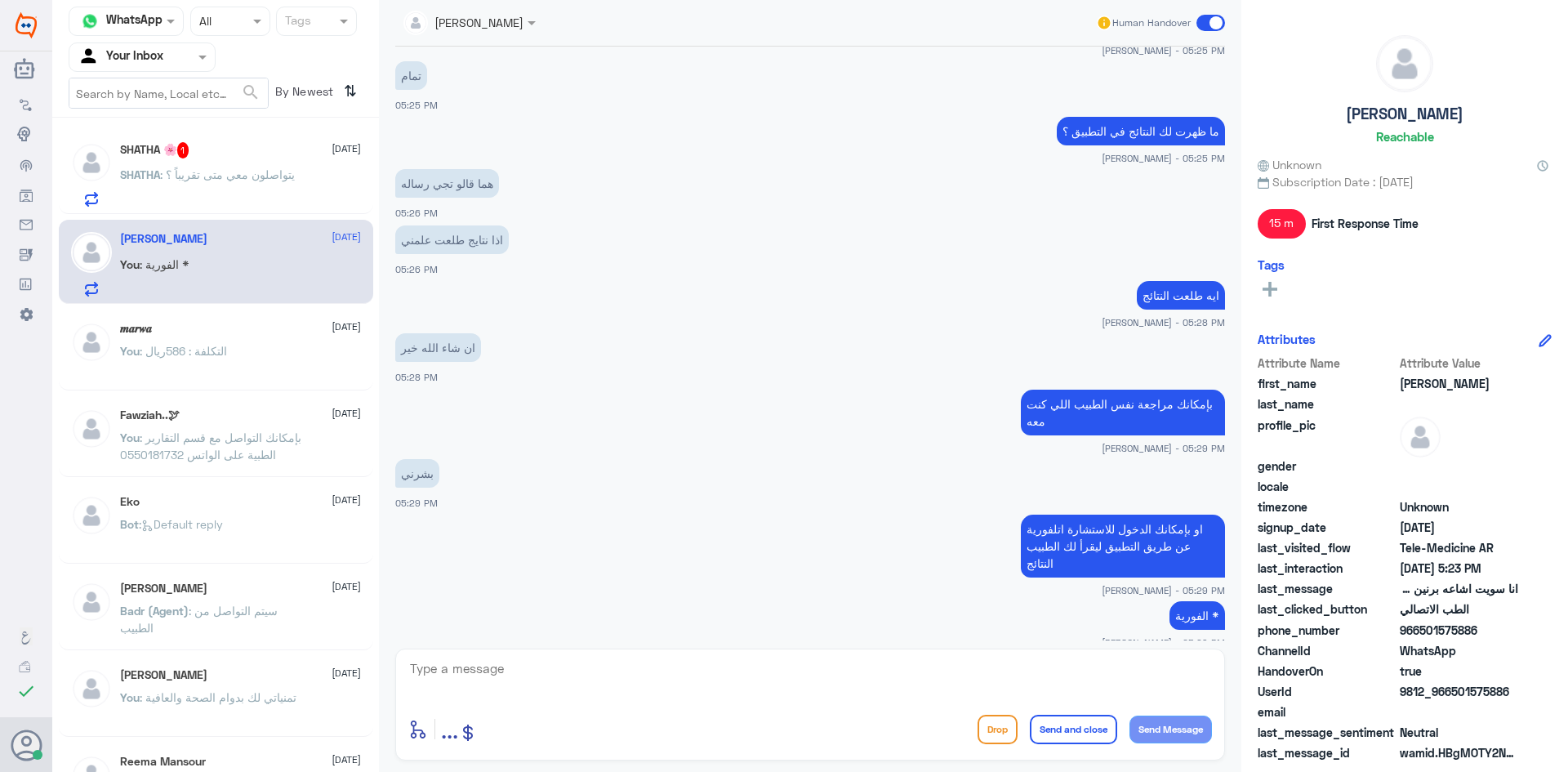
click at [266, 191] on p "SHATHA : يتواصلون معي متى تقريباً ؟" at bounding box center [206, 186] width 175 height 41
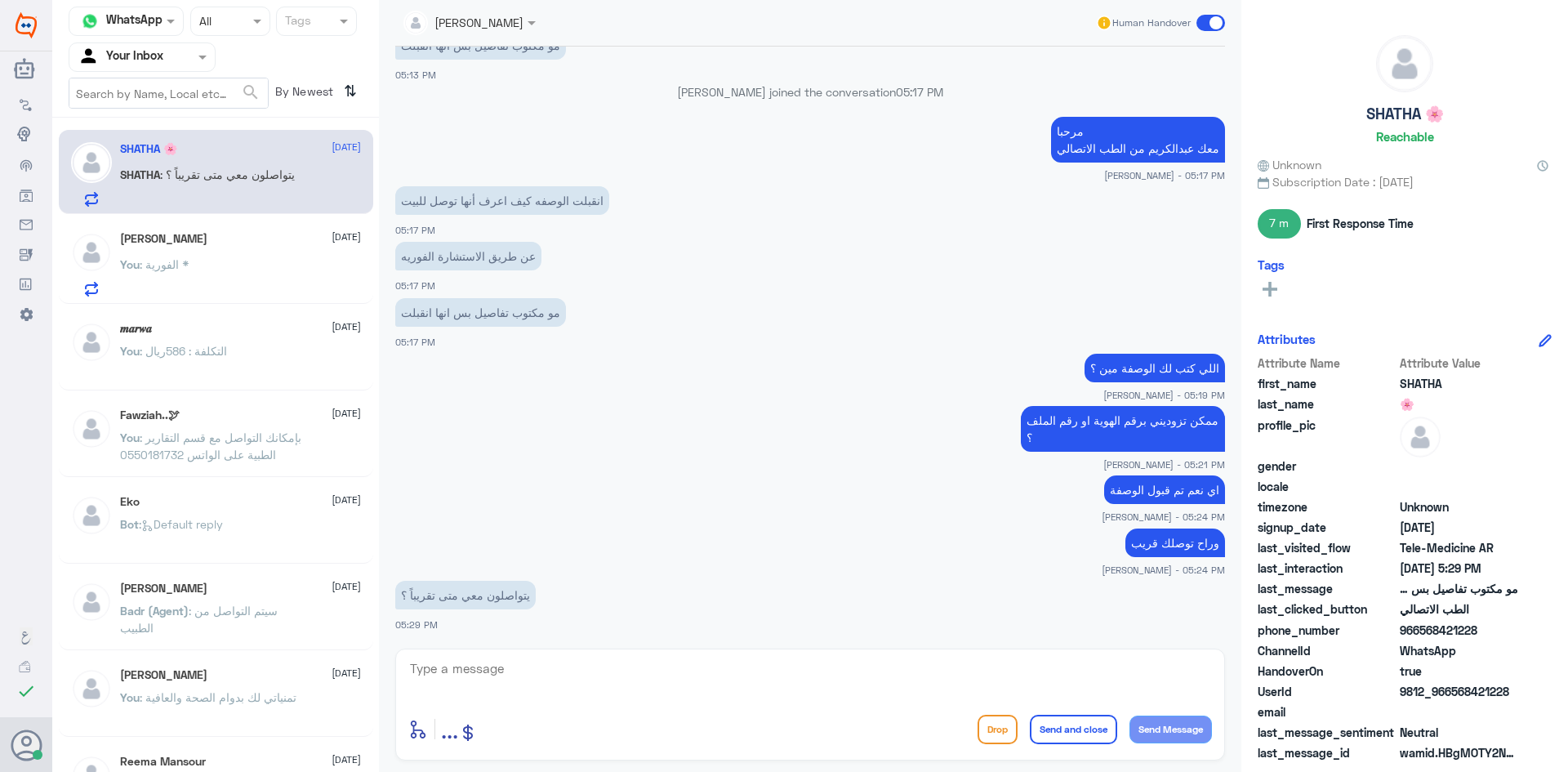
scroll to position [728, 0]
click at [586, 668] on textarea at bounding box center [809, 677] width 803 height 40
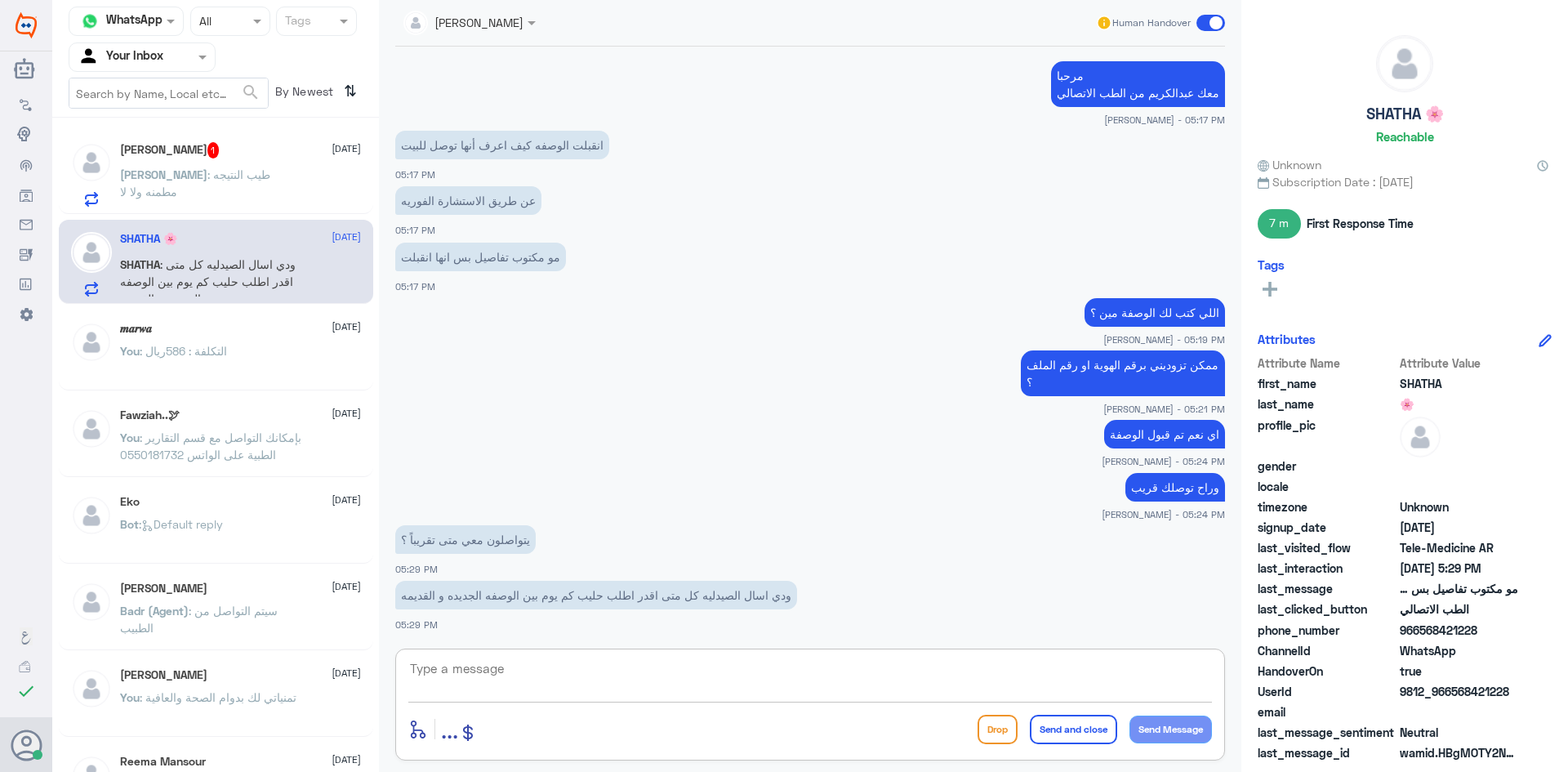
click at [219, 152] on div "[PERSON_NAME] 1 [DATE]" at bounding box center [240, 150] width 241 height 17
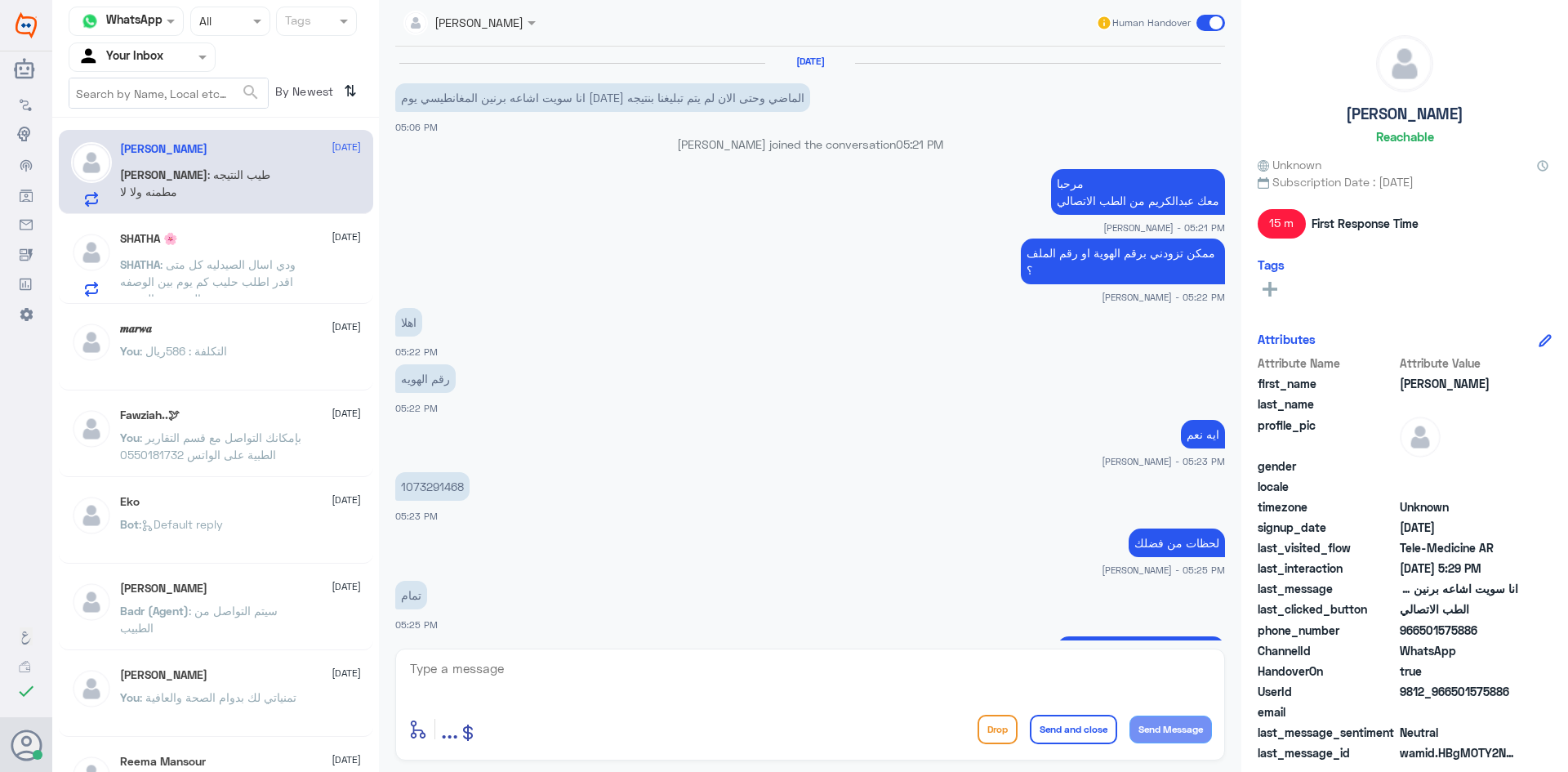
scroll to position [576, 0]
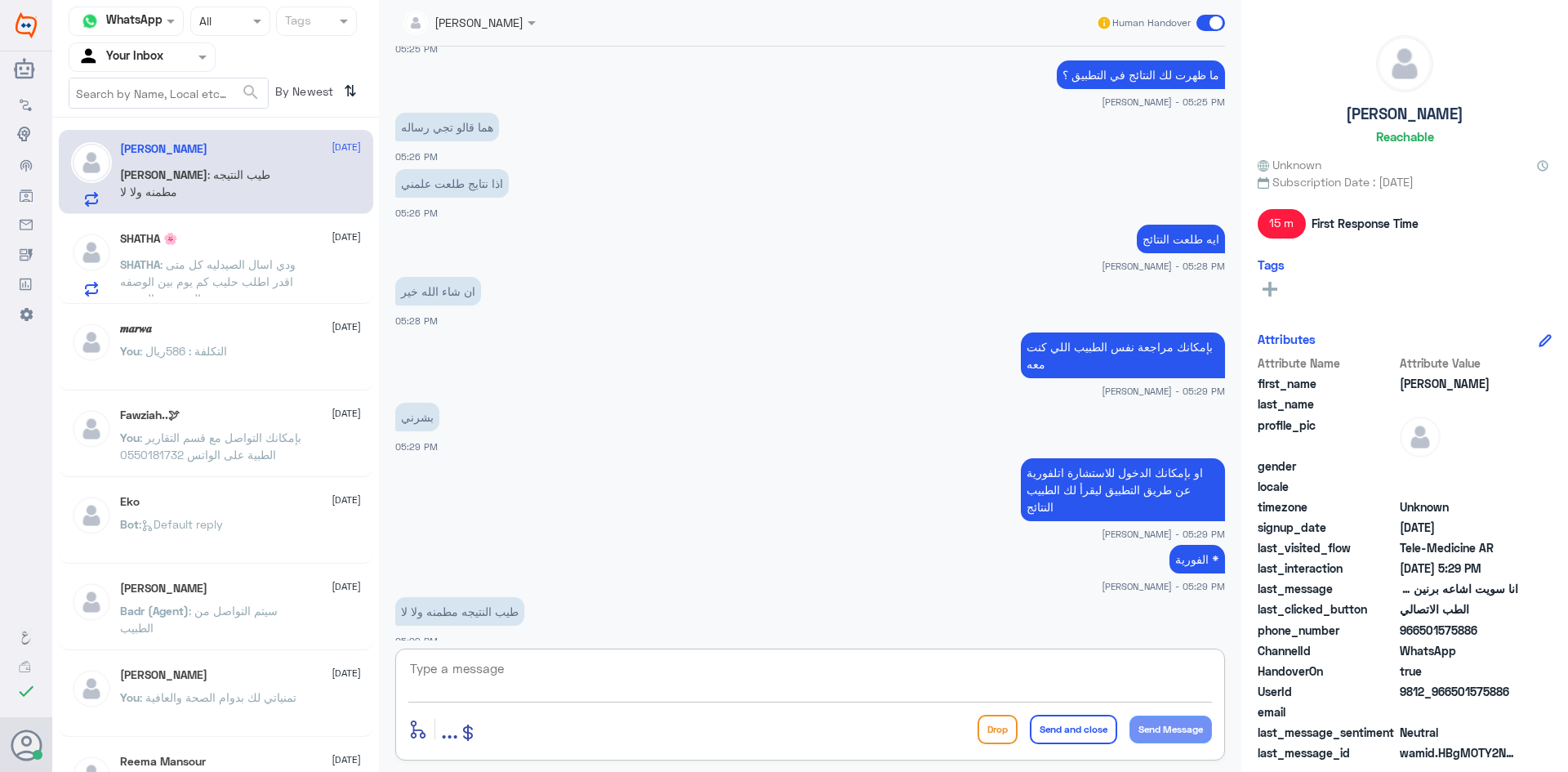
click at [589, 675] on textarea at bounding box center [809, 677] width 803 height 40
type textarea "لل[PERSON_NAME] هذا ليس من اختصاصي وما اعرف في قراءة الاشعة"
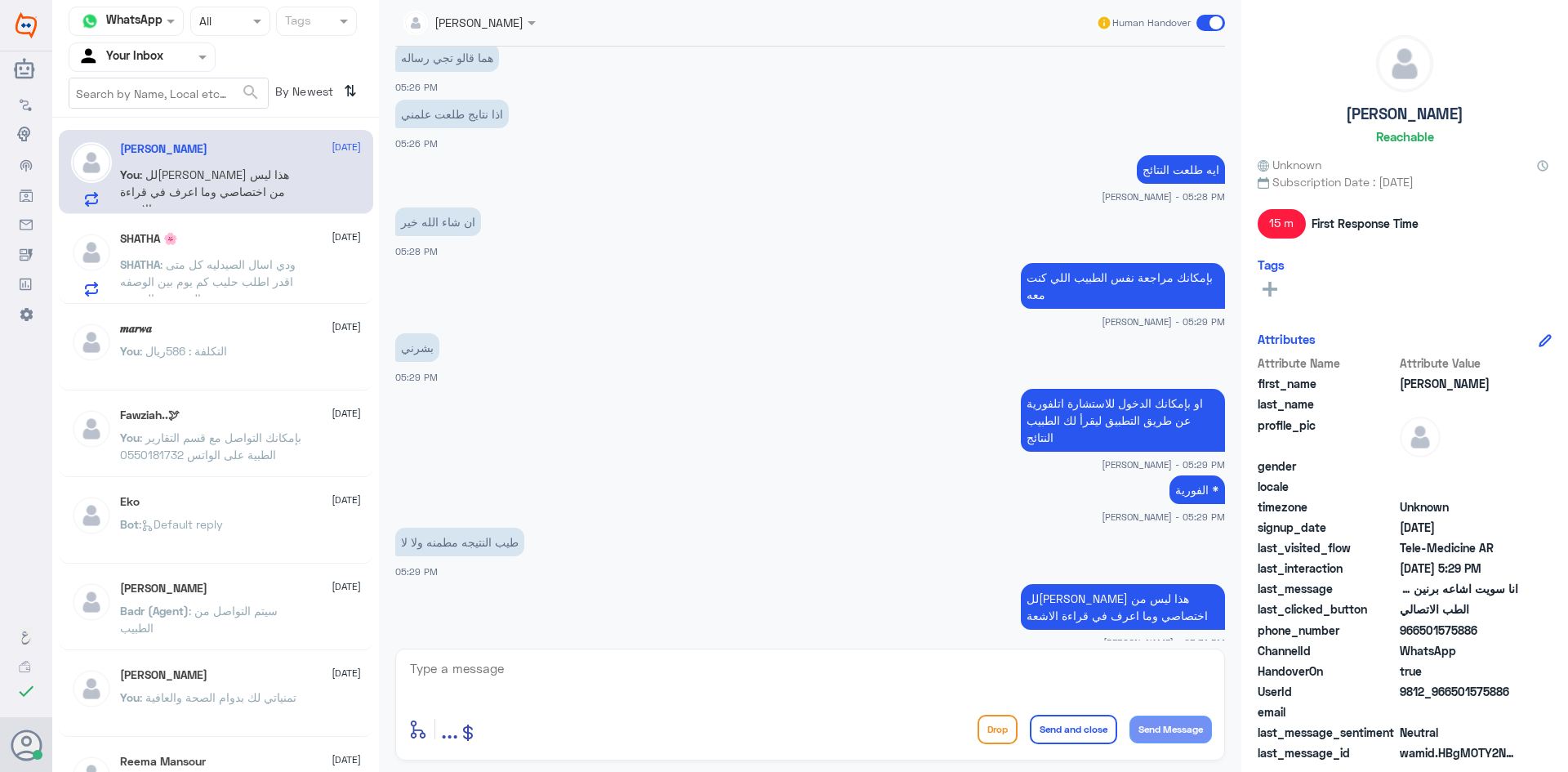
click at [276, 237] on div "SHATHA 🌸 [DATE]" at bounding box center [240, 239] width 241 height 14
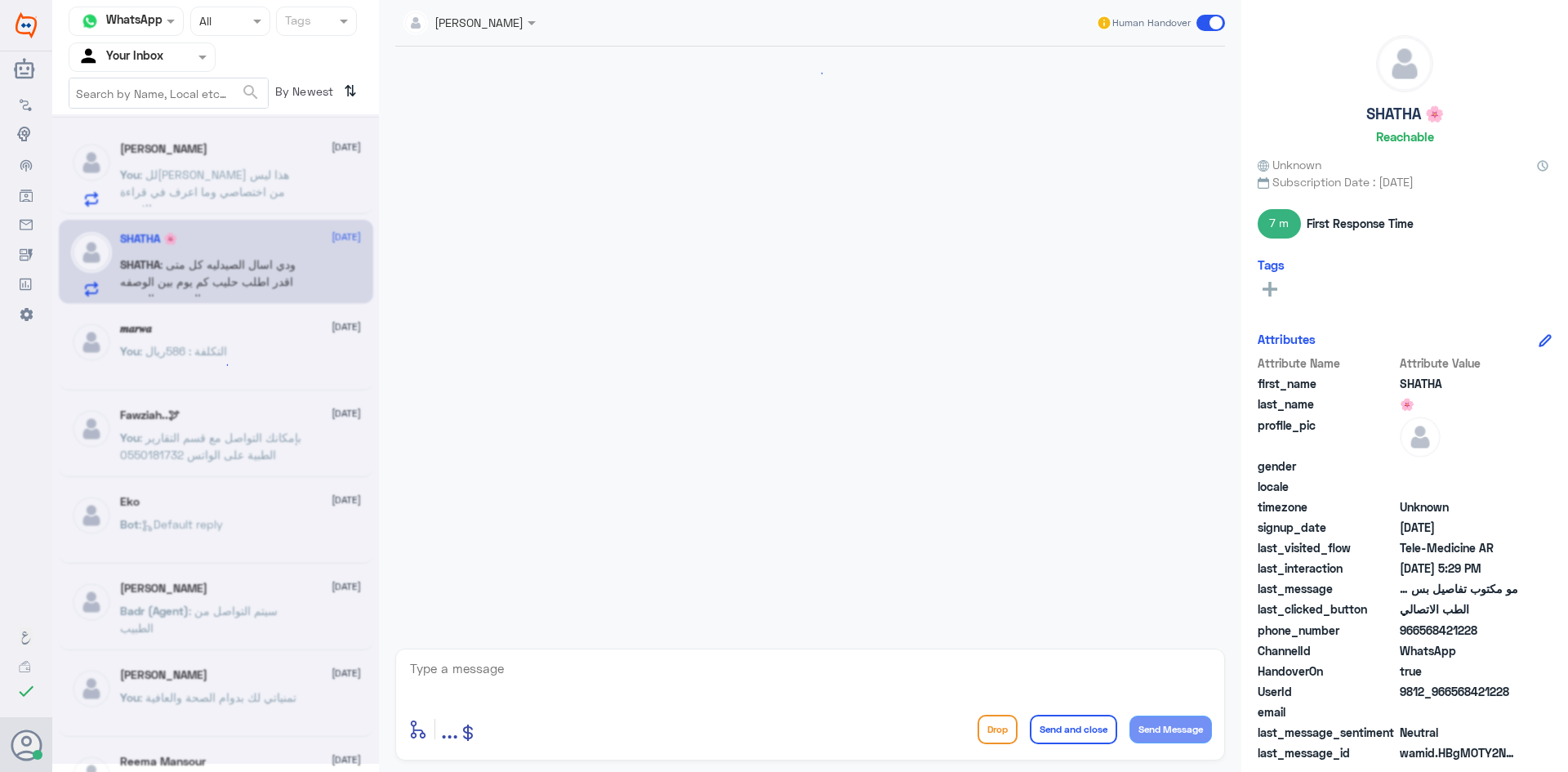
scroll to position [694, 0]
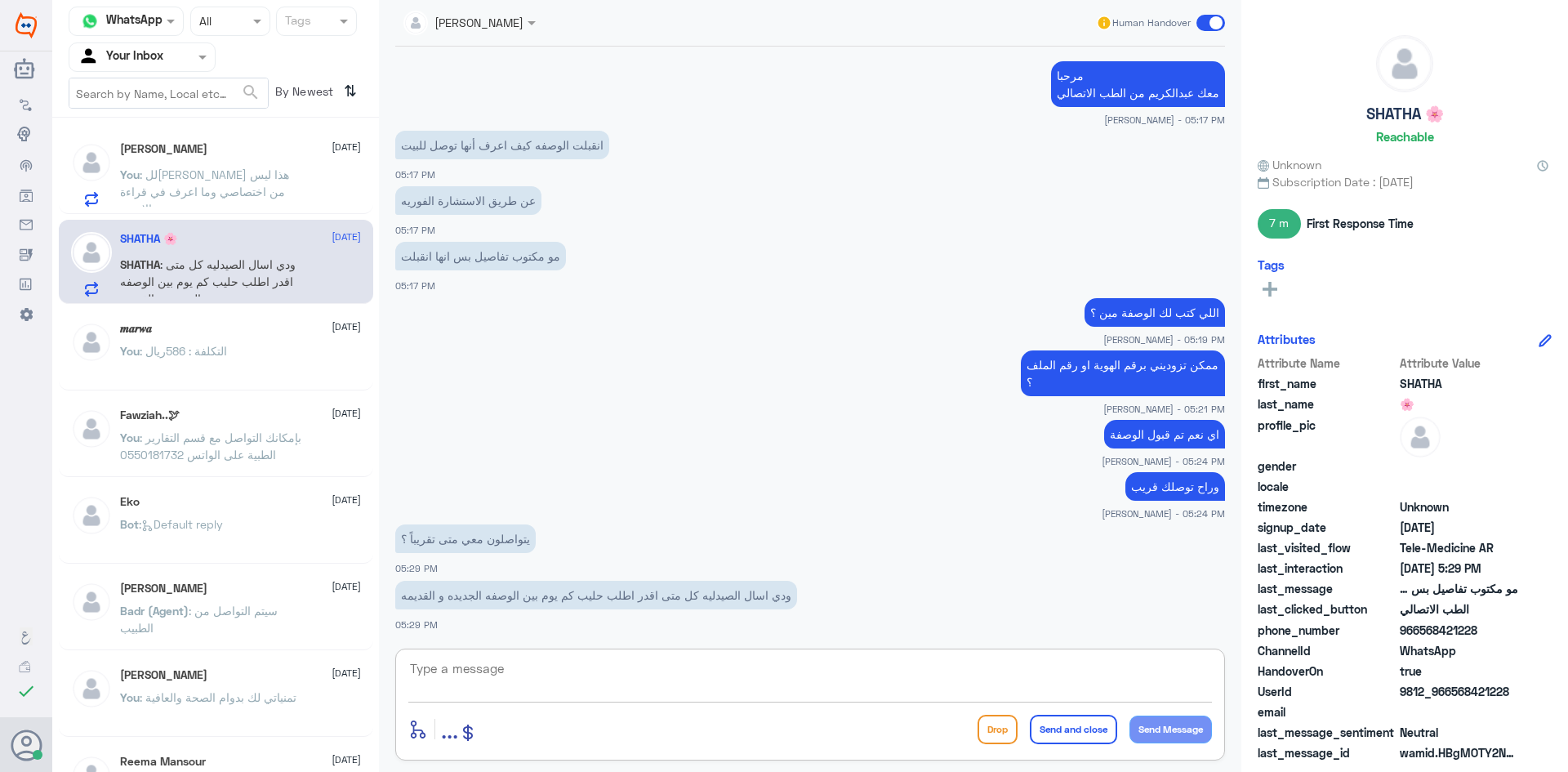
click at [644, 661] on textarea at bounding box center [809, 677] width 803 height 40
type textarea "خلال 30 يوم بين الوصفة القديمة والجديدة"
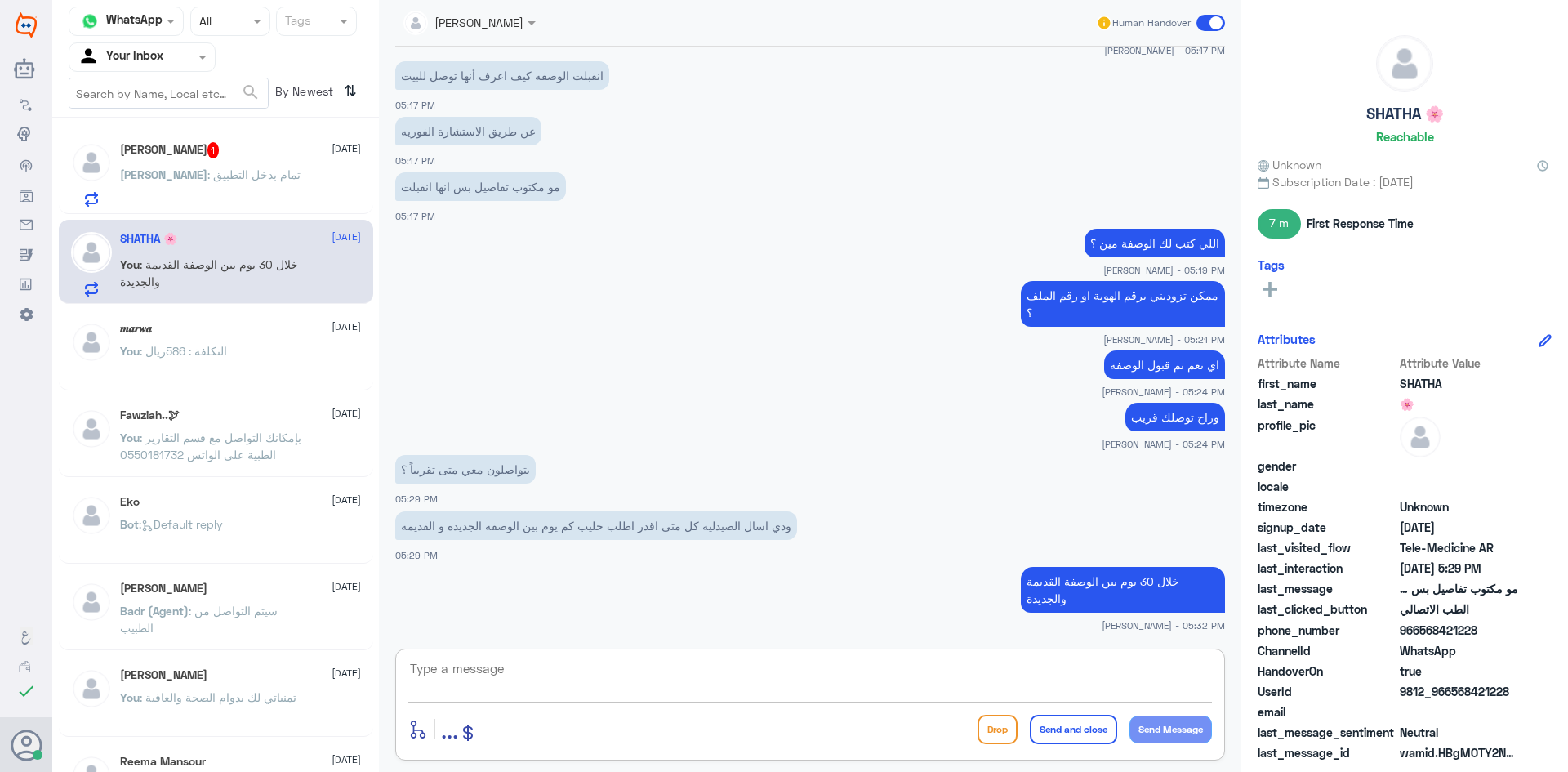
click at [207, 175] on span ": تمام بدخل التطبيق" at bounding box center [254, 174] width 93 height 14
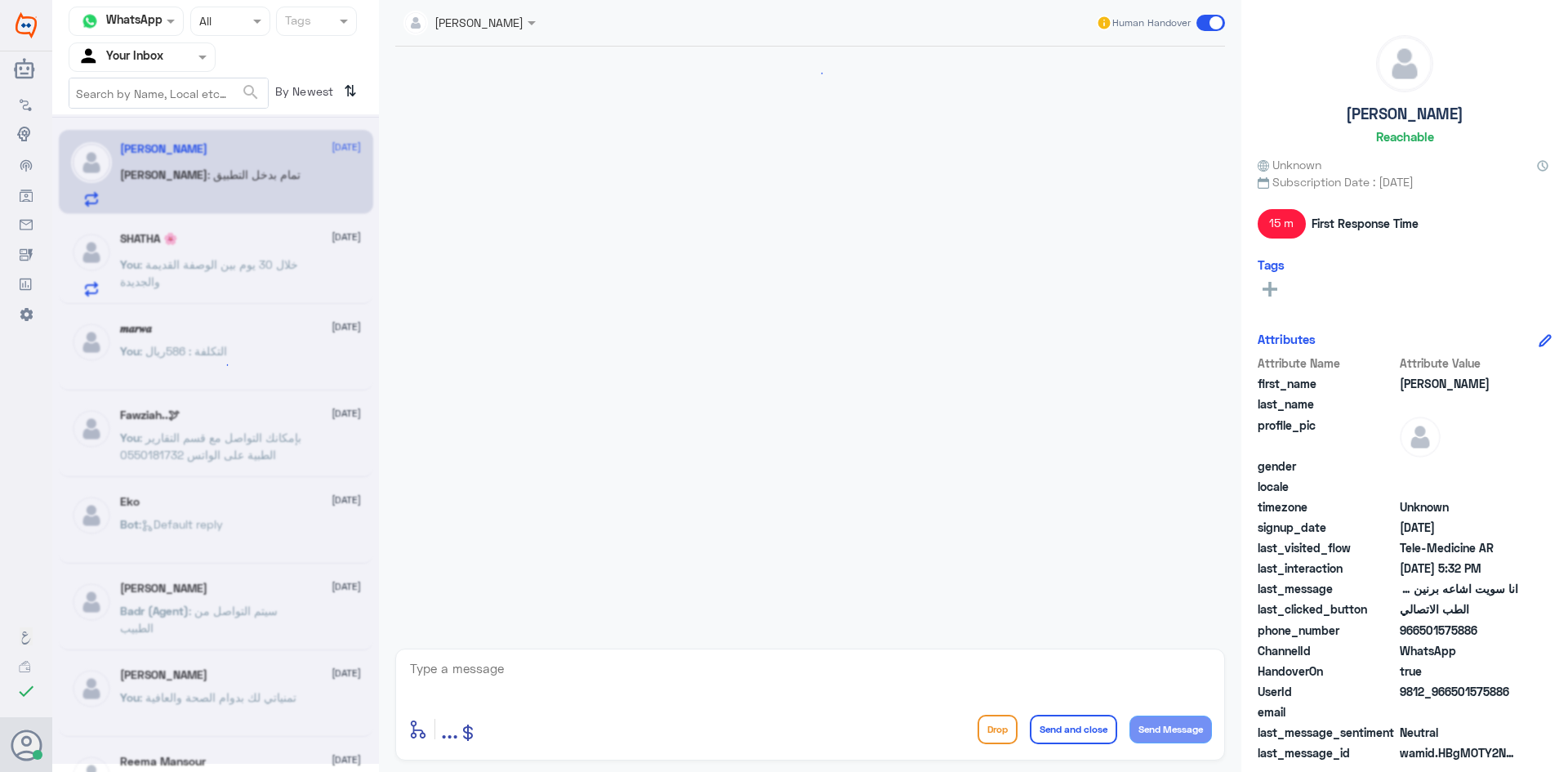
scroll to position [615, 0]
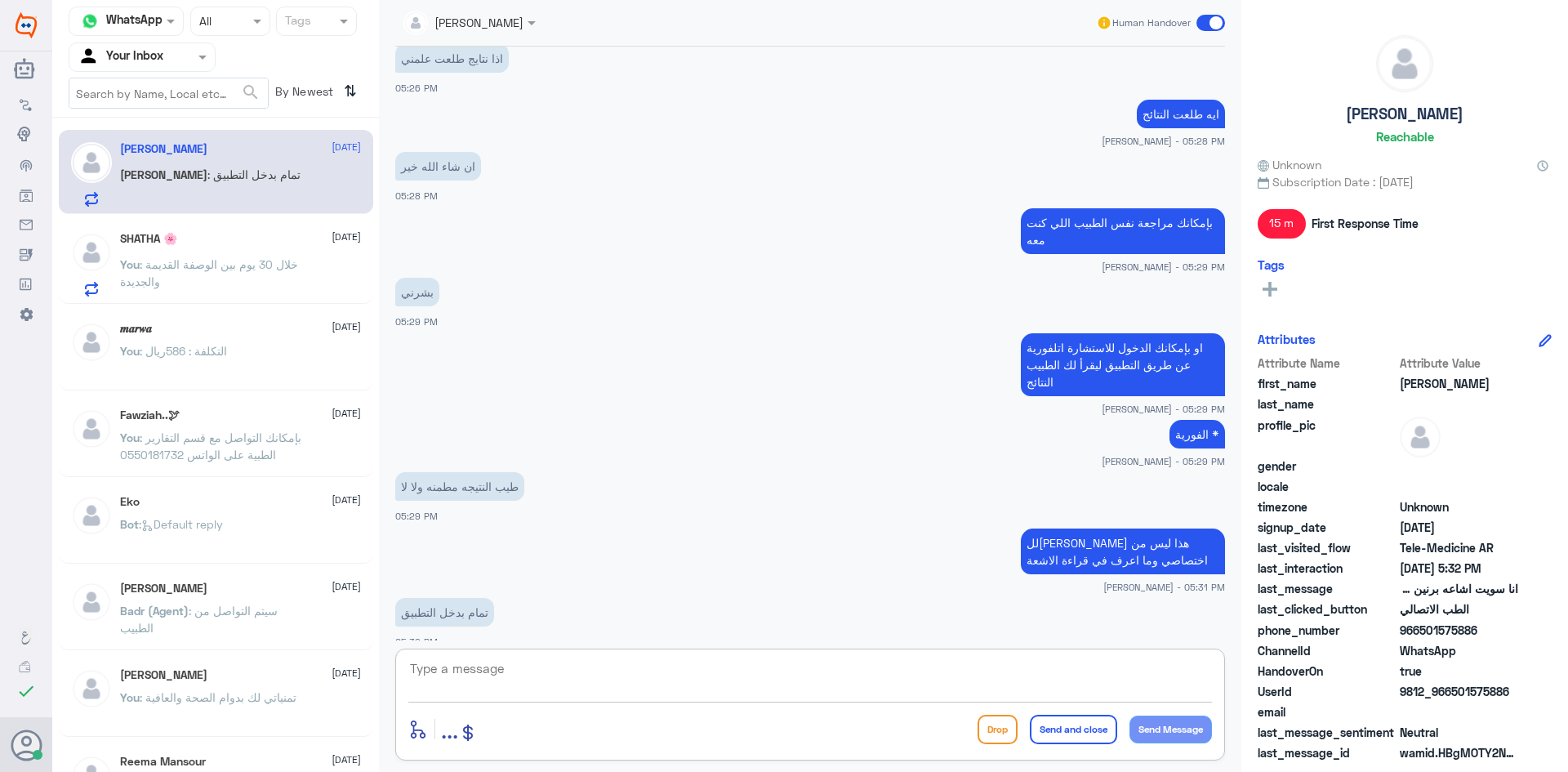
click at [519, 671] on textarea at bounding box center [809, 677] width 803 height 40
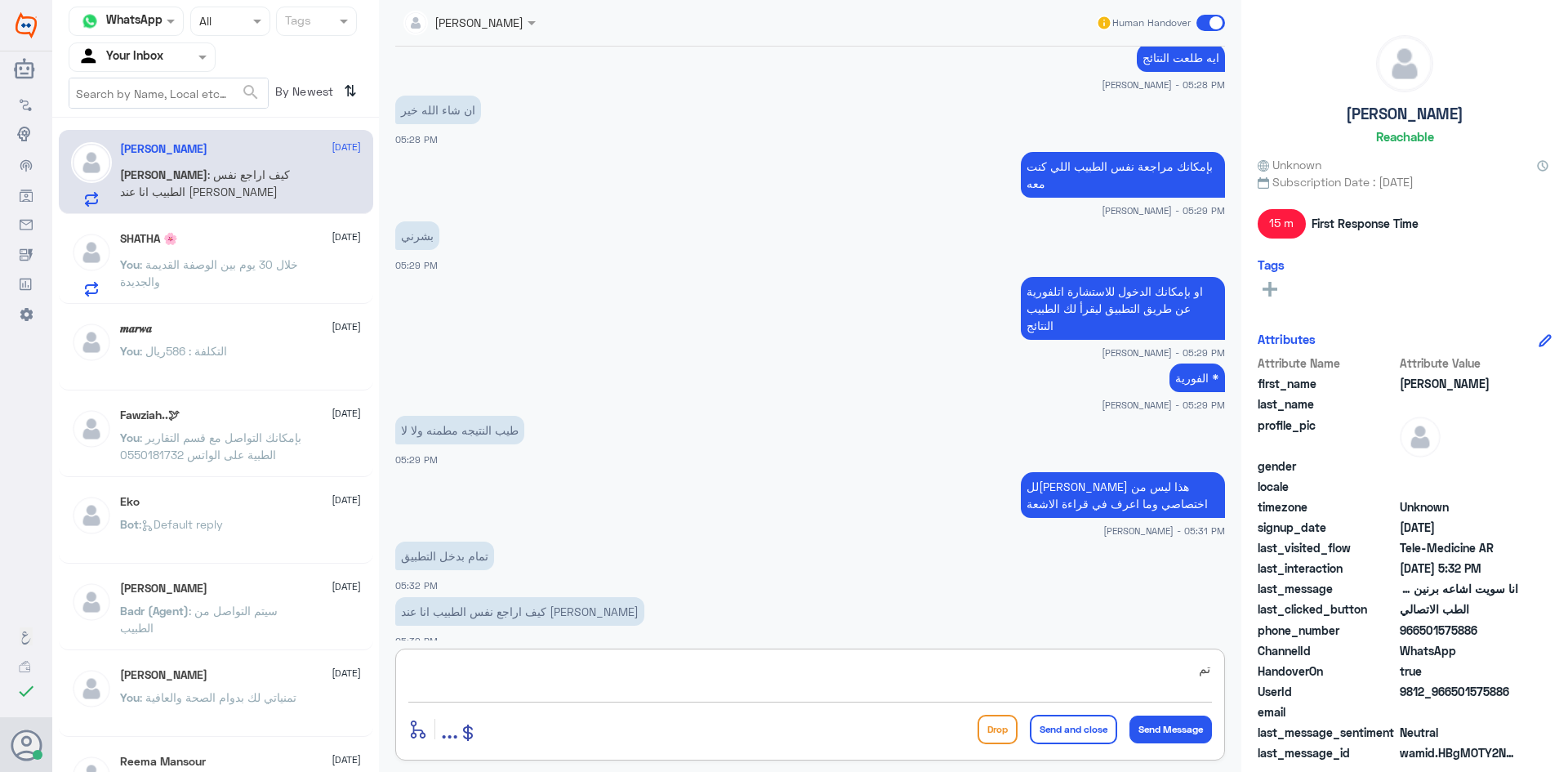
type textarea "ت"
type textarea "بإمكانك حجز موعد عنده من خلال التطبيق"
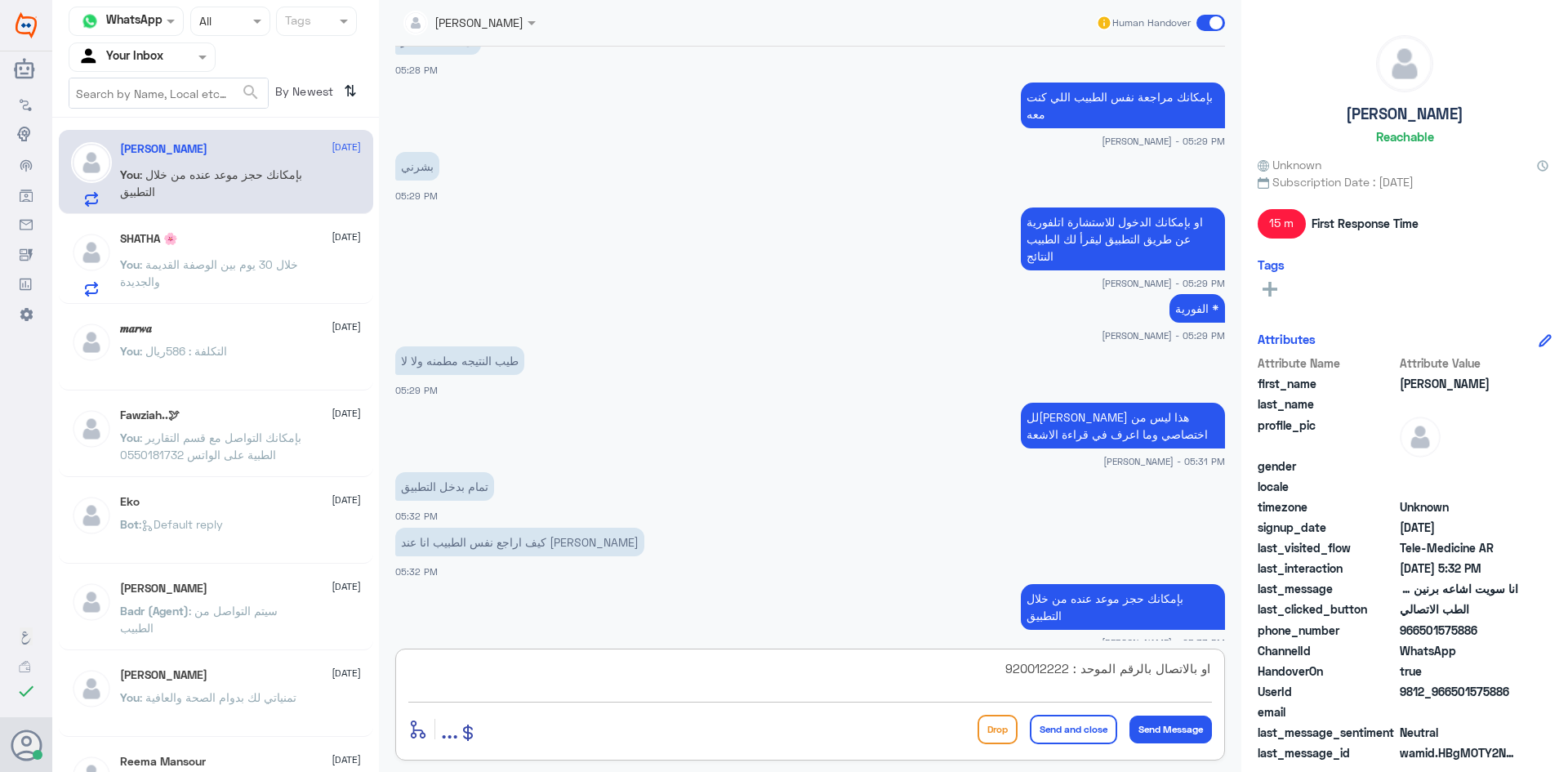
type textarea "او بالاتصال بالرقم الموحد : 920012222"
click at [1052, 737] on button "Send and close" at bounding box center [1073, 729] width 87 height 30
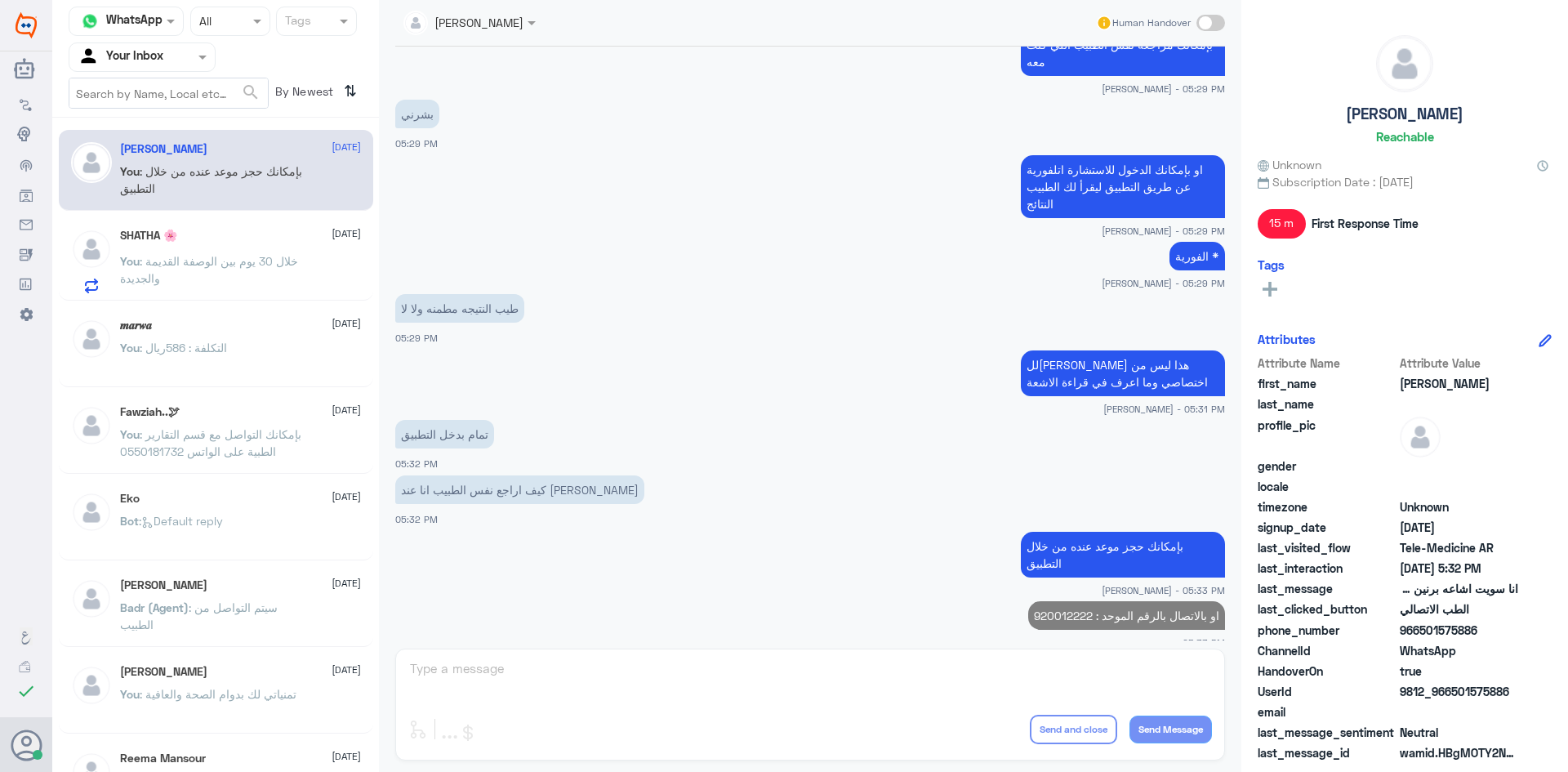
click at [298, 262] on span ": خلال 30 يوم بين الوصفة القديمة والجديدة" at bounding box center [208, 269] width 178 height 31
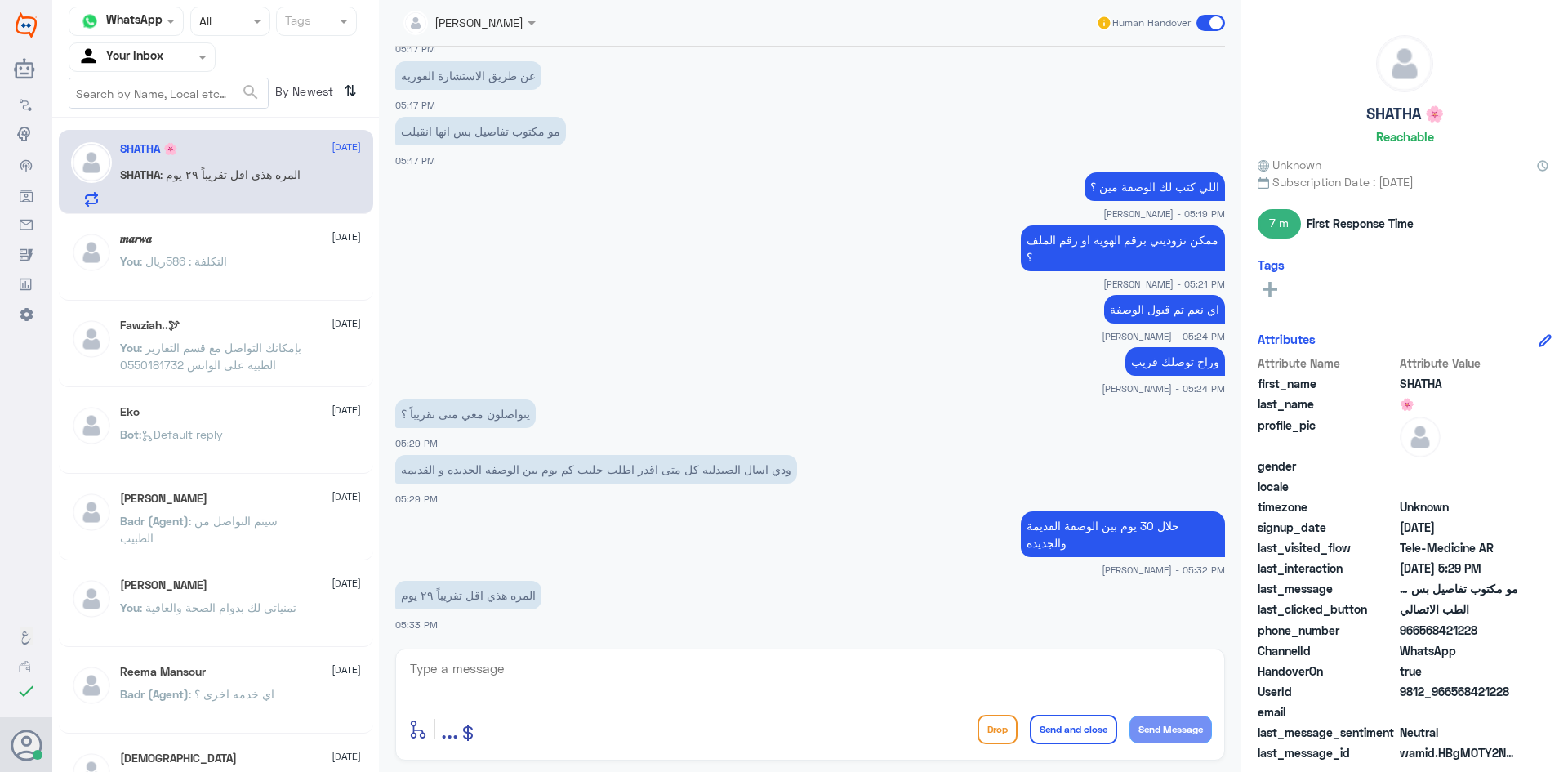
scroll to position [819, 0]
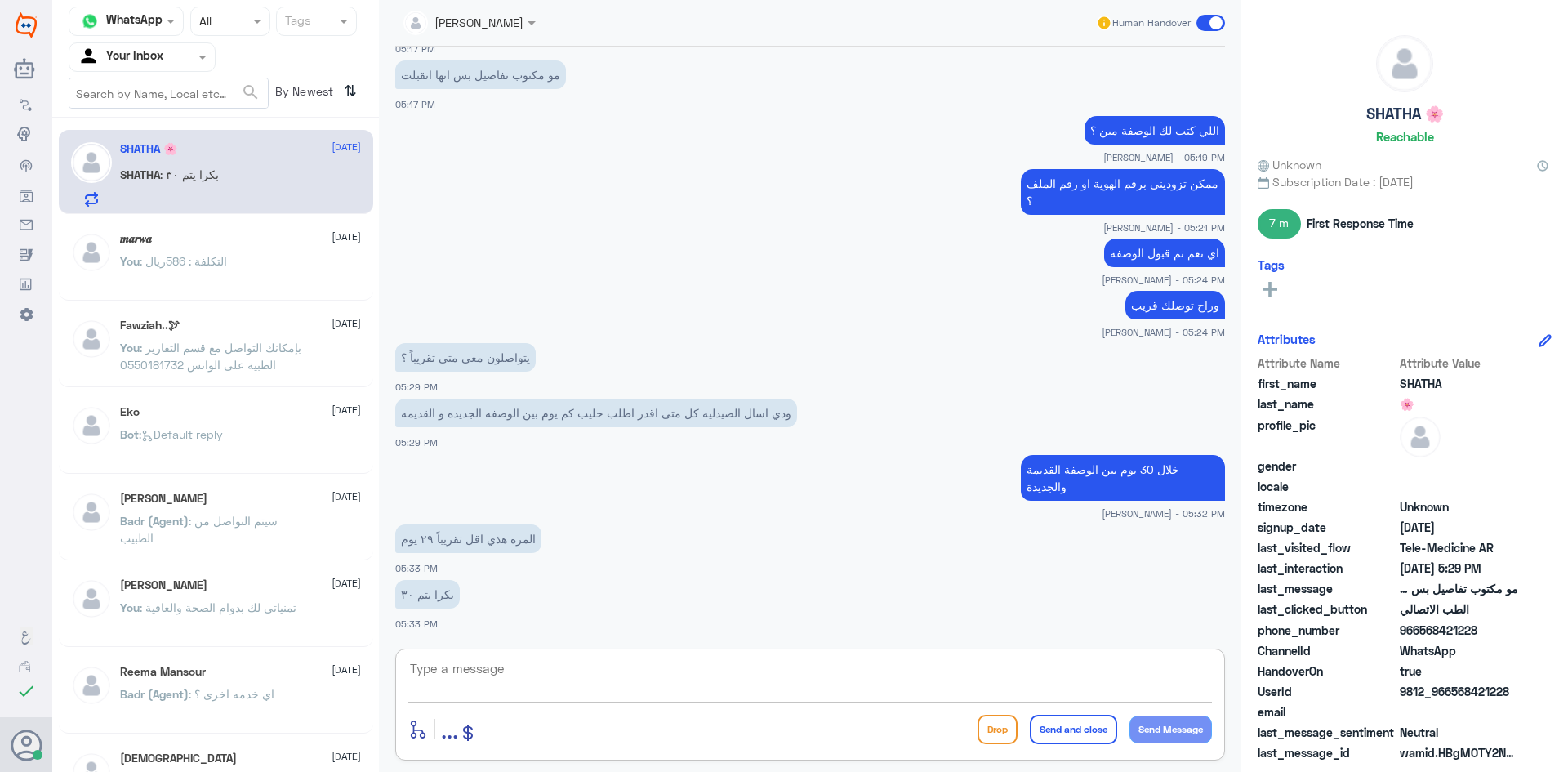
click at [535, 661] on textarea at bounding box center [809, 677] width 803 height 40
type textarea "طبعاً العدد تقريبي"
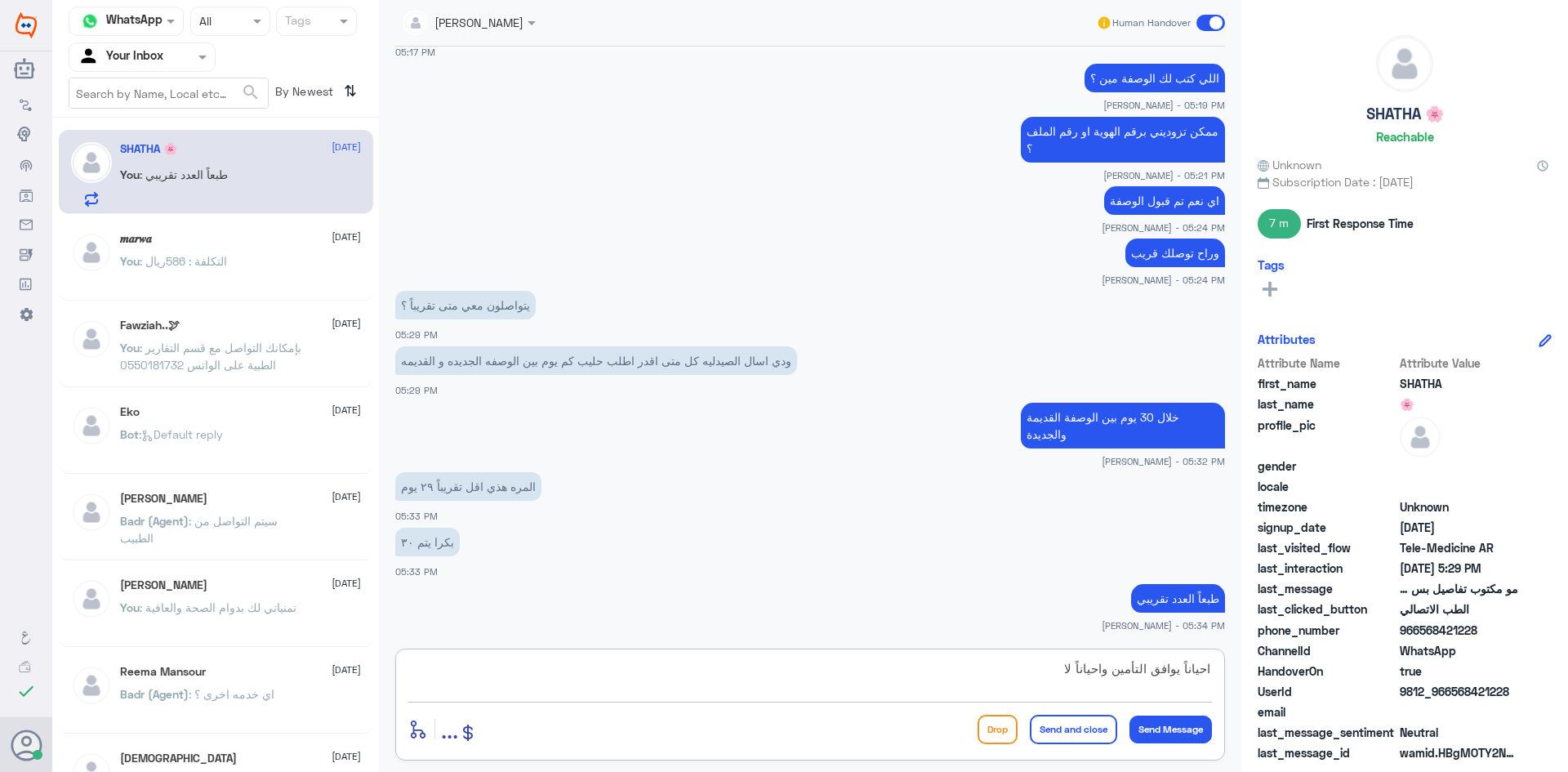
type textarea "احياناً يوافق التأمين واحياناً لا"
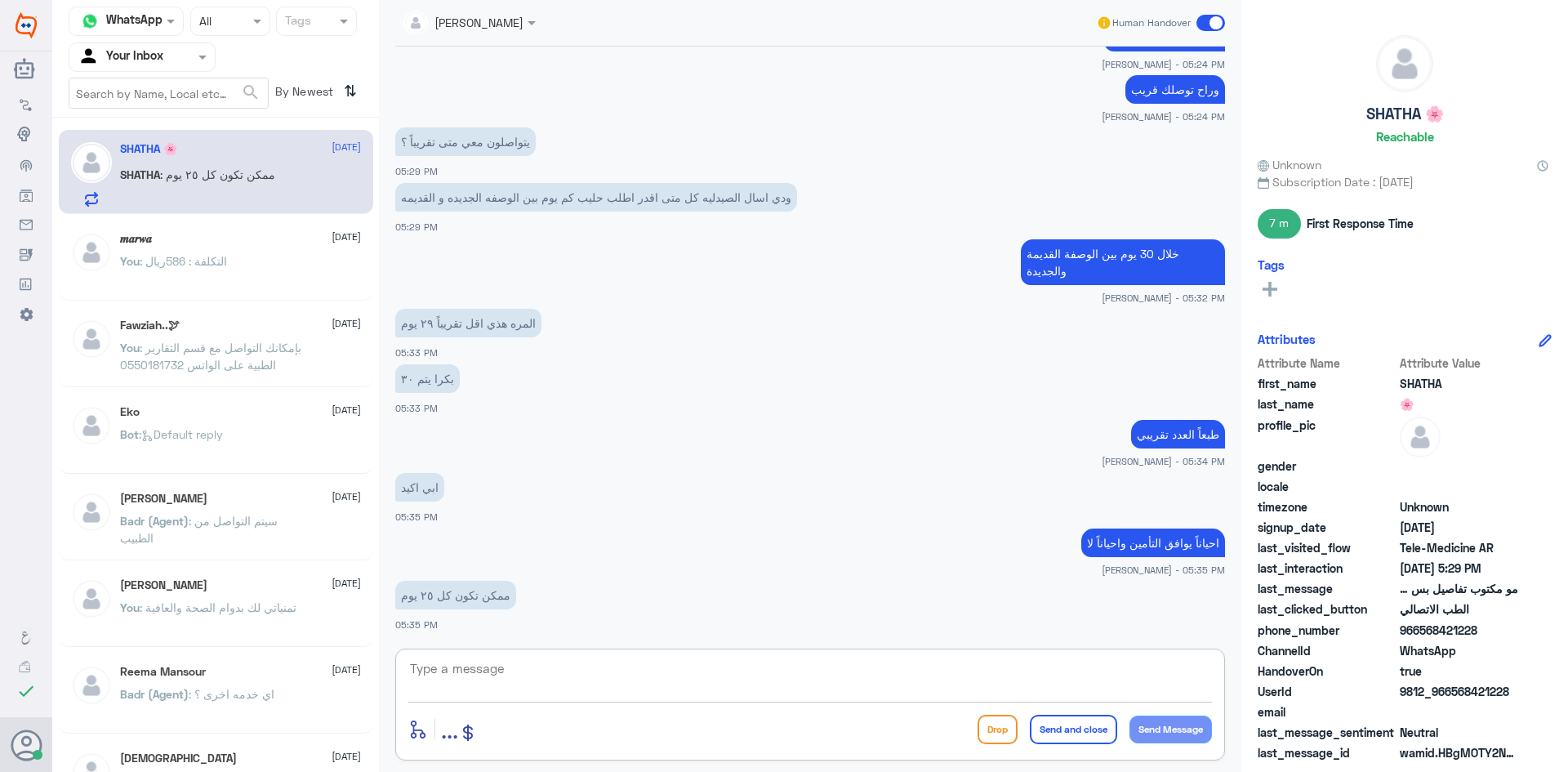
scroll to position [903, 0]
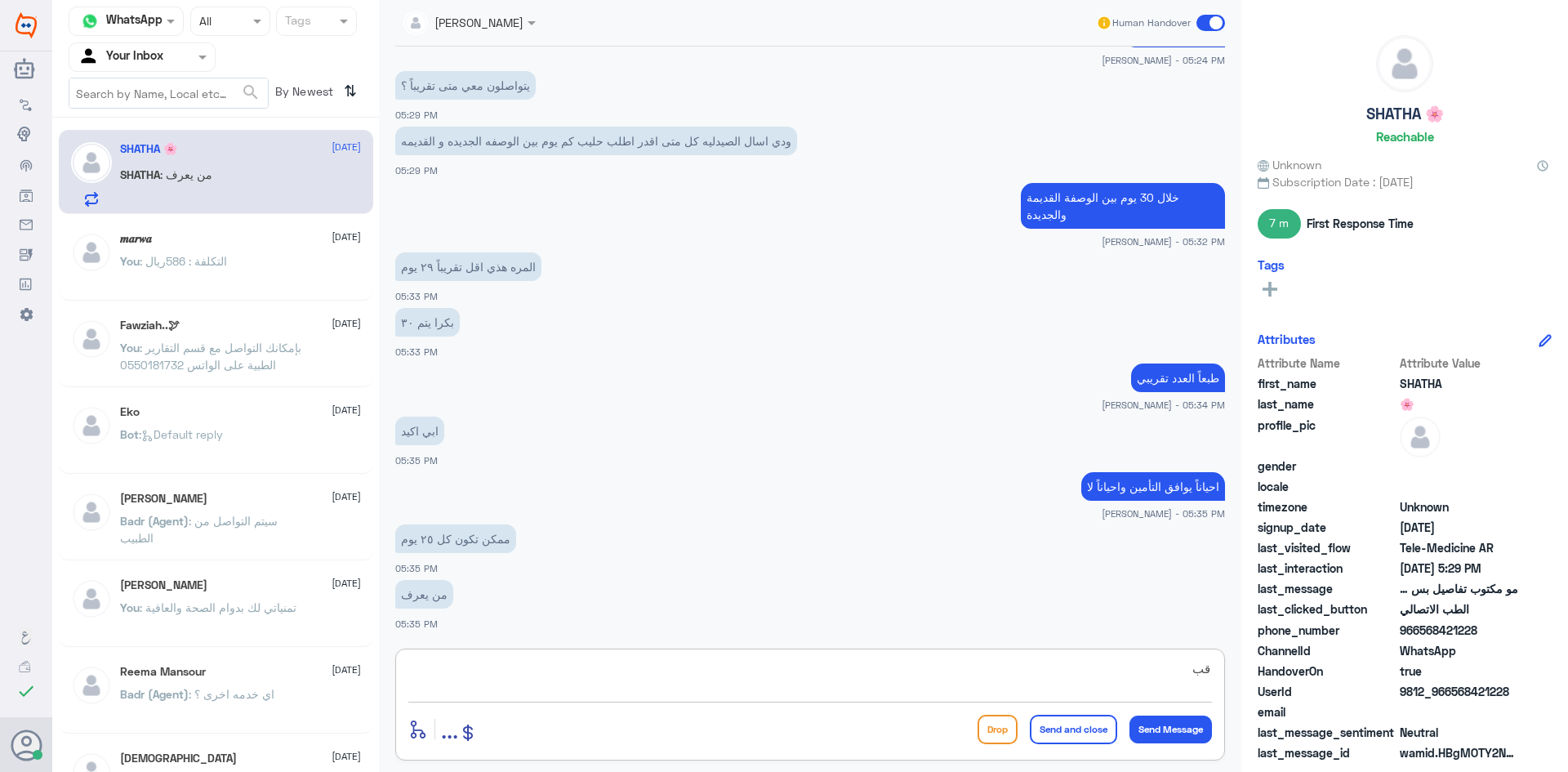
type textarea "ق"
type textarea "بالعادة الاشخاص اللي يحتاجون وصفة كل شهر ..بإمكانهم طلبها قبل ينتهي الشهر ب10 ا…"
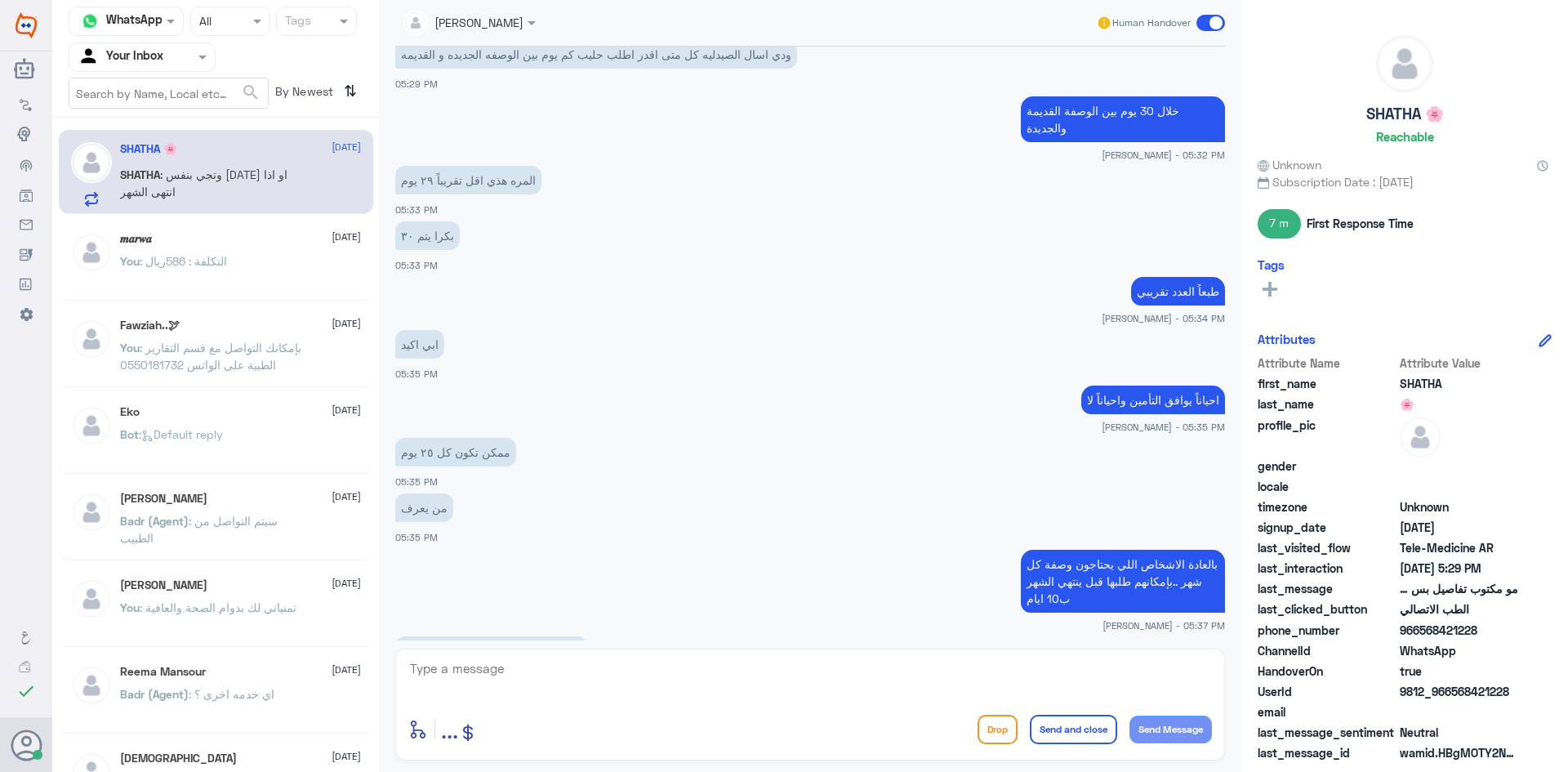
scroll to position [1046, 0]
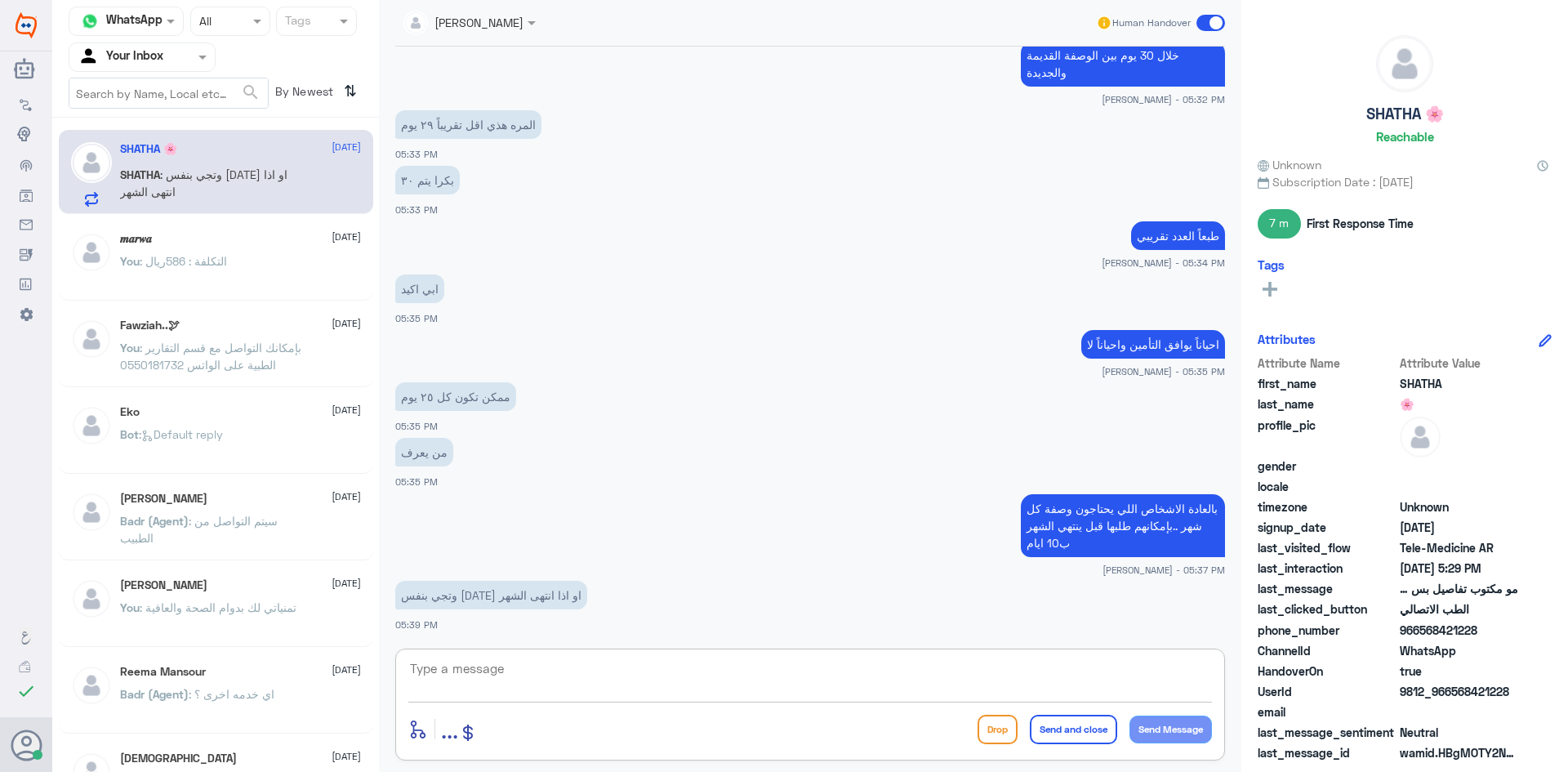
click at [608, 675] on textarea at bounding box center [809, 677] width 803 height 40
type textarea "بإذن [DEMOGRAPHIC_DATA] في نفس [DATE]"
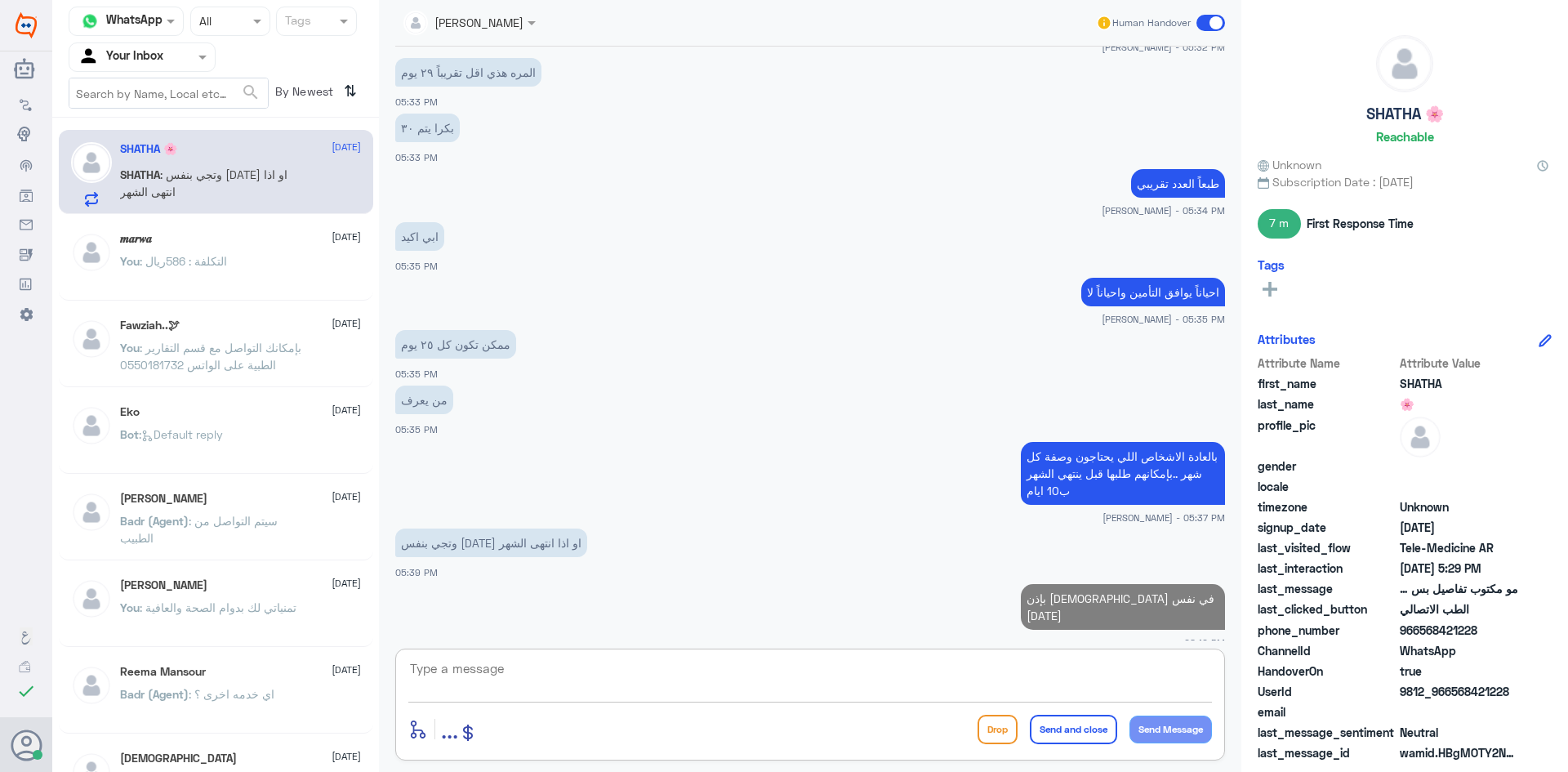
click at [1202, 26] on span at bounding box center [1210, 23] width 29 height 17
click at [0, 0] on input "checkbox" at bounding box center [0, 0] width 0 height 0
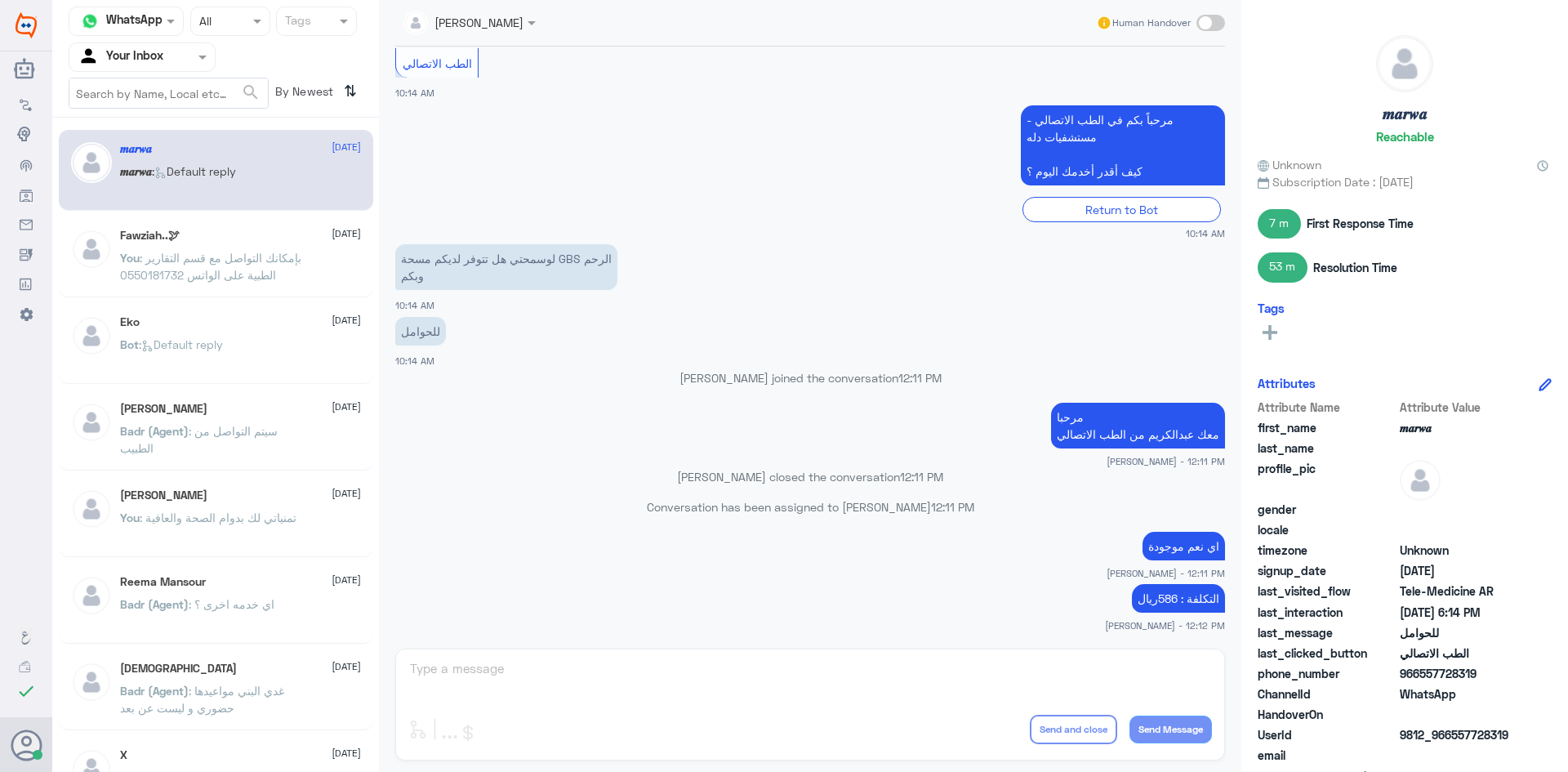
scroll to position [826, 0]
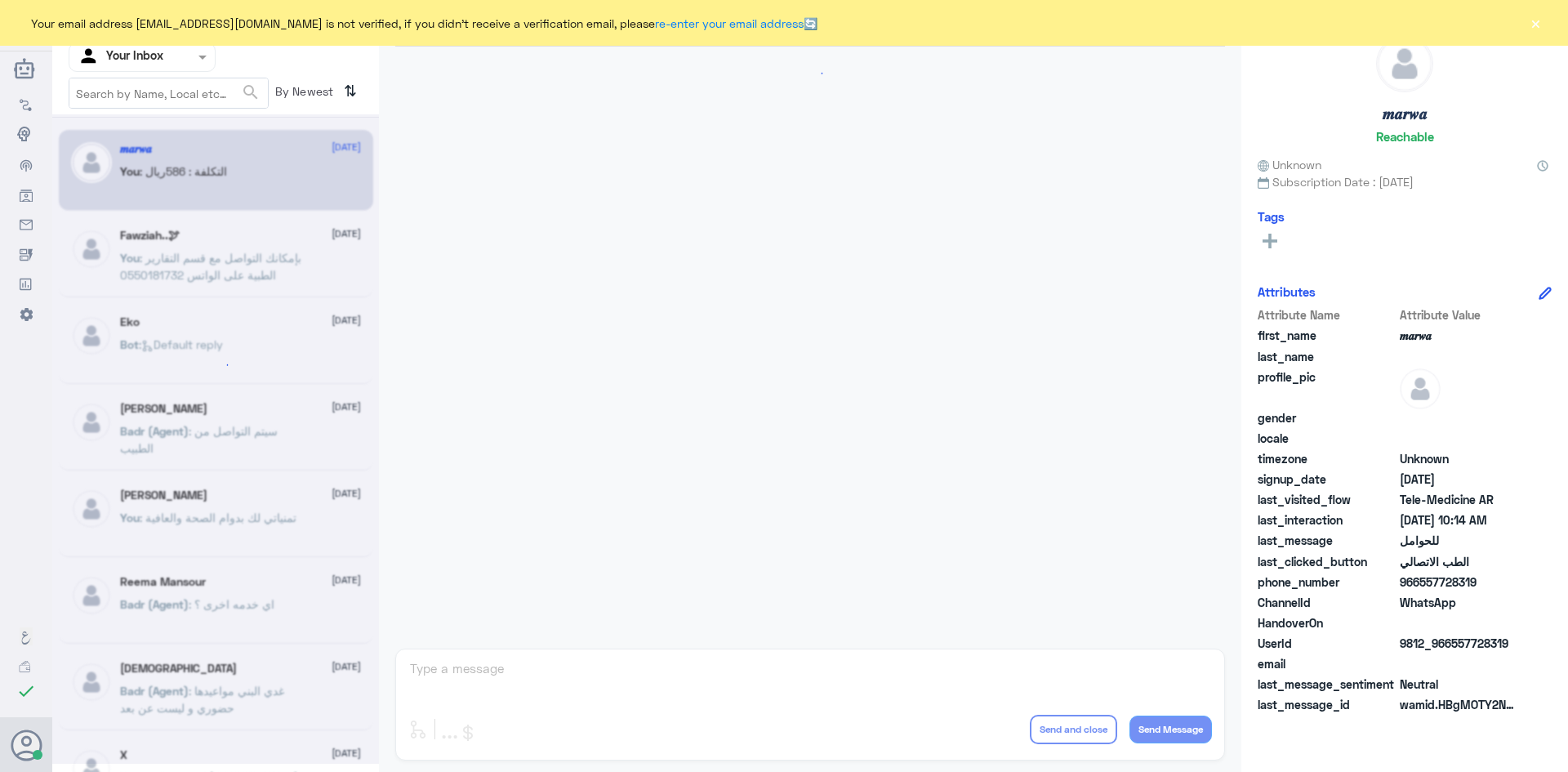
scroll to position [826, 0]
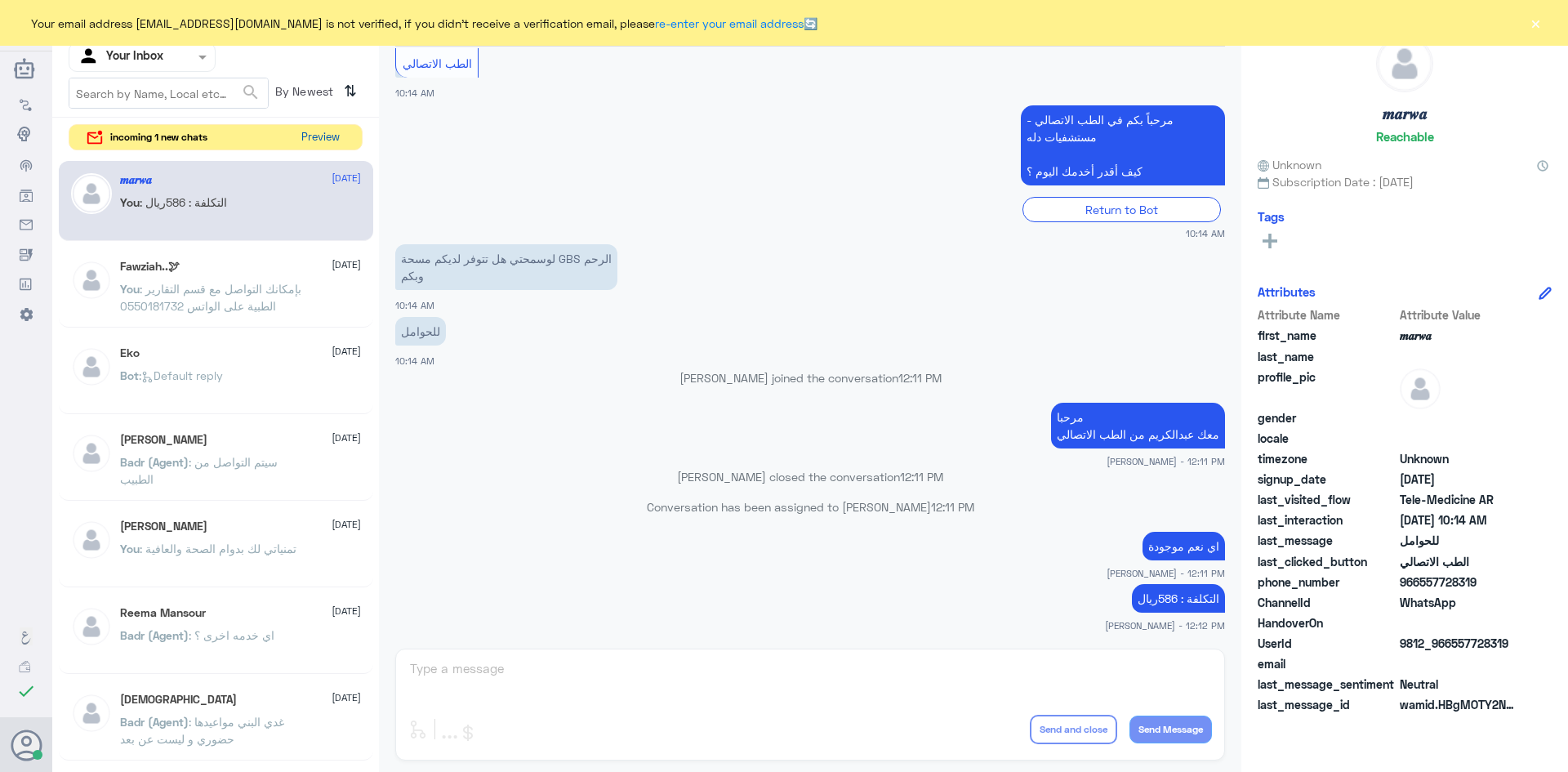
click at [329, 134] on button "Preview" at bounding box center [319, 137] width 50 height 26
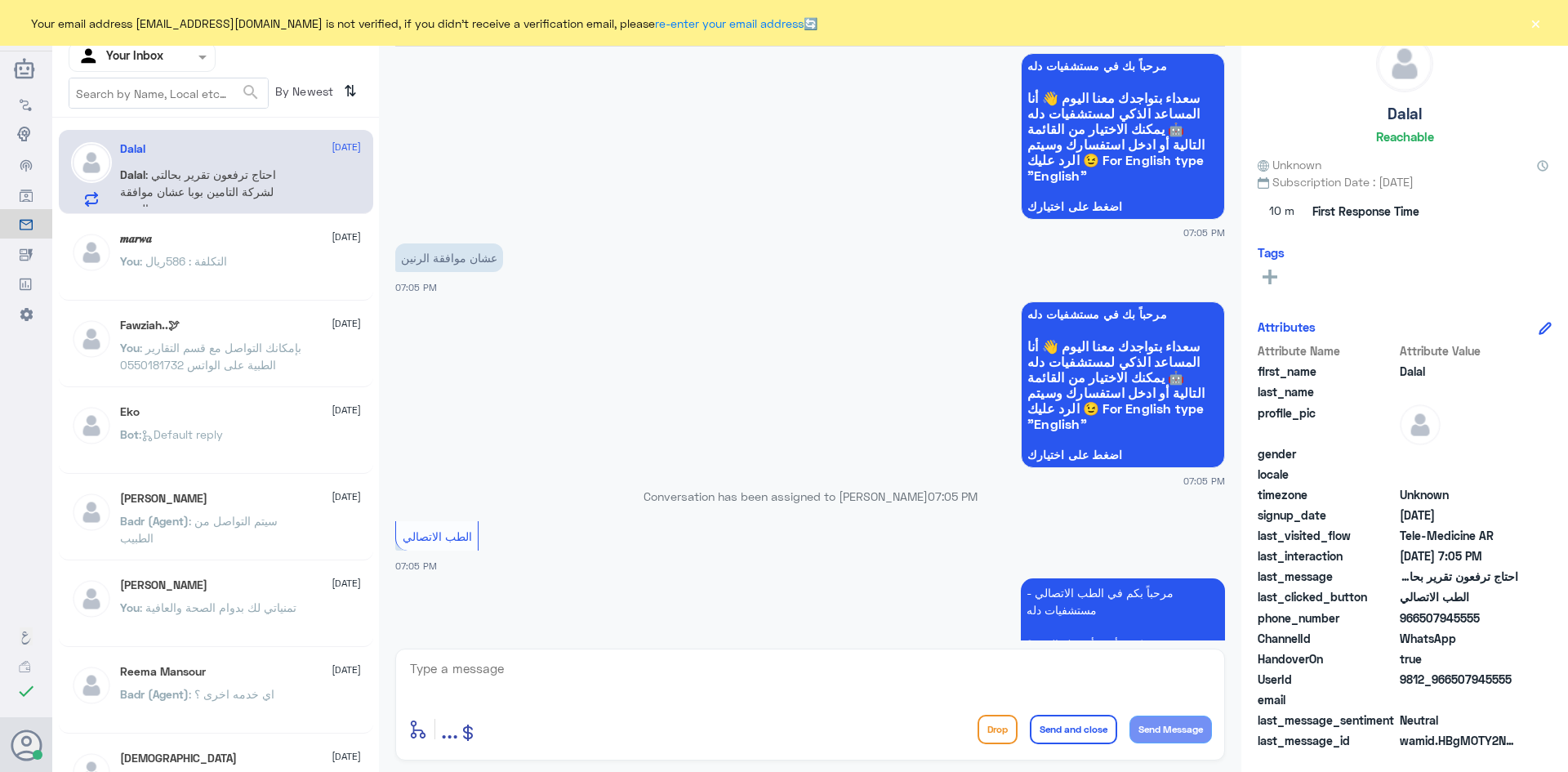
scroll to position [1141, 0]
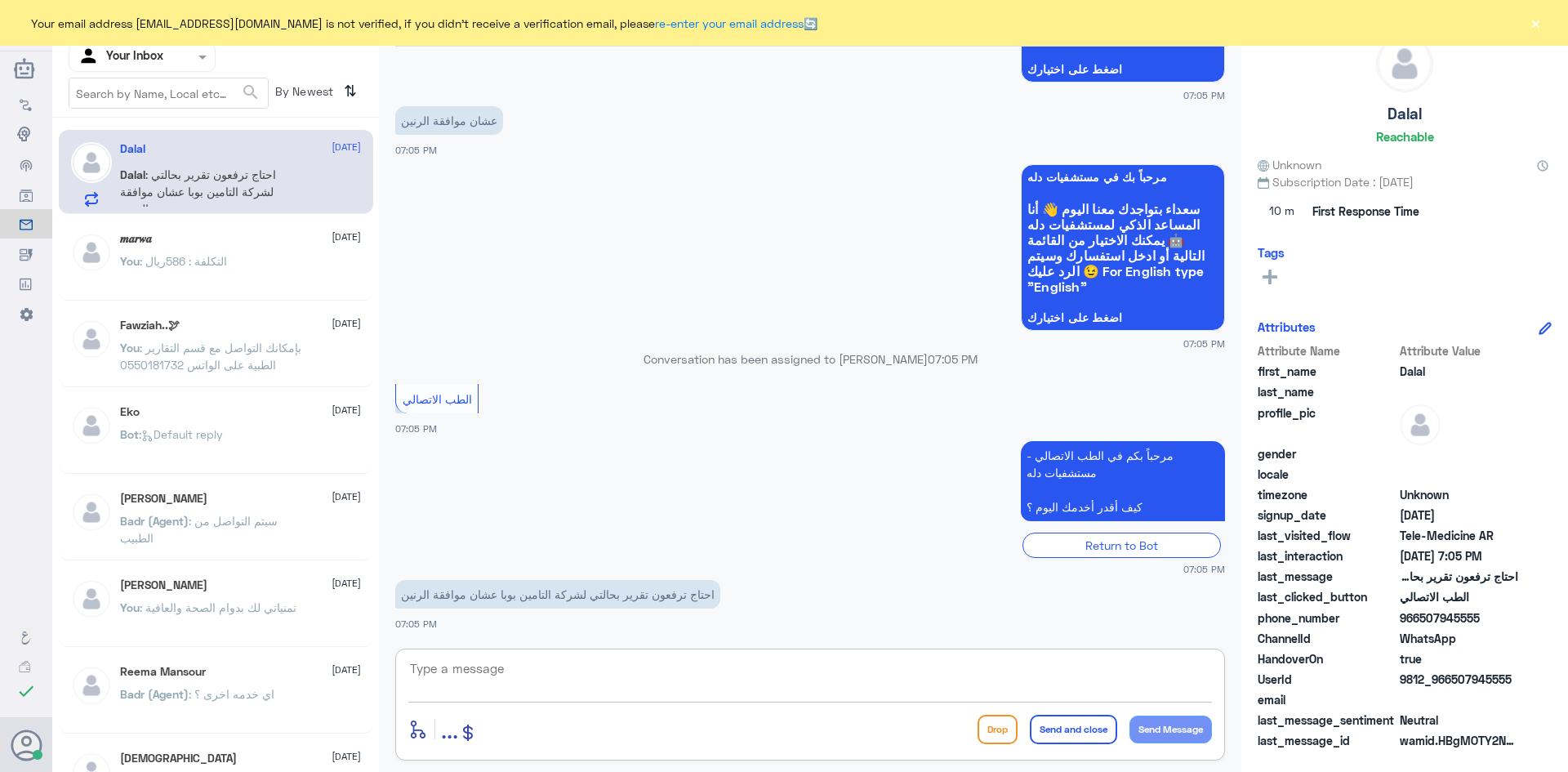
click at [600, 672] on textarea at bounding box center [809, 677] width 803 height 40
paste textarea "مرحبا معك [PERSON_NAME] من الطب الاتصالي"
type textarea "مرحبا معك [PERSON_NAME] من الطب الاتصالي"
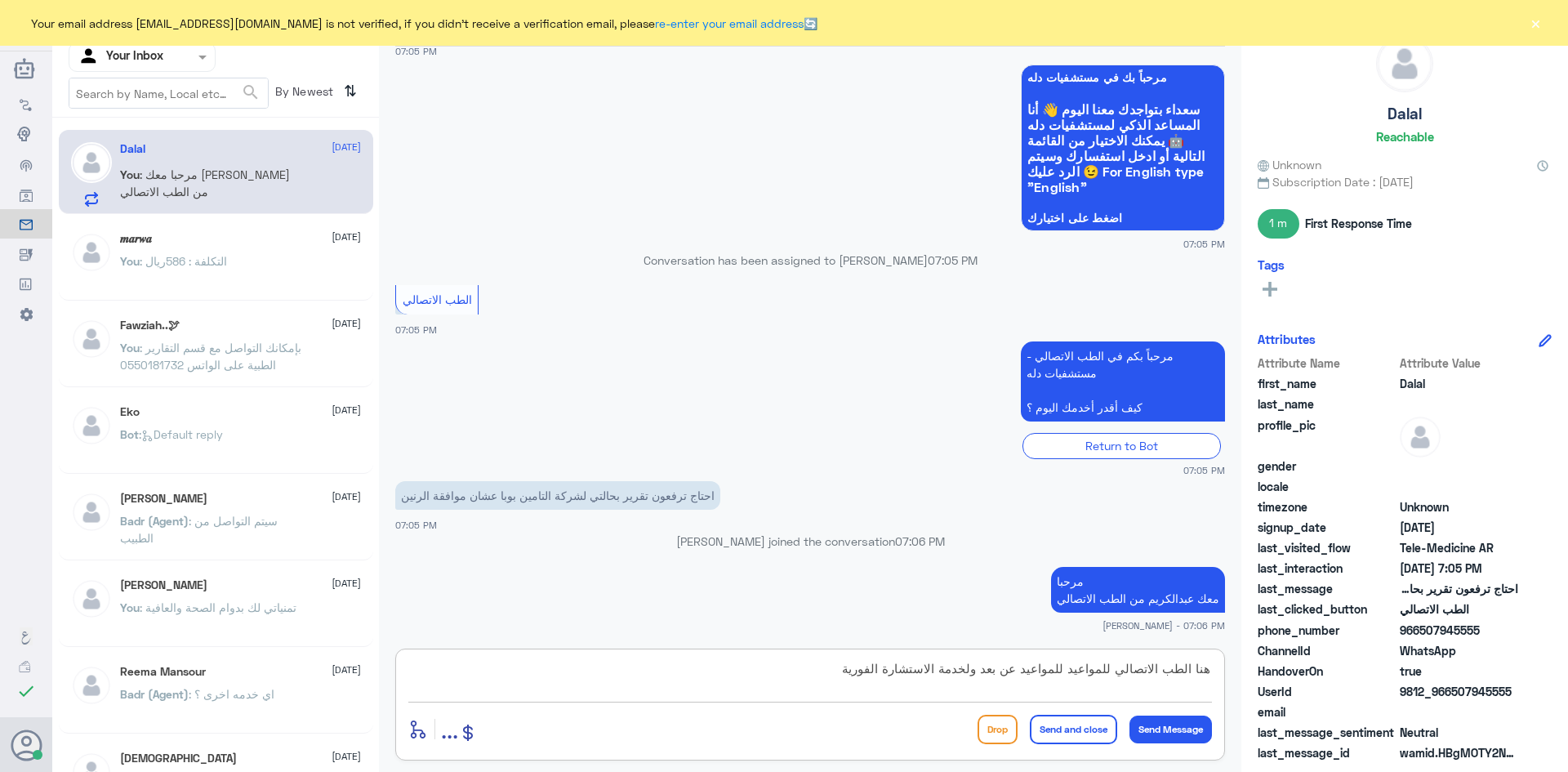
type textarea "هنا الطب الاتصالي للمواعيد للمواعيد عن بعد ولخدمة الاستشارة الفورية"
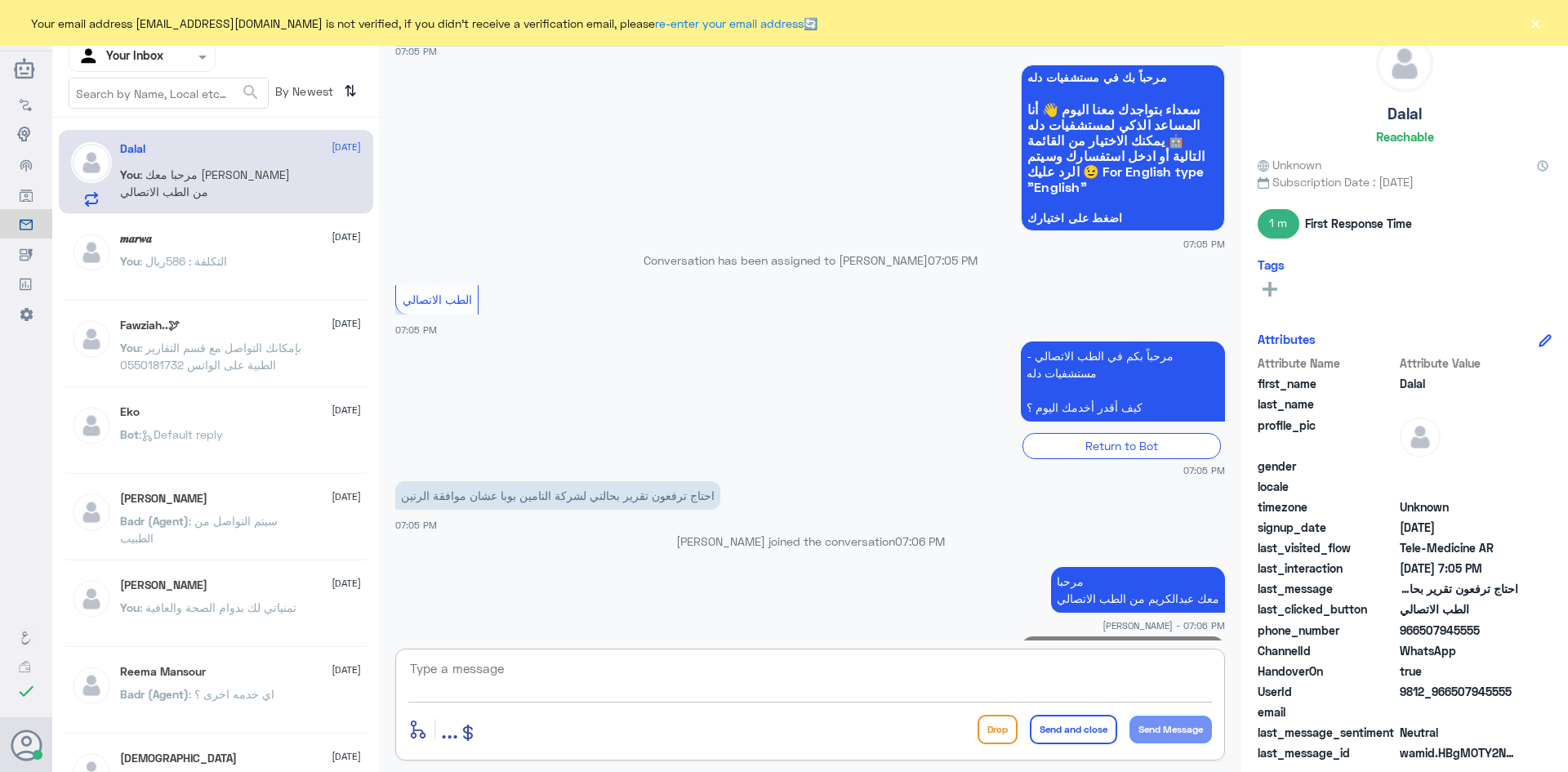
scroll to position [1279, 0]
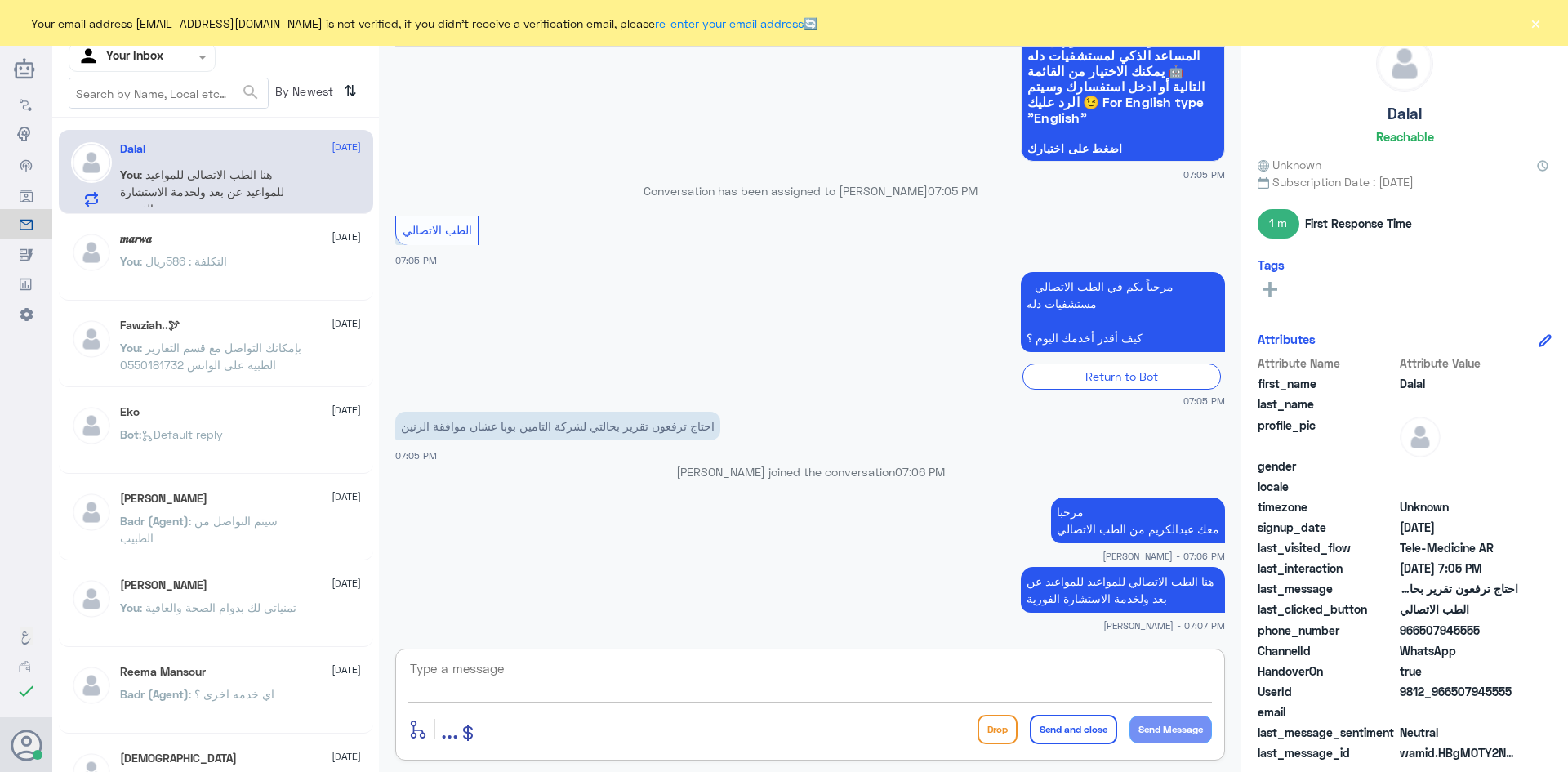
type textarea "و"
type textarea "بإمكانك الرجوع واختيار خيار ( الموافقات الطبية )"
click at [1094, 736] on button "Send and close" at bounding box center [1073, 729] width 87 height 30
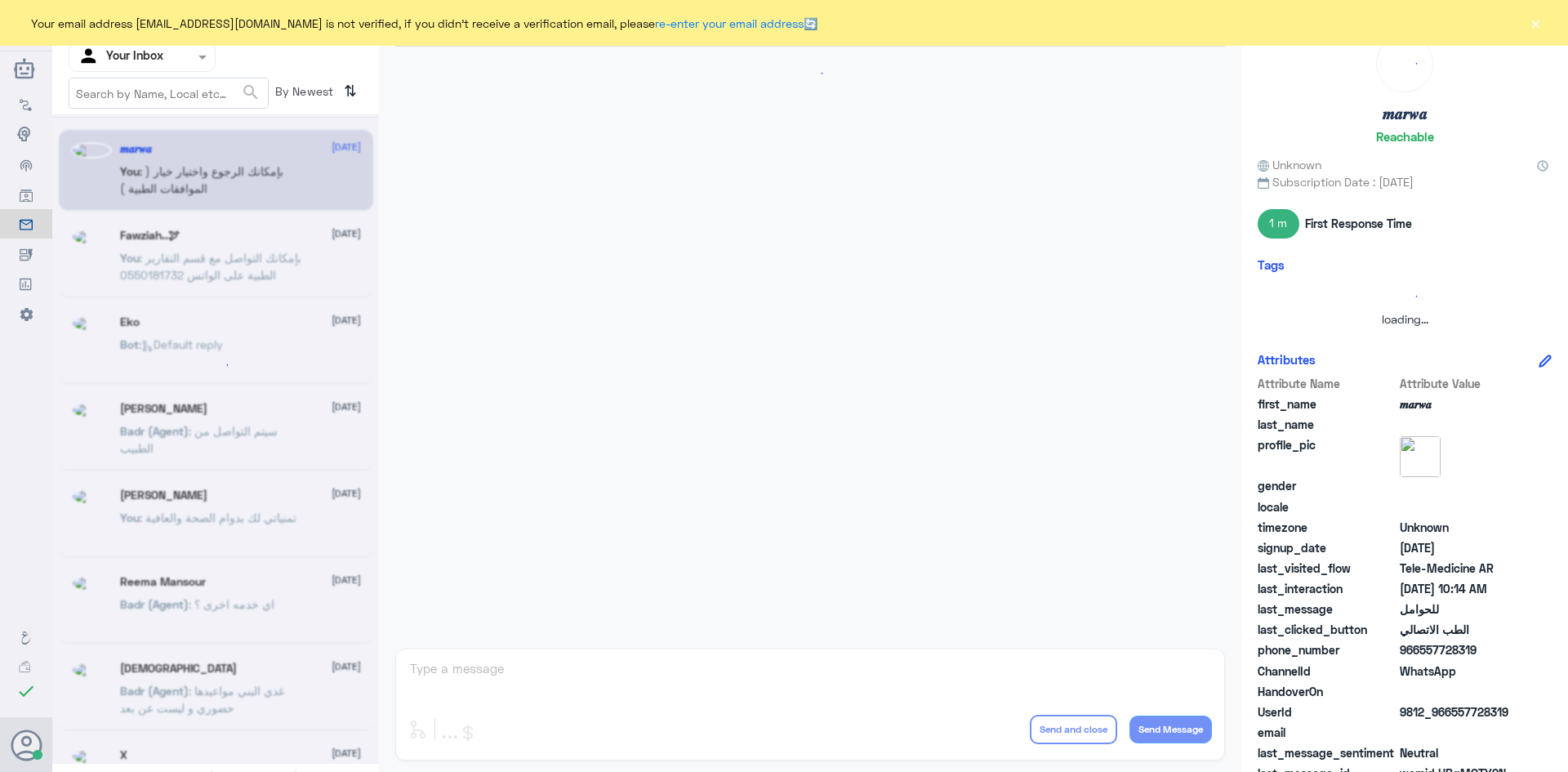
scroll to position [826, 0]
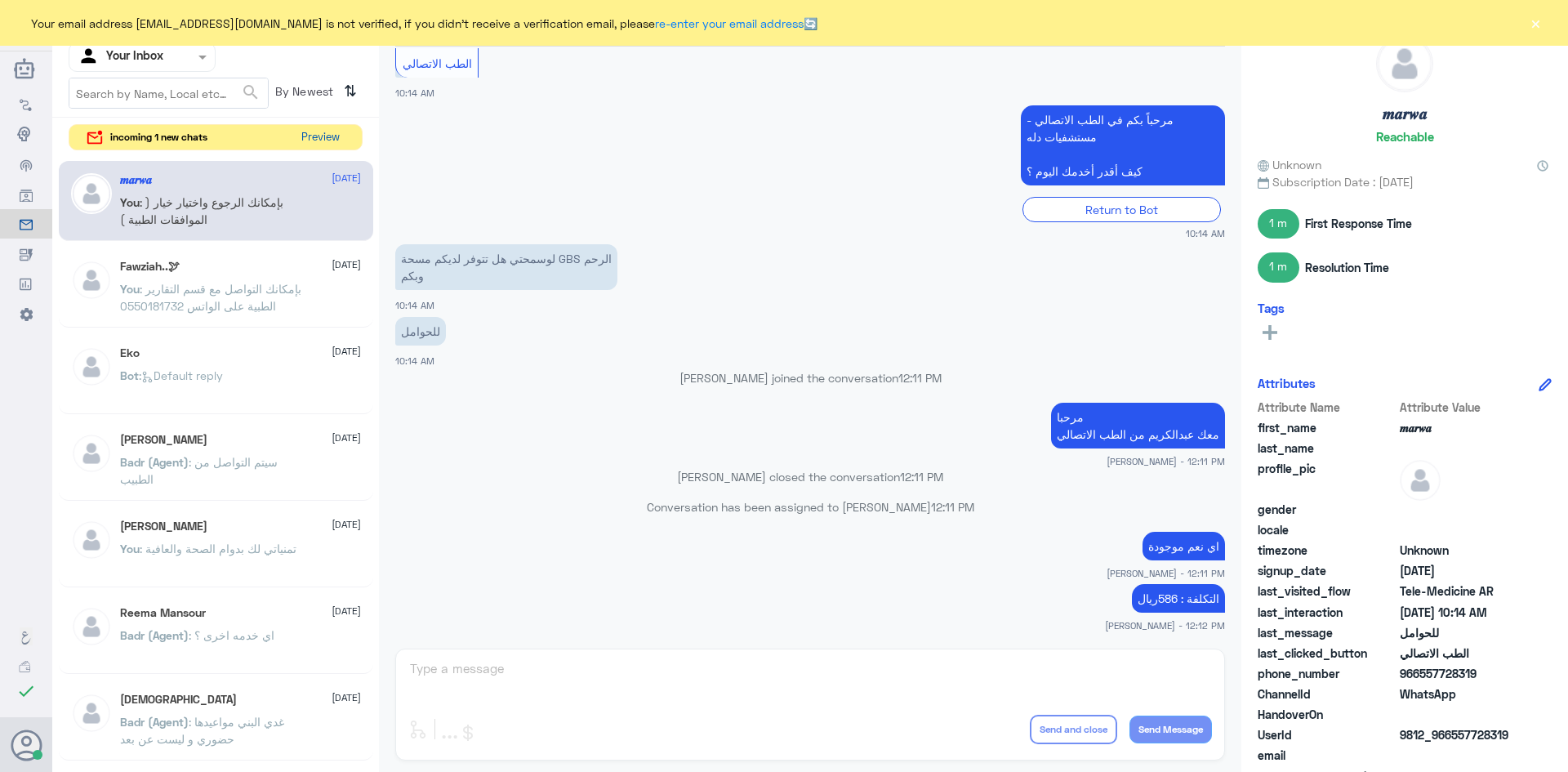
click at [330, 132] on button "Preview" at bounding box center [319, 137] width 50 height 26
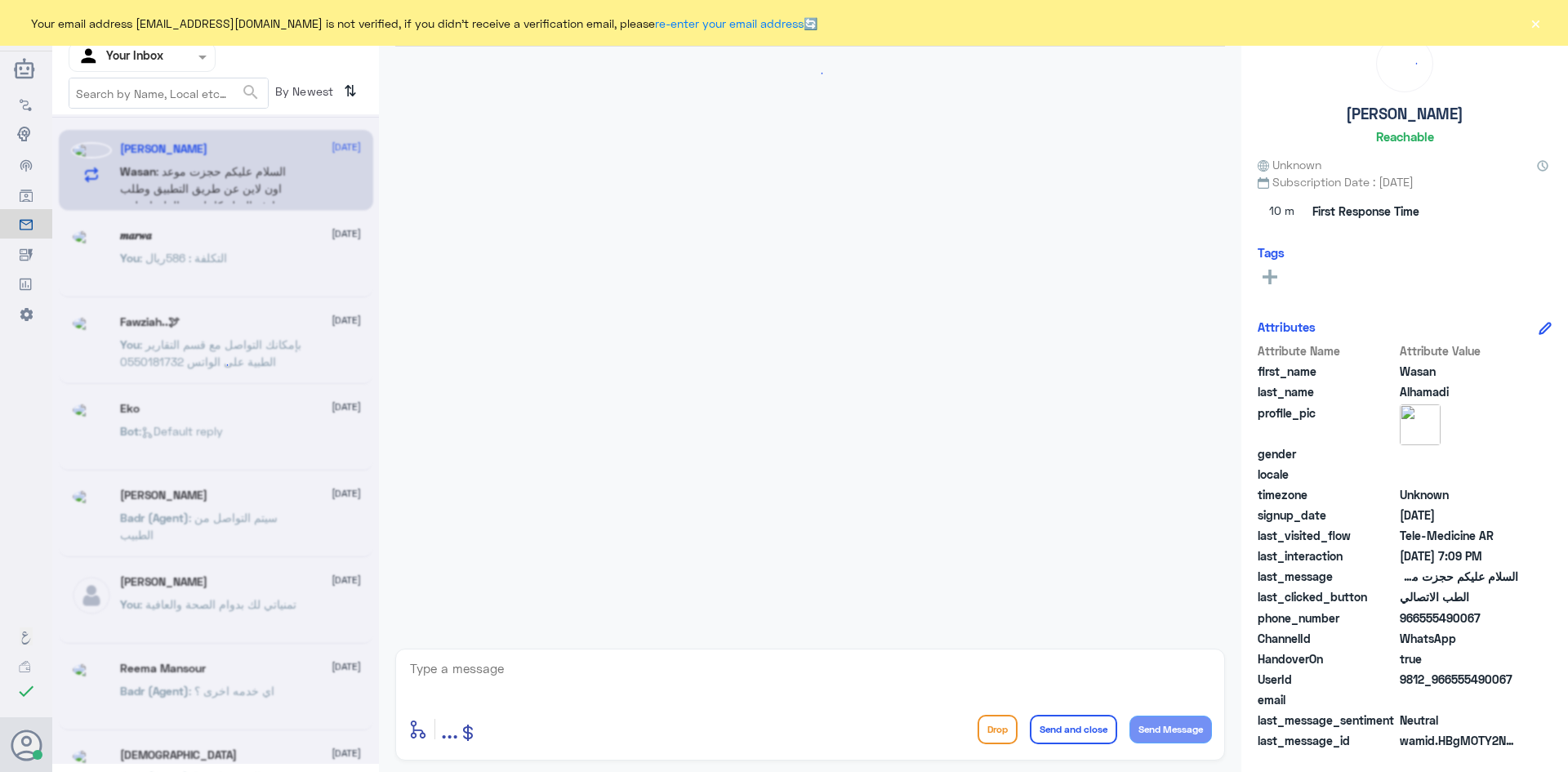
scroll to position [11, 0]
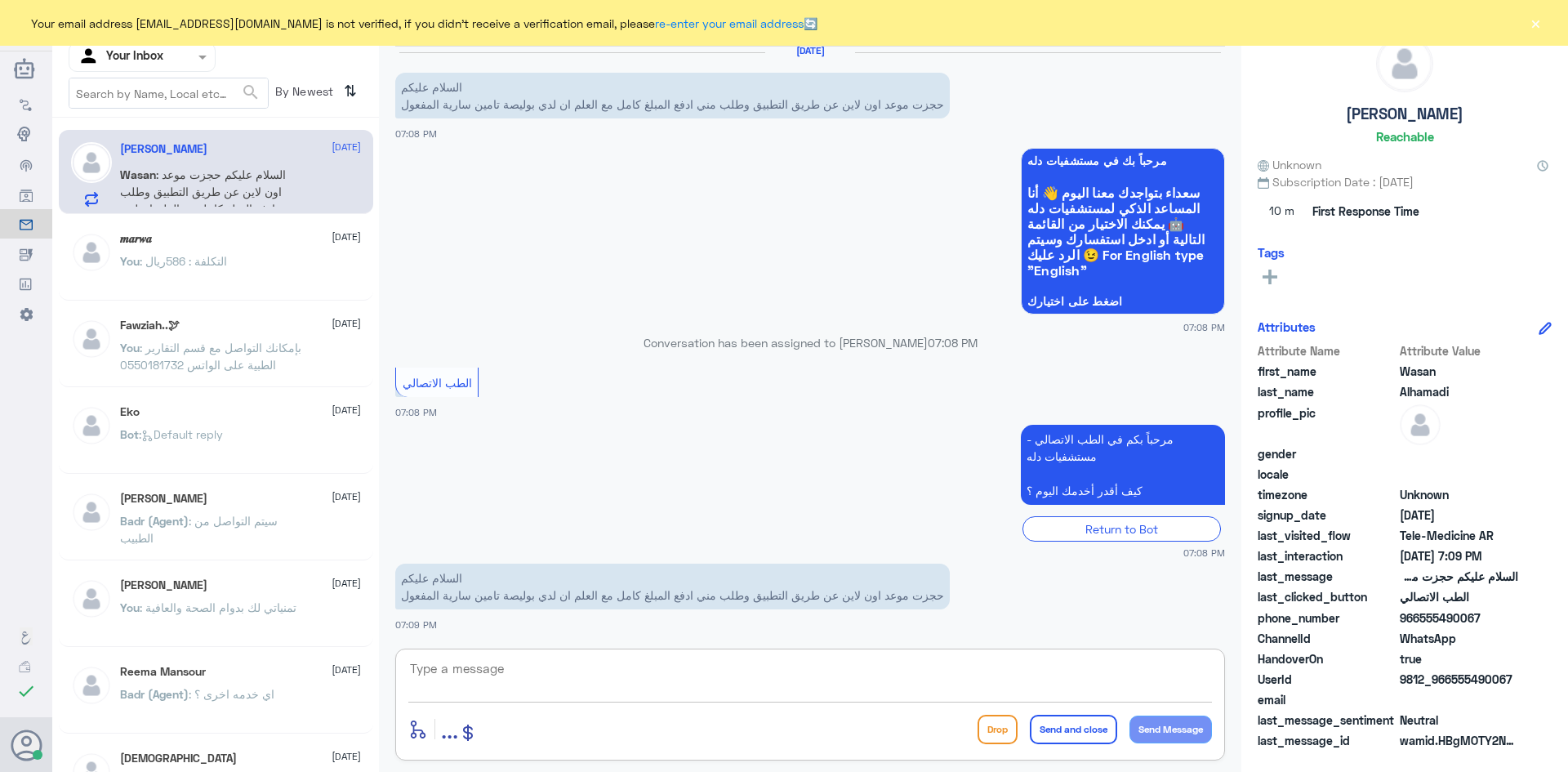
click at [696, 669] on textarea at bounding box center [809, 677] width 803 height 40
paste textarea "مرحبا معك [PERSON_NAME] من الطب الاتصالي"
type textarea "مرحبا معك [PERSON_NAME] من الطب الاتصالي"
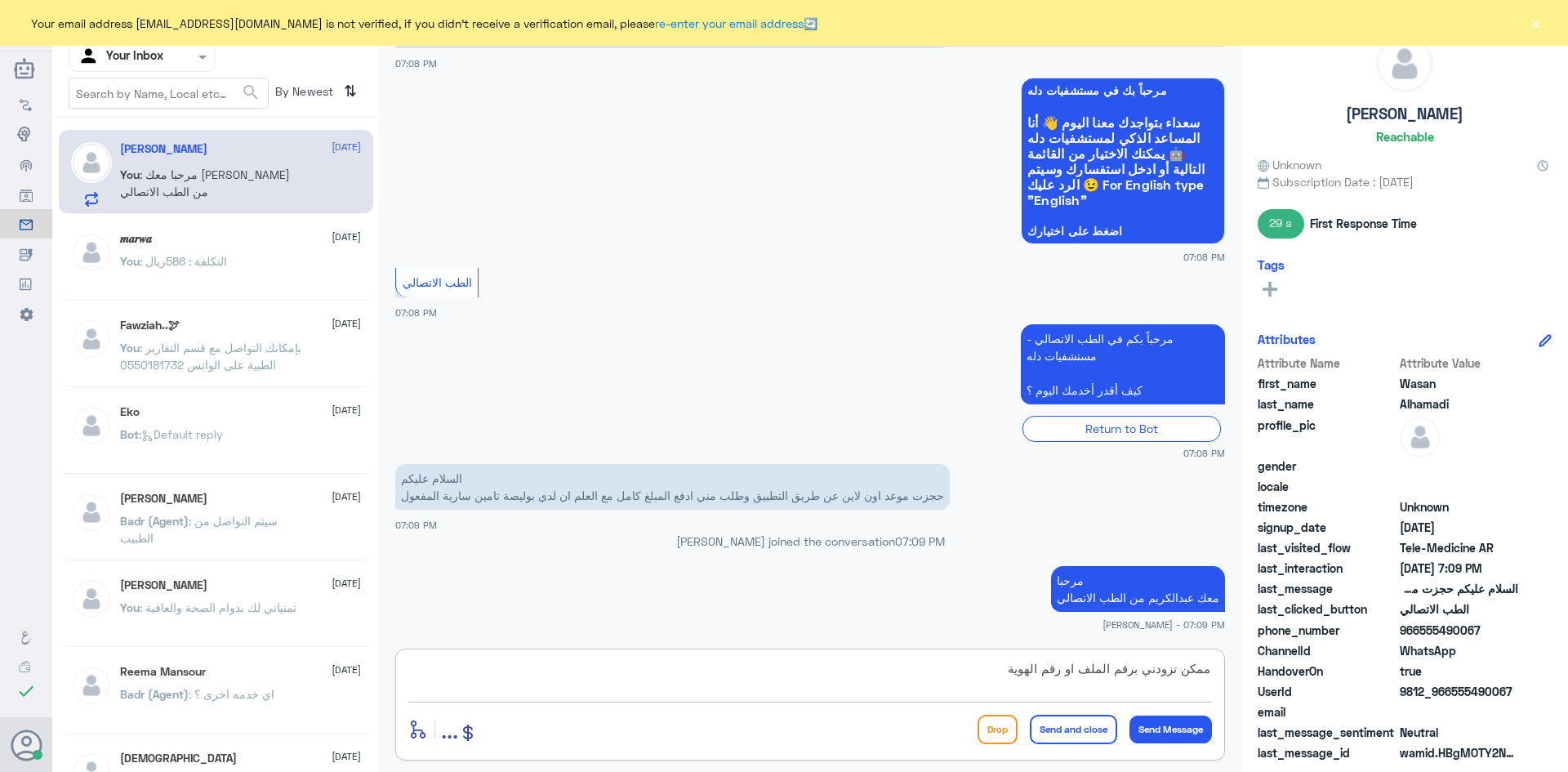
type textarea "ممكن تزودني برقم الملف او رقم الهوية"
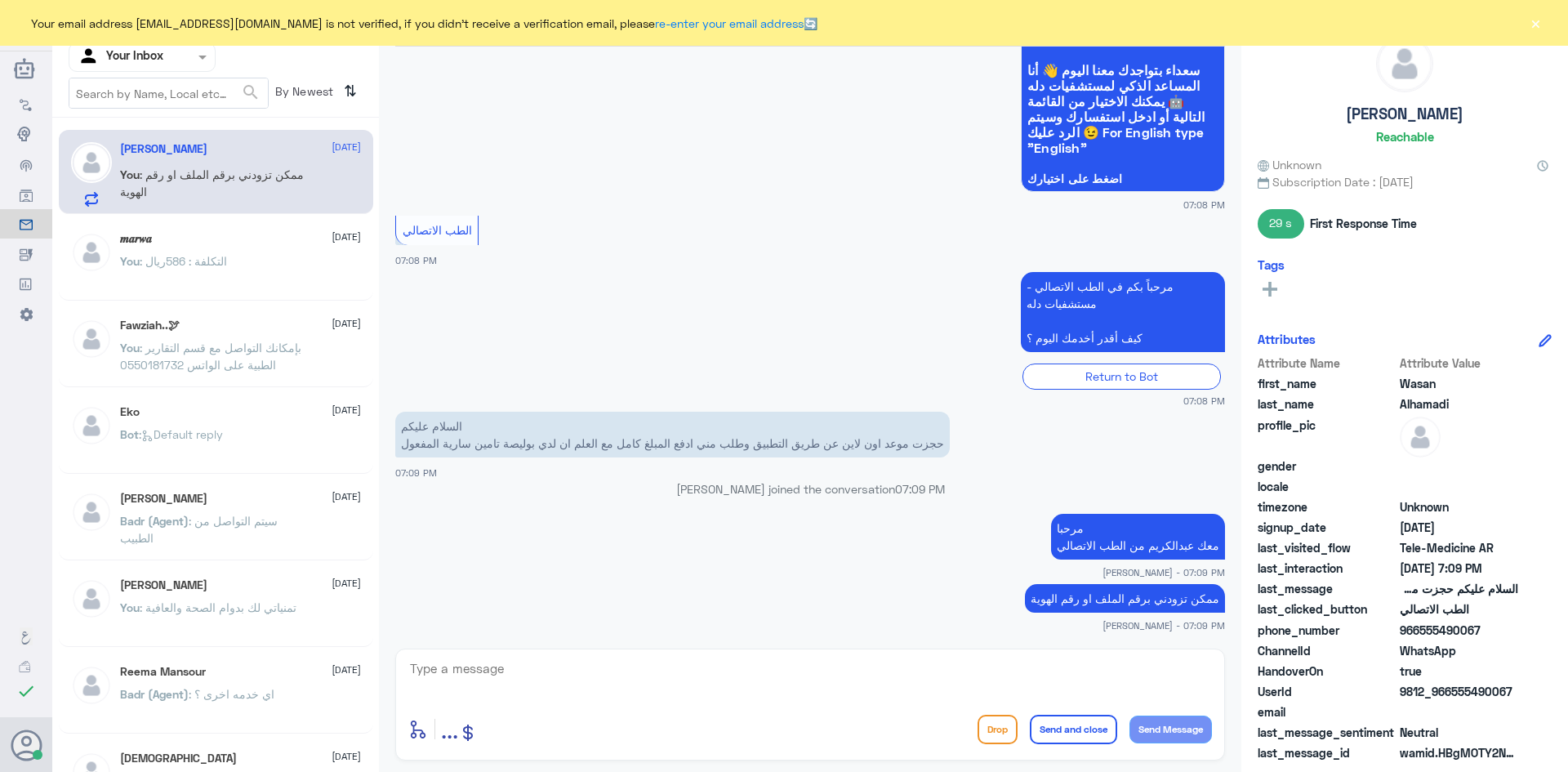
drag, startPoint x: 1513, startPoint y: 690, endPoint x: 1451, endPoint y: 694, distance: 62.1
click at [1451, 694] on span "9812_966555490067" at bounding box center [1459, 691] width 119 height 17
copy span "555490067"
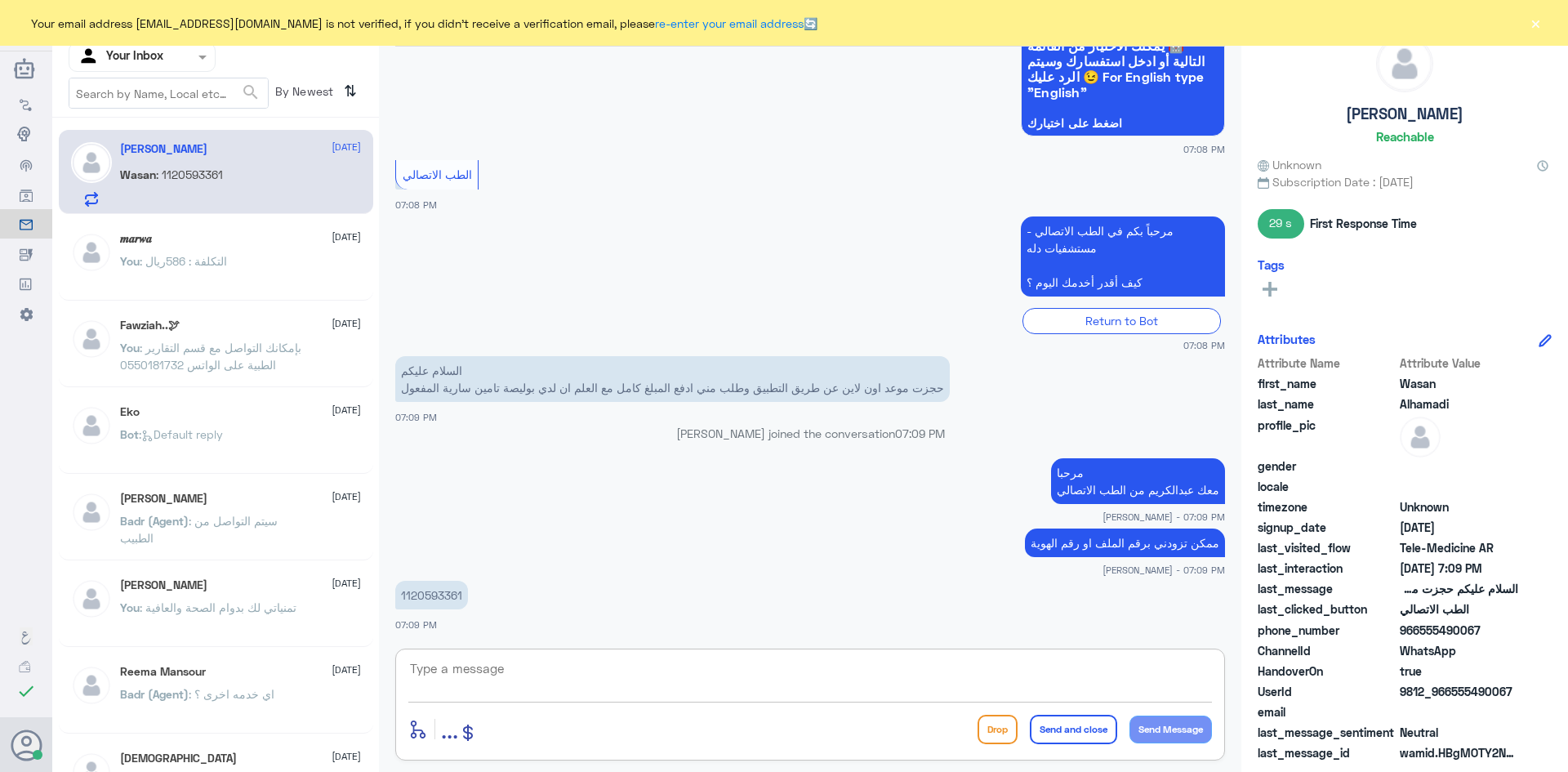
click at [544, 665] on textarea at bounding box center [809, 677] width 803 height 40
type textarea "لحظات من فضلك"
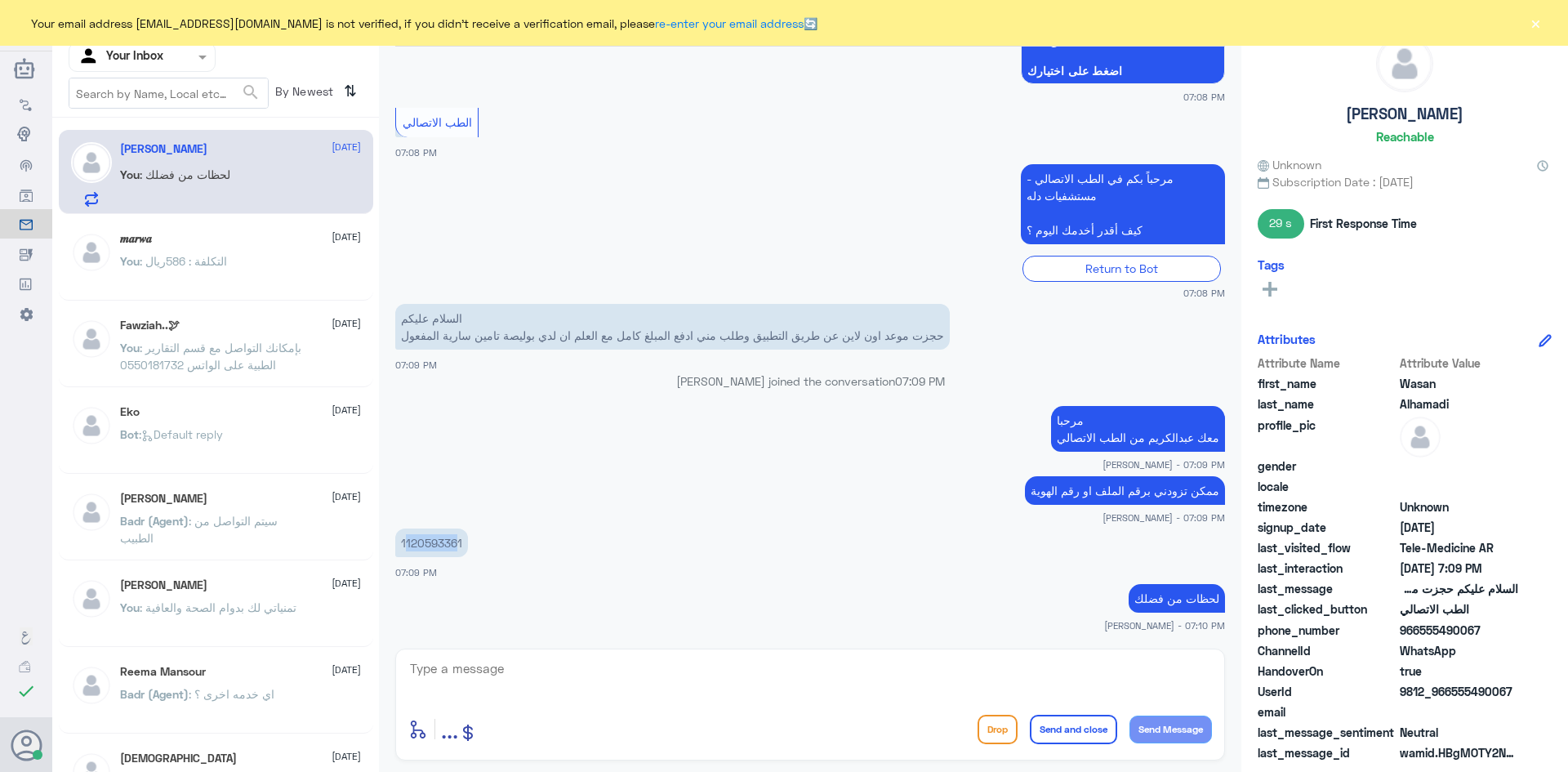
drag, startPoint x: 459, startPoint y: 544, endPoint x: 406, endPoint y: 539, distance: 53.2
click at [406, 539] on p "1120593361" at bounding box center [432, 543] width 73 height 29
drag, startPoint x: 464, startPoint y: 540, endPoint x: 402, endPoint y: 537, distance: 62.1
click at [402, 537] on p "1120593361" at bounding box center [432, 543] width 73 height 29
copy p "1120593361"
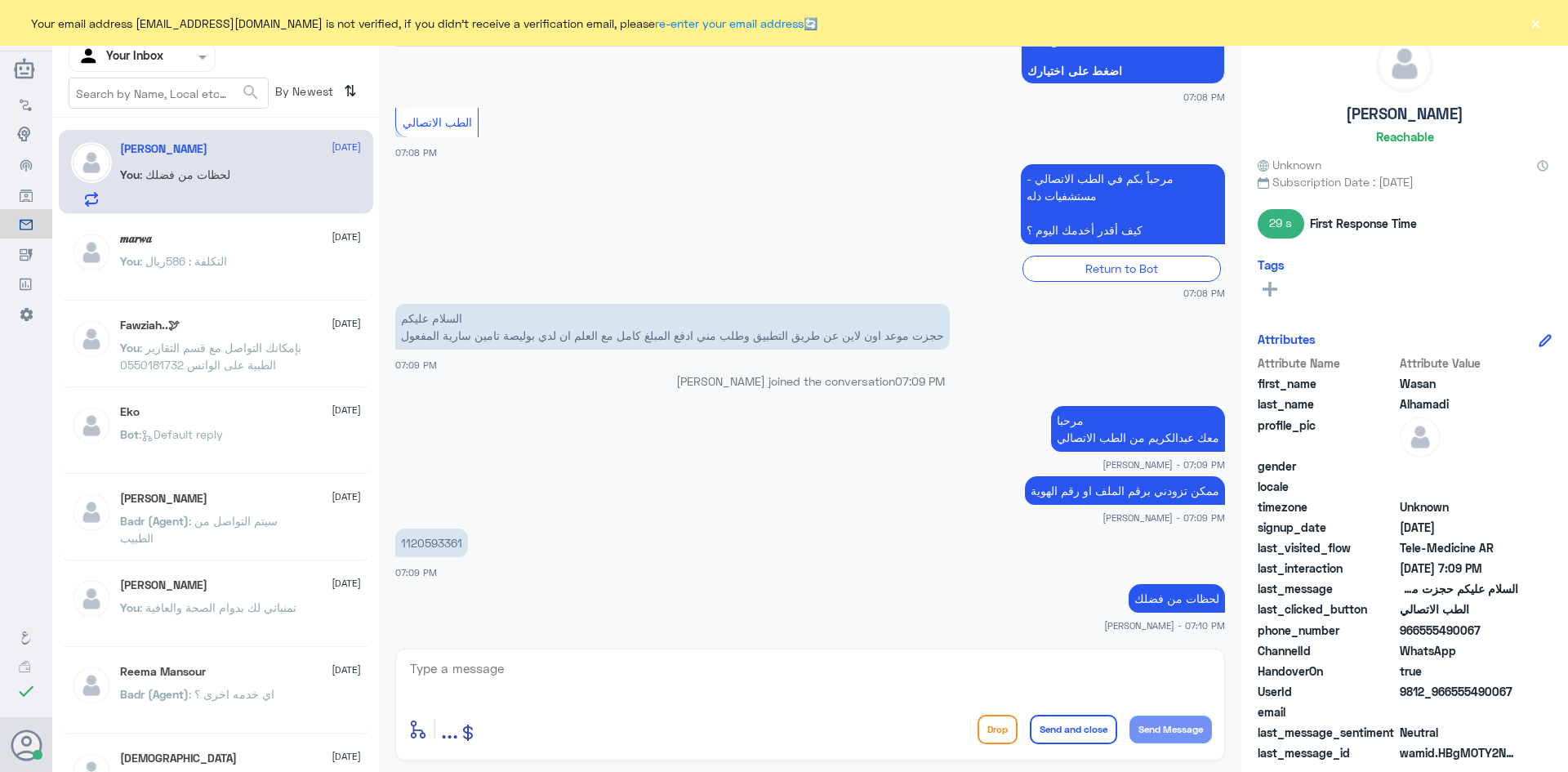
click at [845, 664] on textarea at bounding box center [809, 677] width 803 height 40
type textarea "تم تحديث تأمينك الآن"
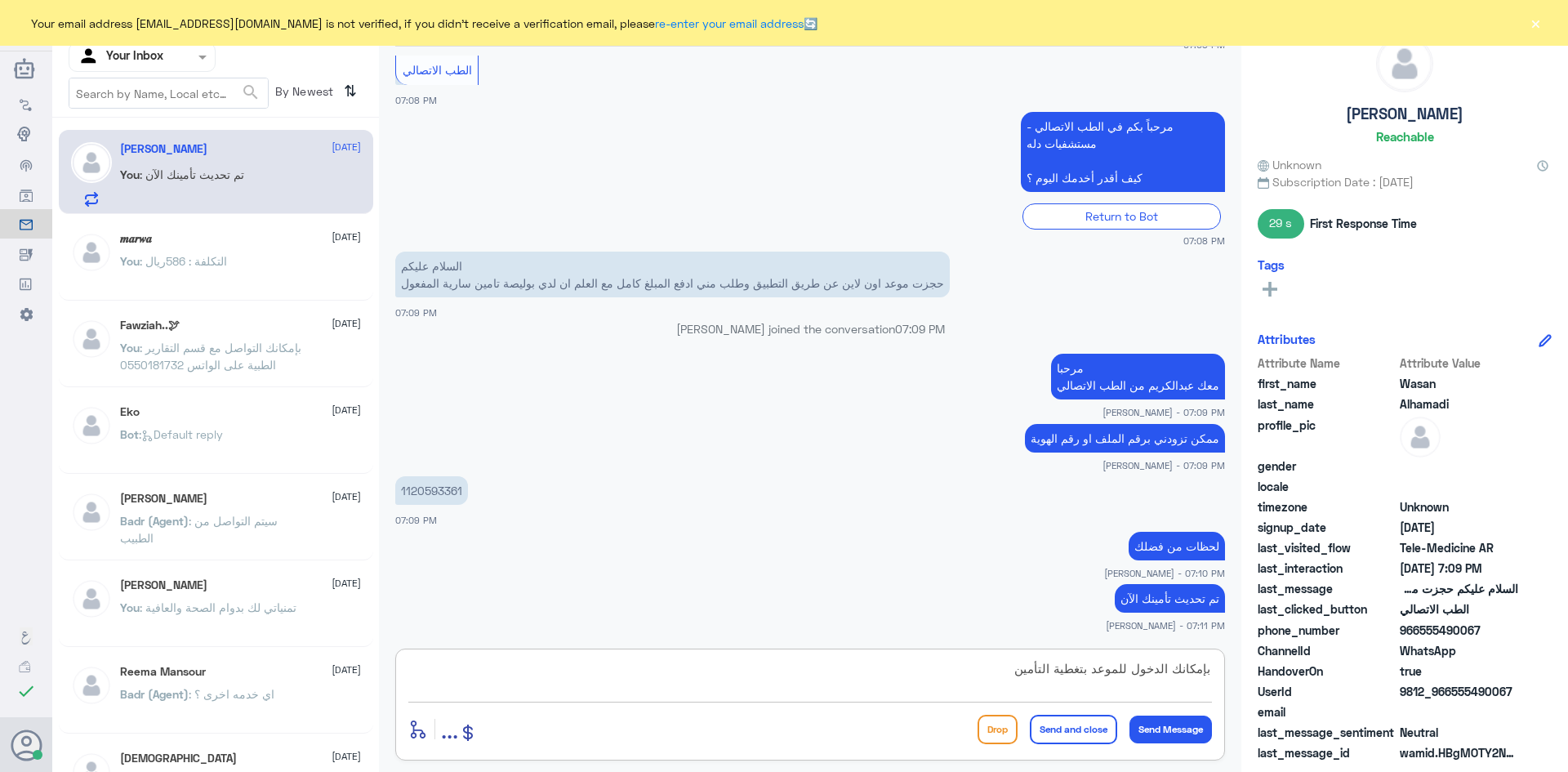
type textarea "بإمكانك الدخول للموعد بتغطية التأمين"
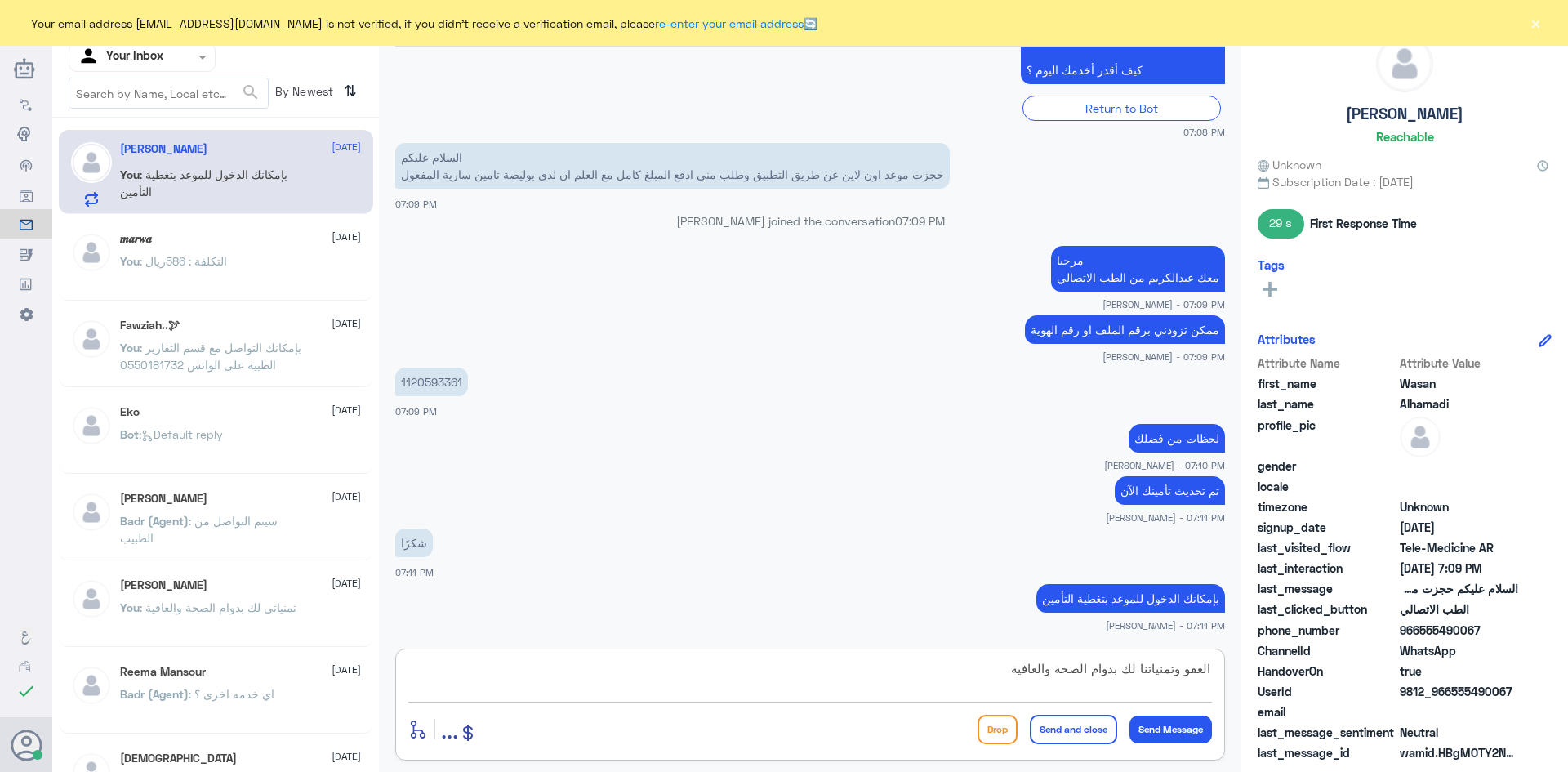
type textarea "العفو وتمنياتنا لك بدوام الصحة والعافية"
click at [1075, 736] on button "Send and close" at bounding box center [1073, 729] width 87 height 30
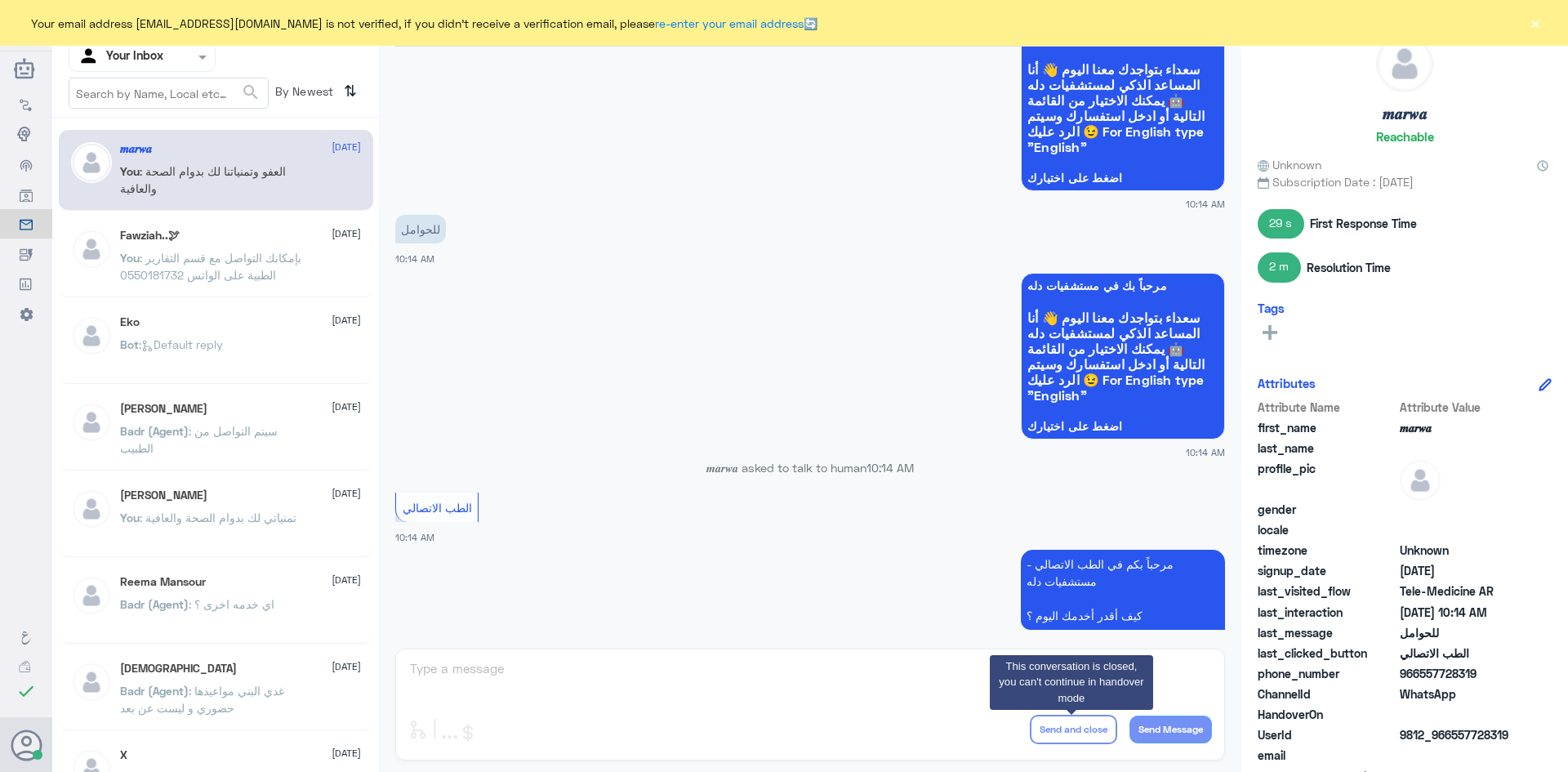
scroll to position [826, 0]
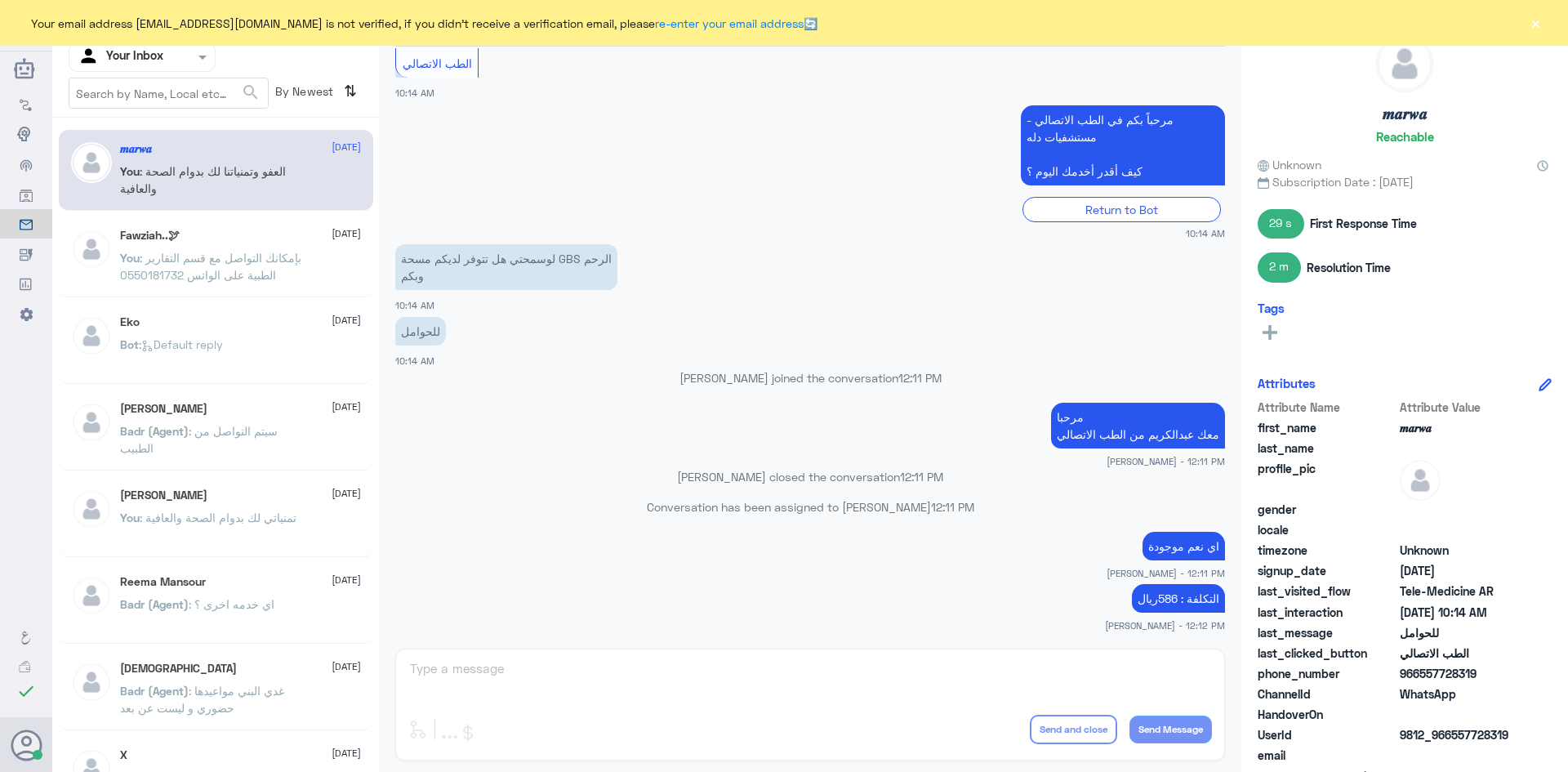
click at [1534, 21] on button "×" at bounding box center [1535, 23] width 17 height 17
